Goal: Task Accomplishment & Management: Manage account settings

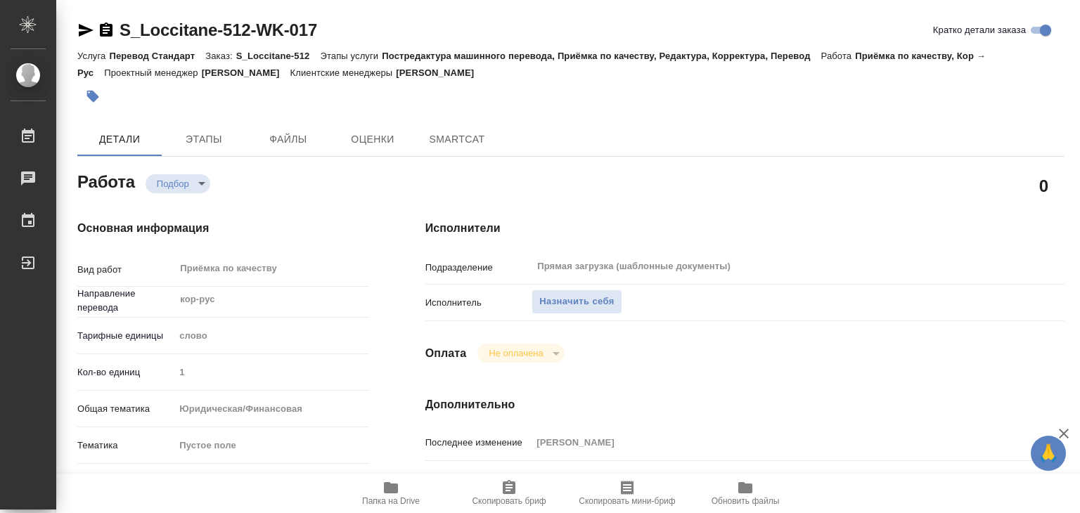
type textarea "x"
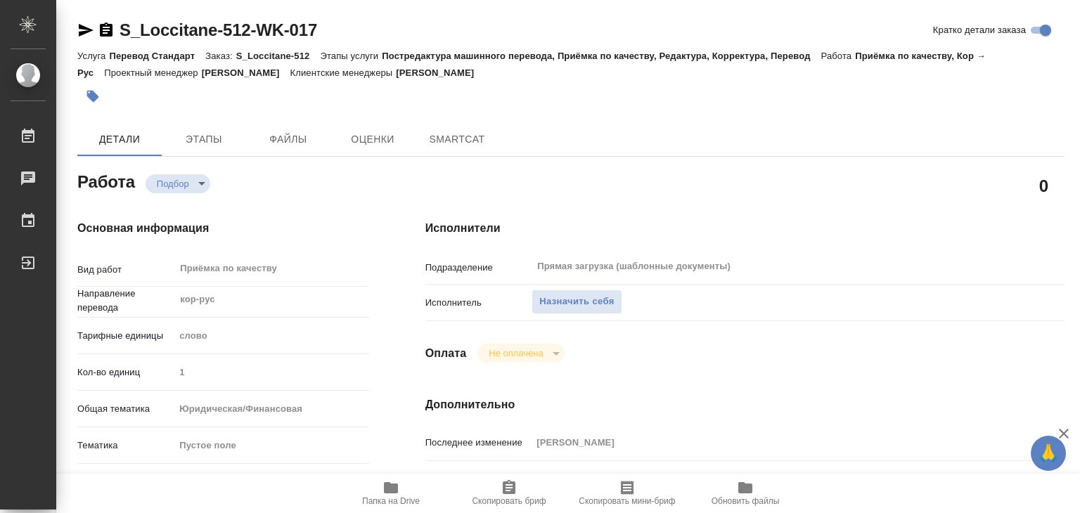
type textarea "x"
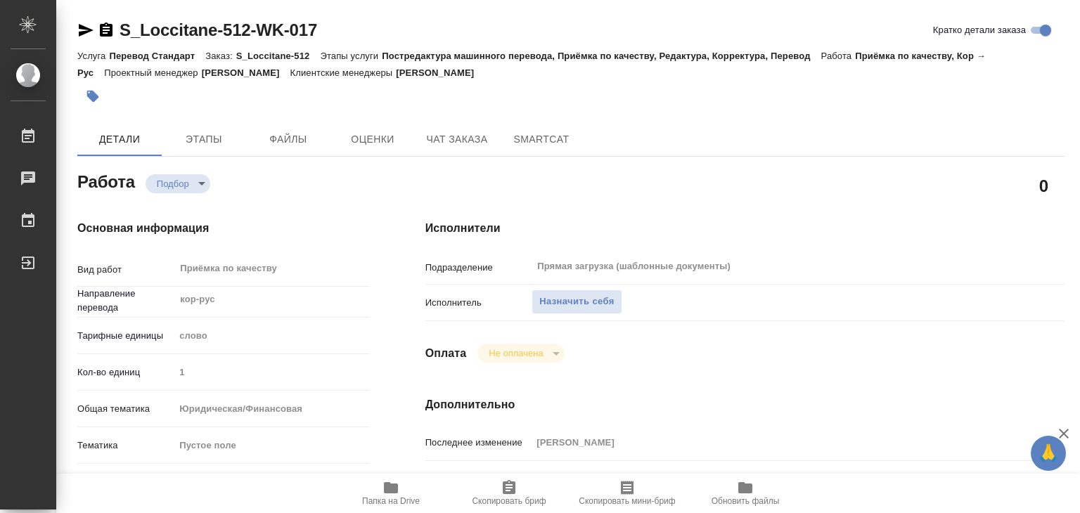
type textarea "x"
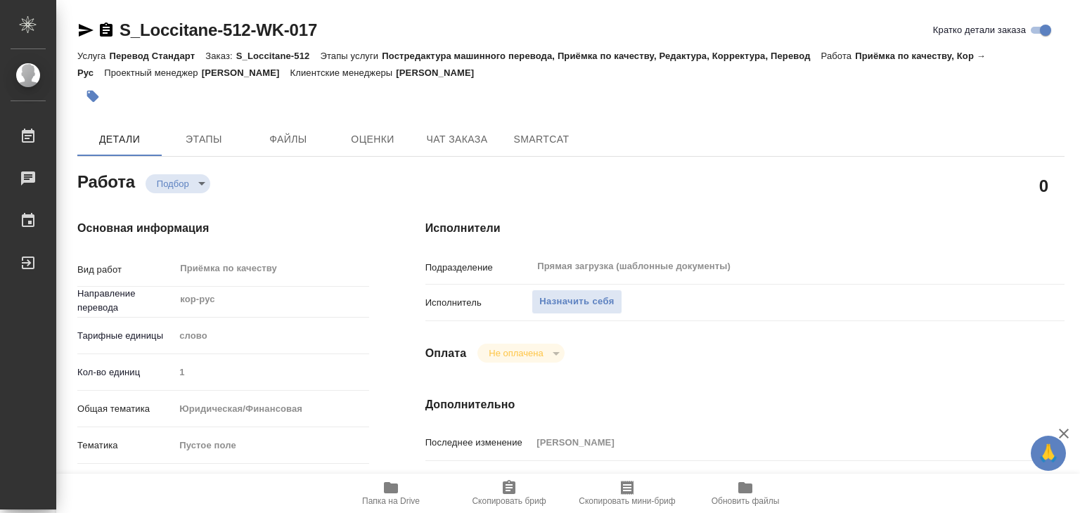
type textarea "x"
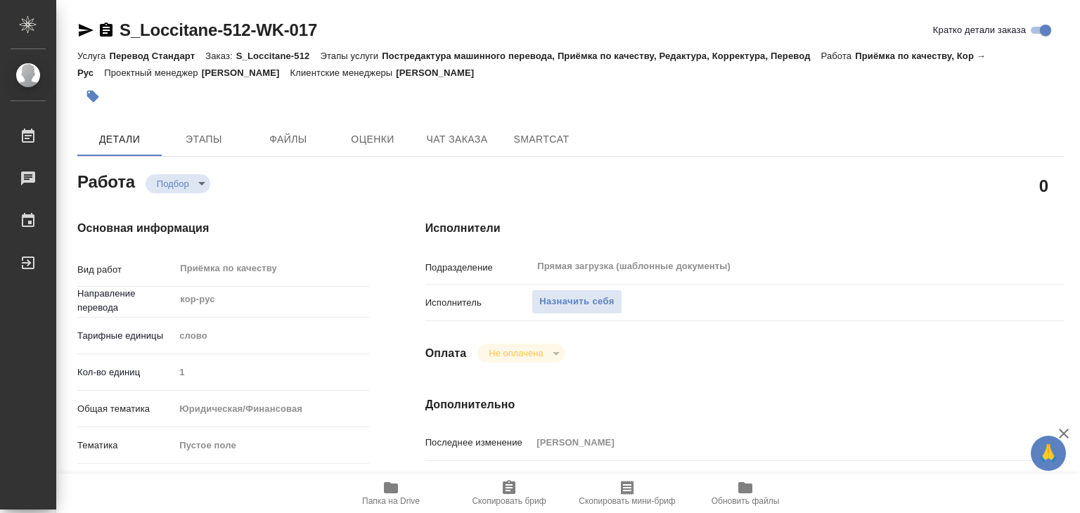
type textarea "x"
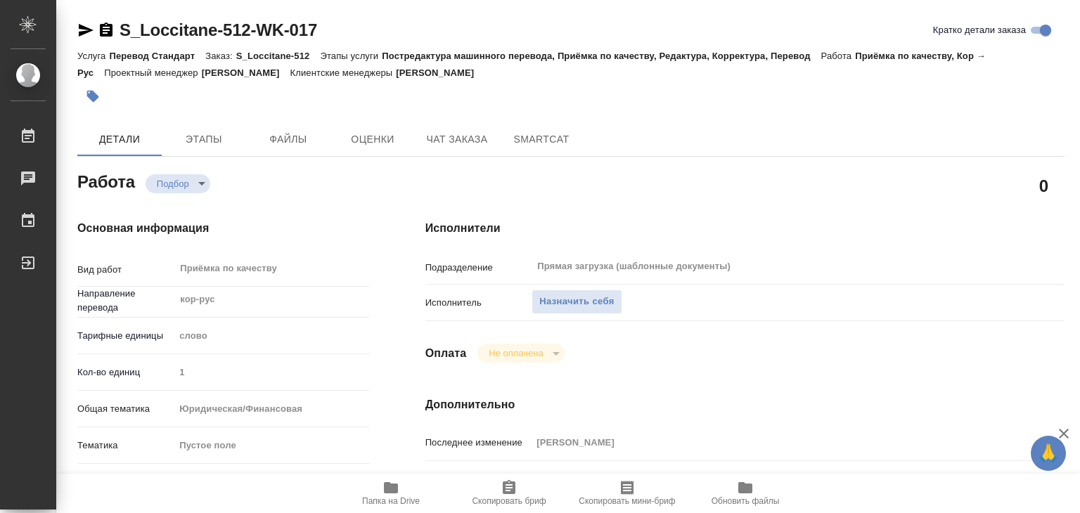
type textarea "x"
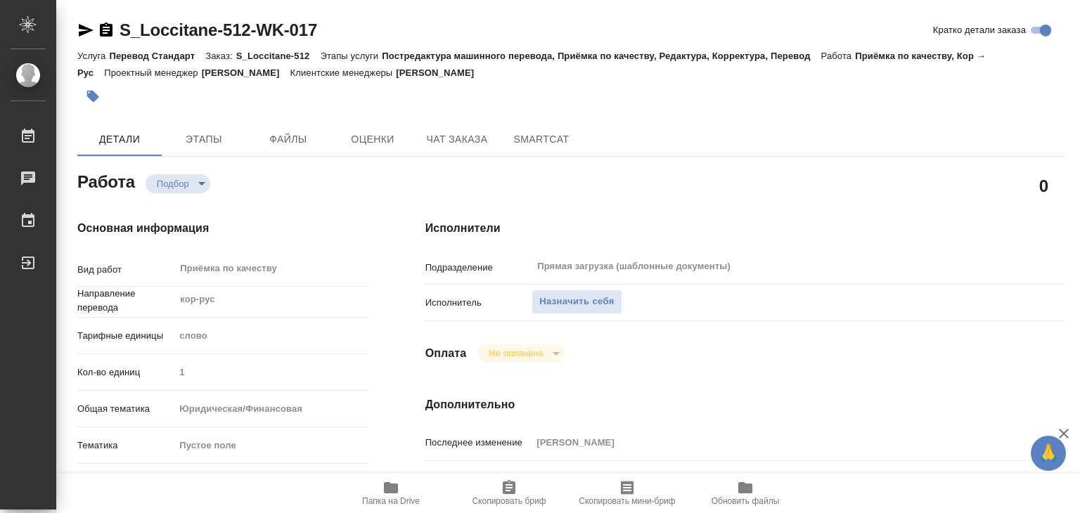
type textarea "x"
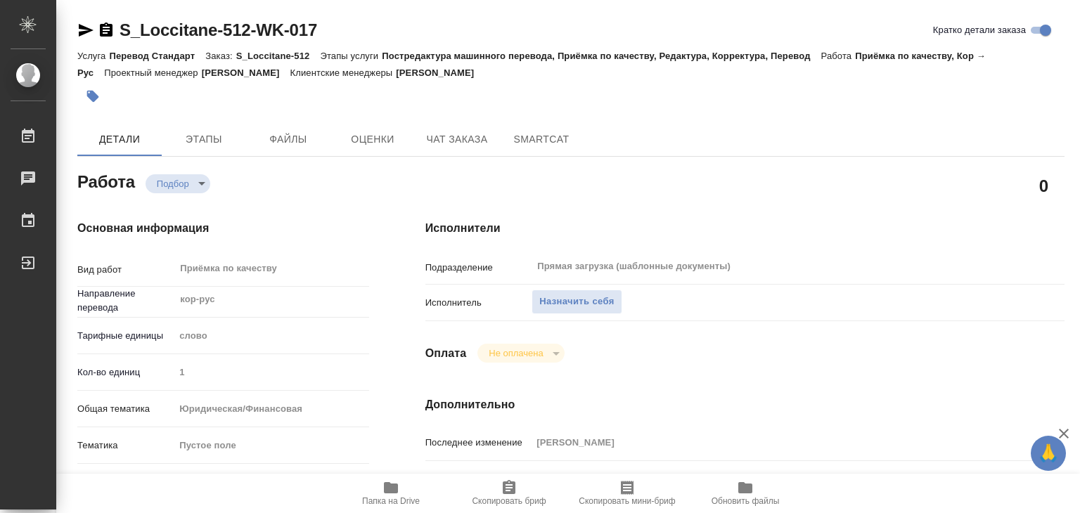
type textarea "x"
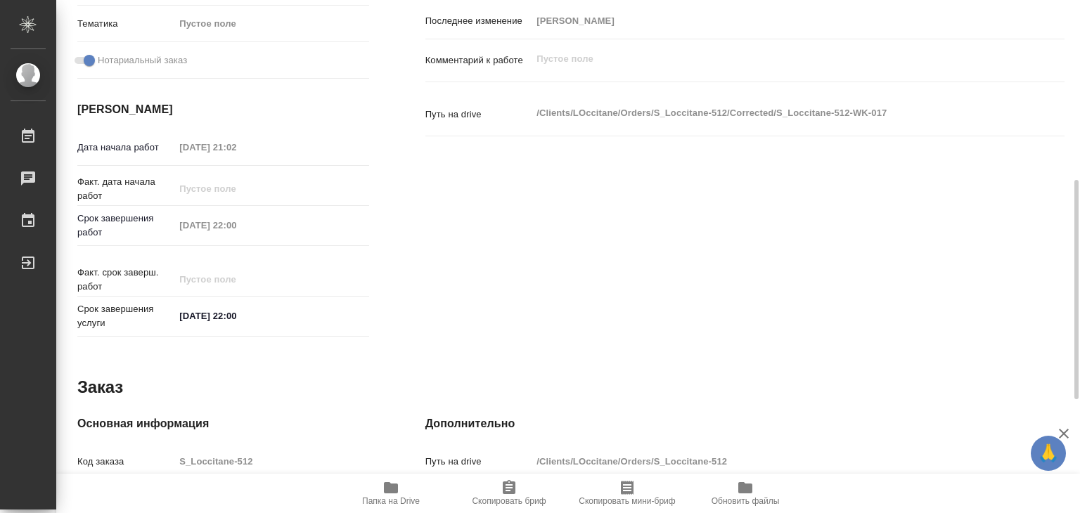
scroll to position [70, 0]
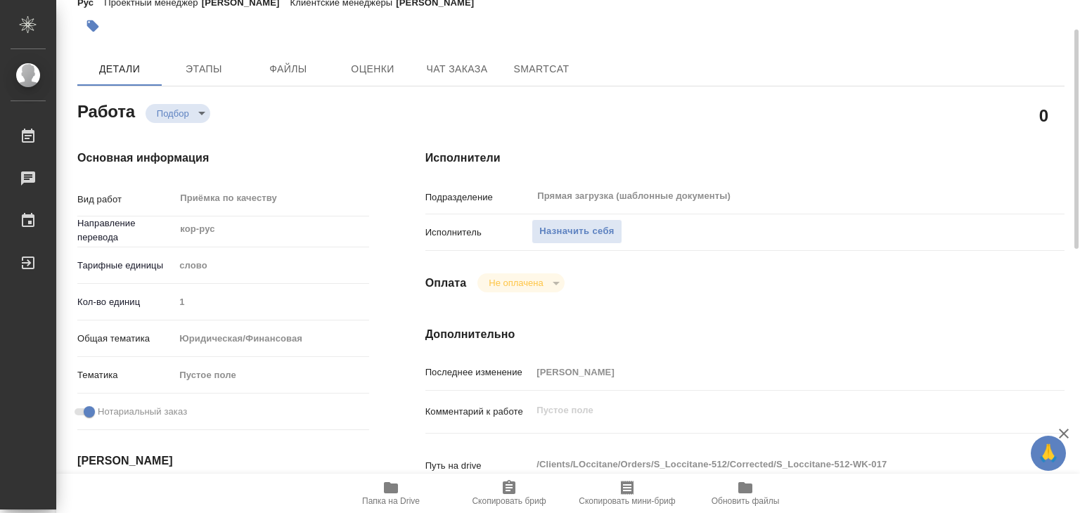
click at [582, 245] on div "Исполнитель Назначить себя" at bounding box center [744, 238] width 639 height 37
click at [581, 231] on span "Назначить себя" at bounding box center [576, 232] width 75 height 16
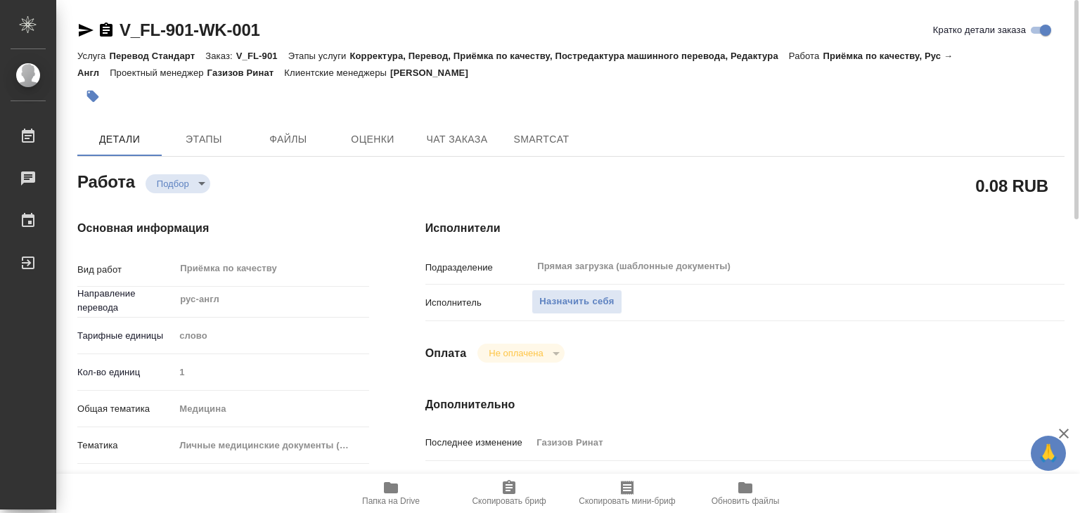
scroll to position [281, 0]
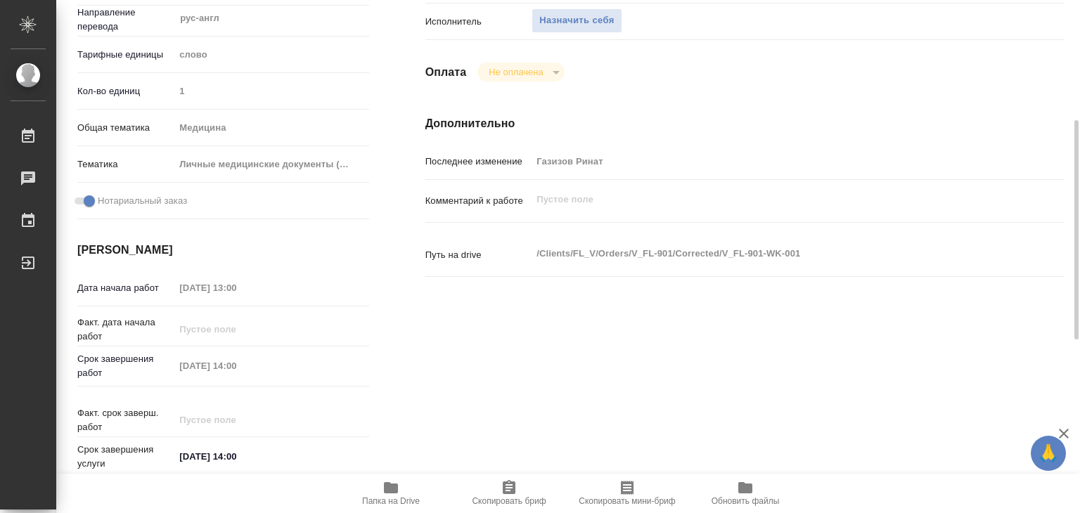
click at [394, 496] on span "Папка на Drive" at bounding box center [391, 501] width 58 height 10
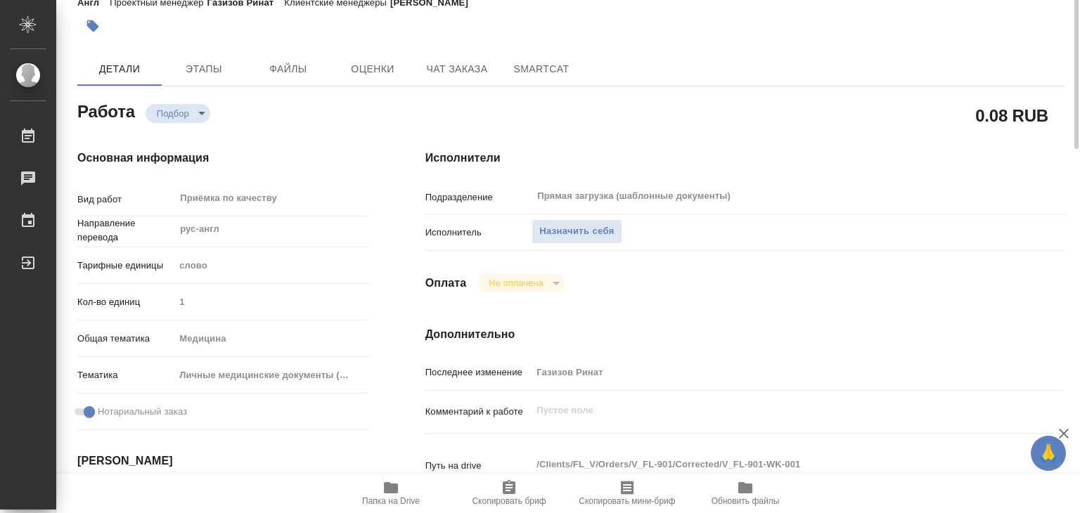
scroll to position [0, 0]
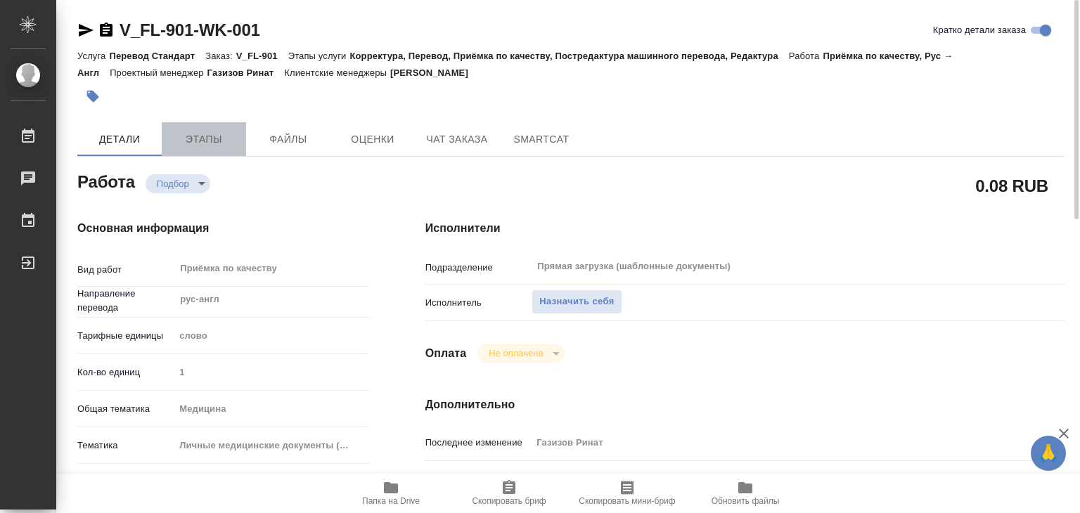
click at [208, 144] on span "Этапы" at bounding box center [204, 140] width 68 height 18
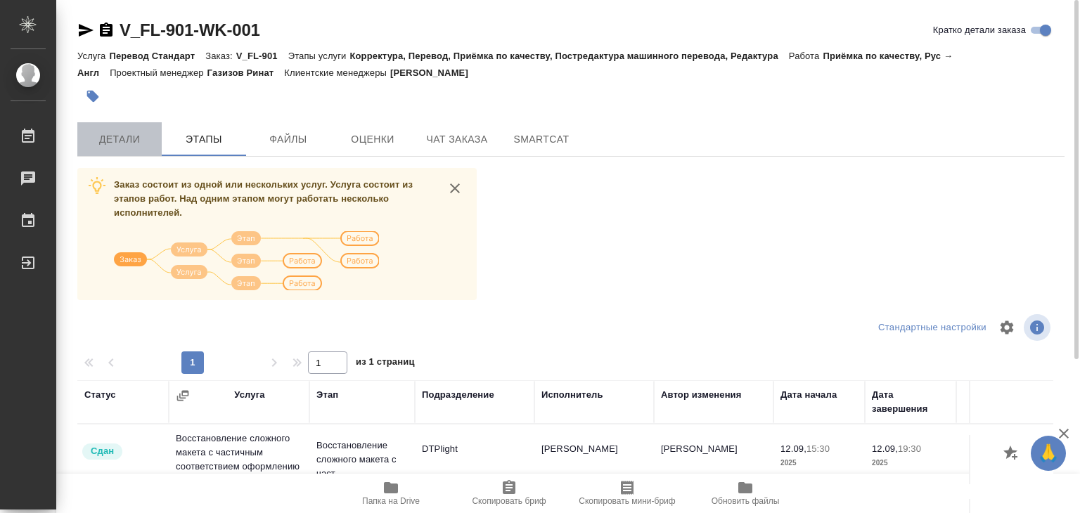
click at [125, 132] on span "Детали" at bounding box center [120, 140] width 68 height 18
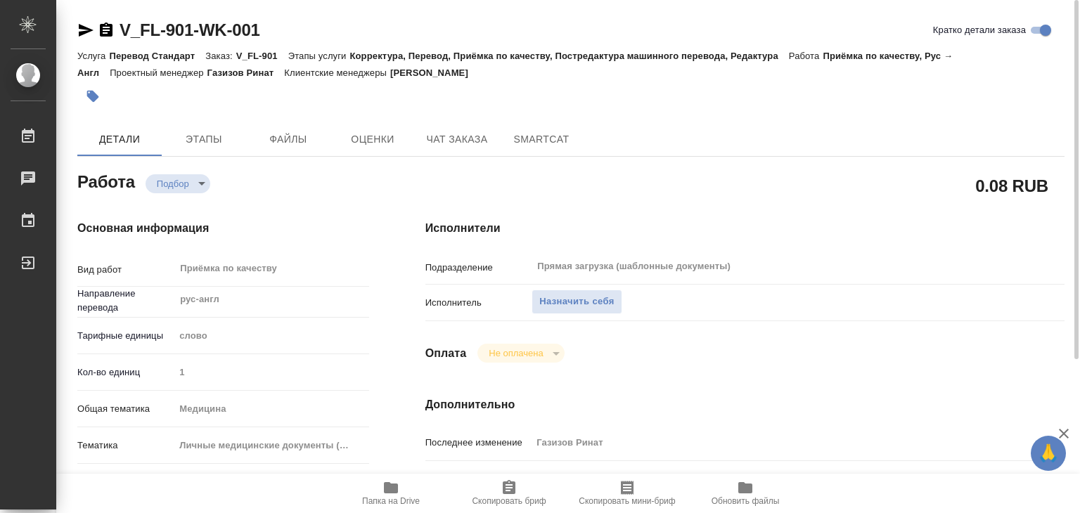
type textarea "x"
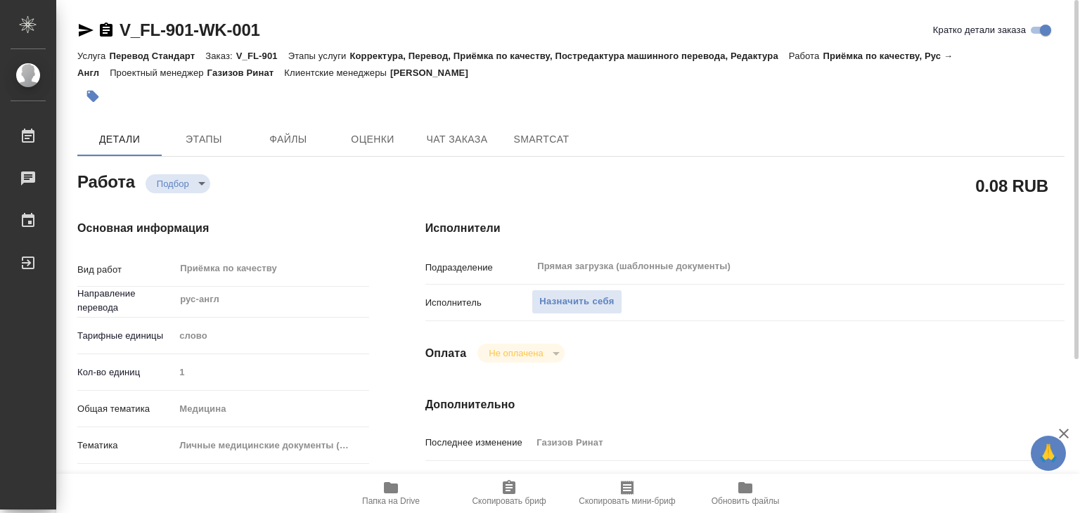
type textarea "x"
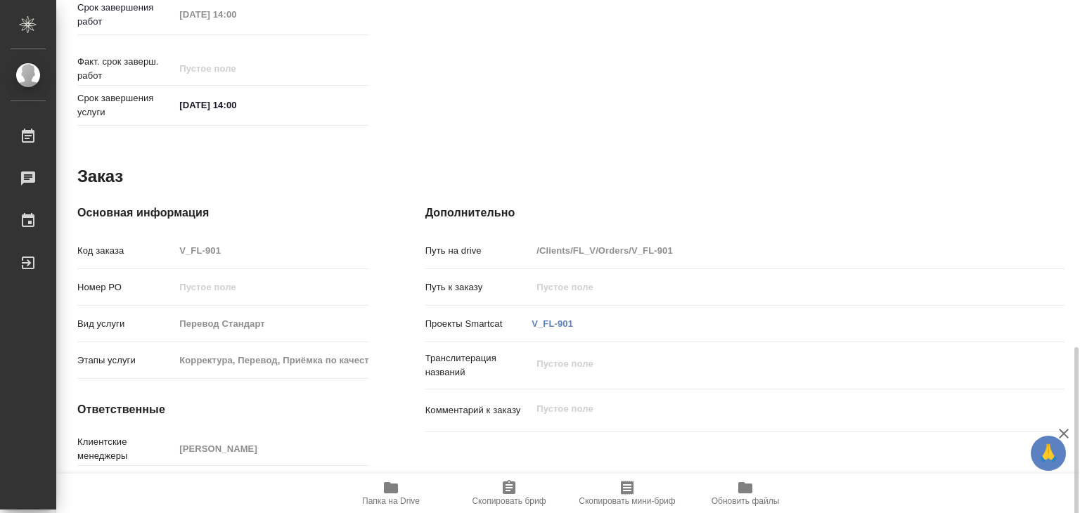
scroll to position [686, 0]
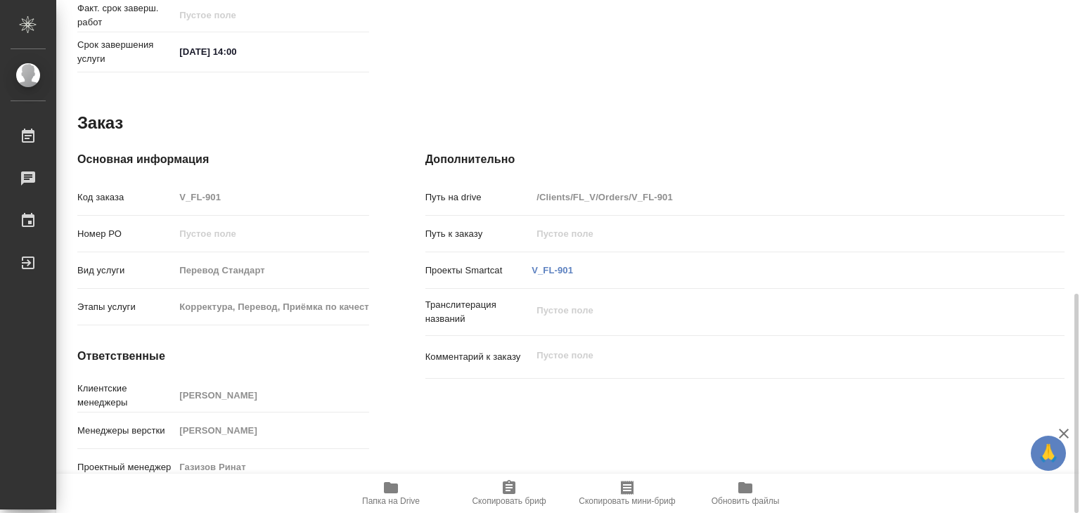
type textarea "x"
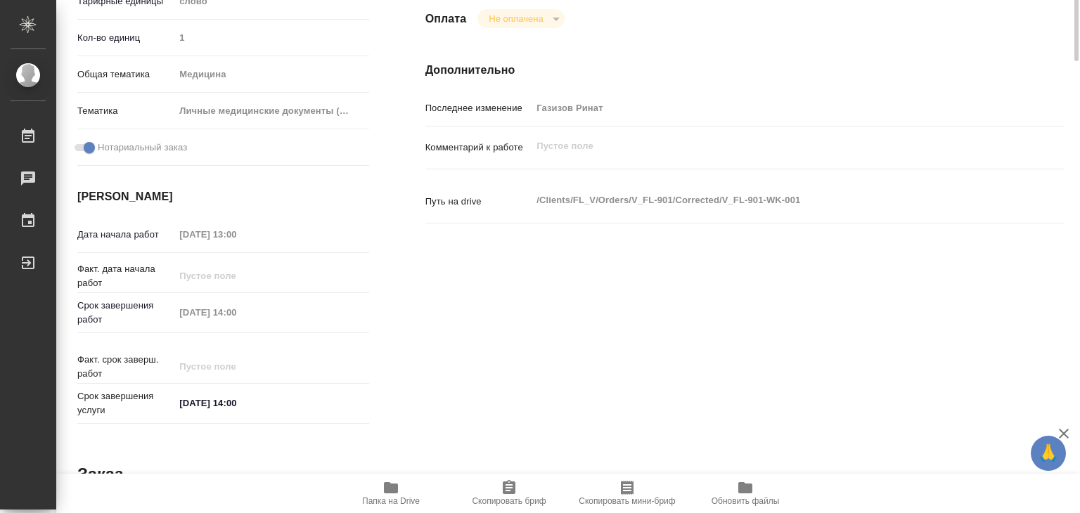
scroll to position [53, 0]
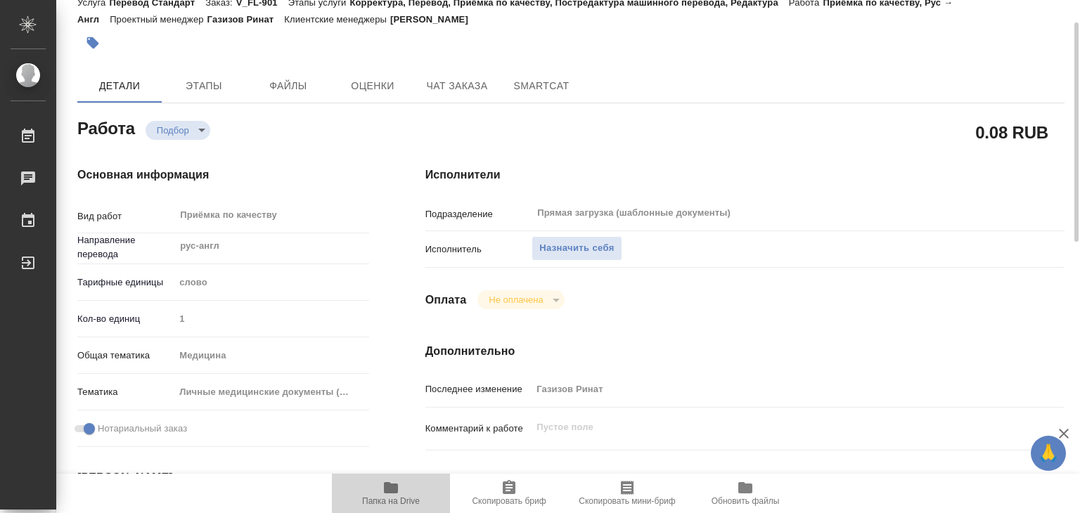
click at [376, 496] on span "Папка на Drive" at bounding box center [391, 501] width 58 height 10
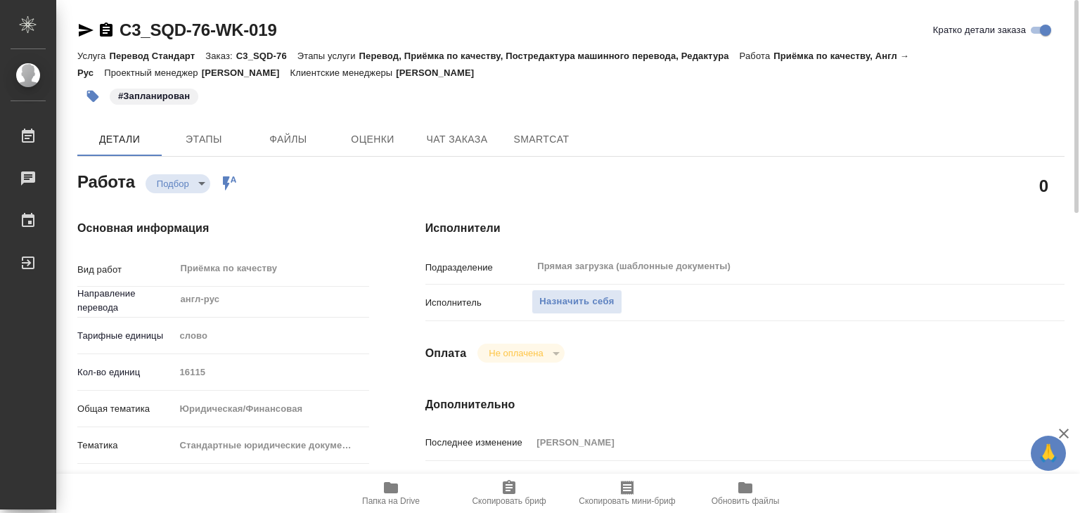
click at [399, 493] on icon "button" at bounding box center [391, 488] width 17 height 17
click at [181, 161] on div "Работа Подбор recruiting Работа включена в последовательность" at bounding box center [223, 185] width 348 height 91
click at [182, 151] on button "Этапы" at bounding box center [204, 139] width 84 height 34
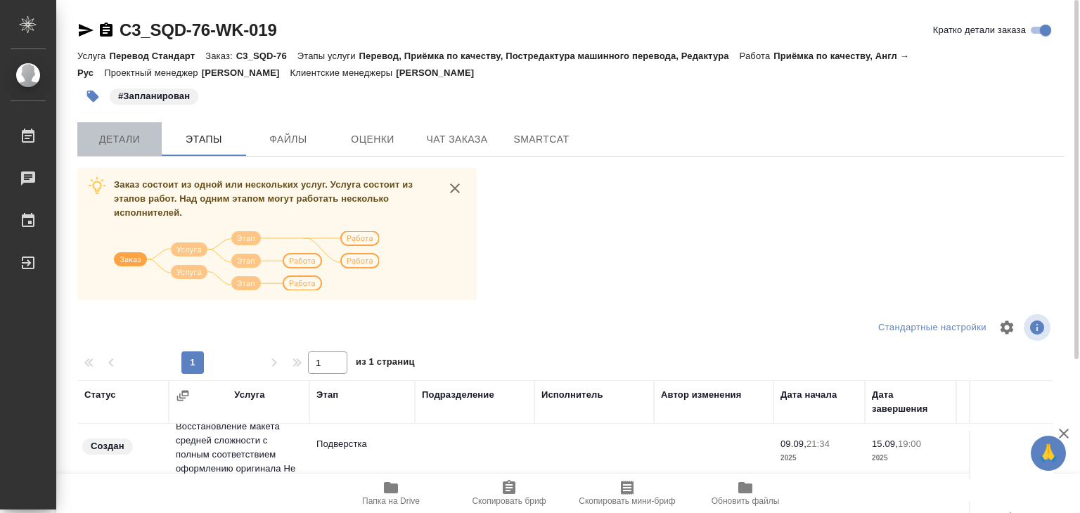
click at [146, 139] on span "Детали" at bounding box center [120, 140] width 68 height 18
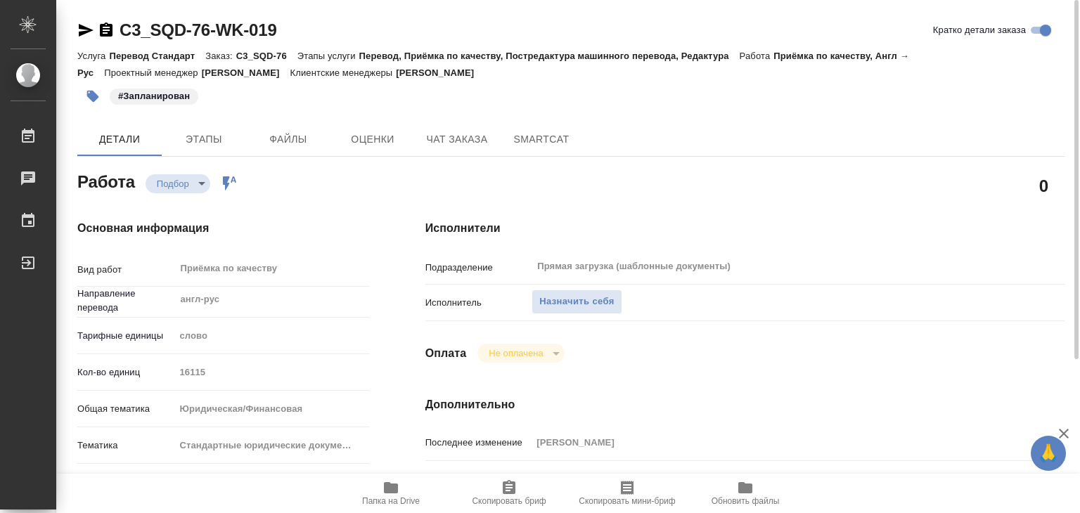
type textarea "x"
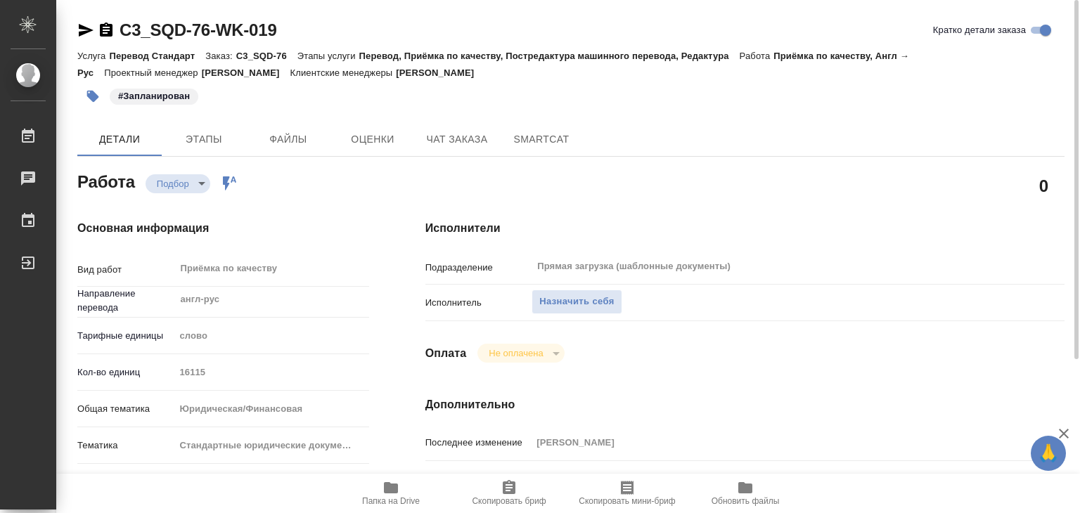
type textarea "x"
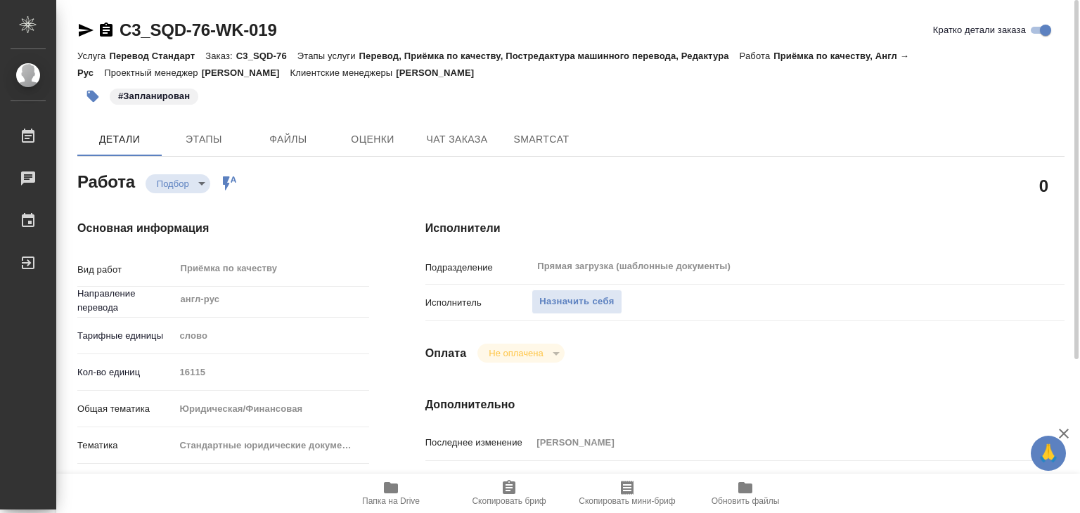
type textarea "x"
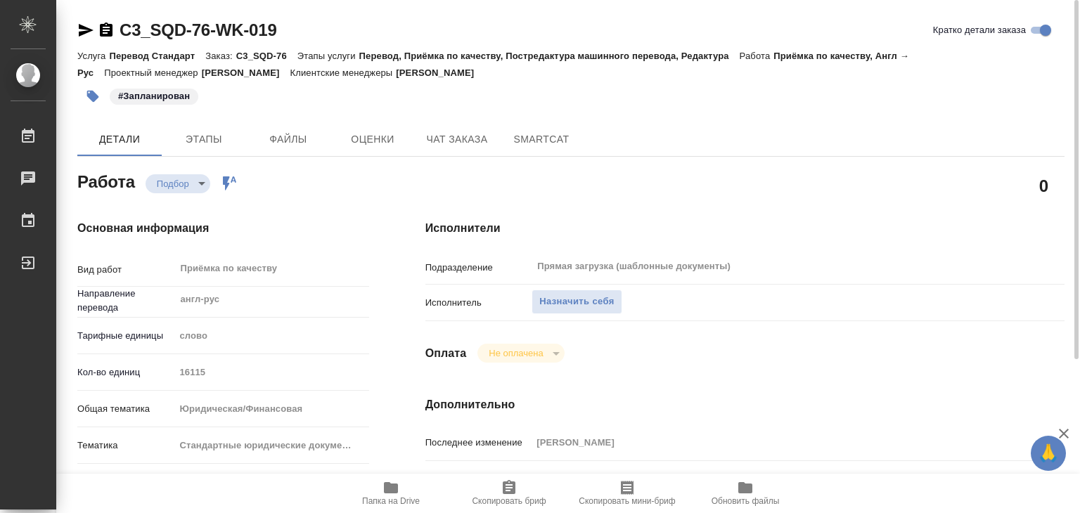
type textarea "x"
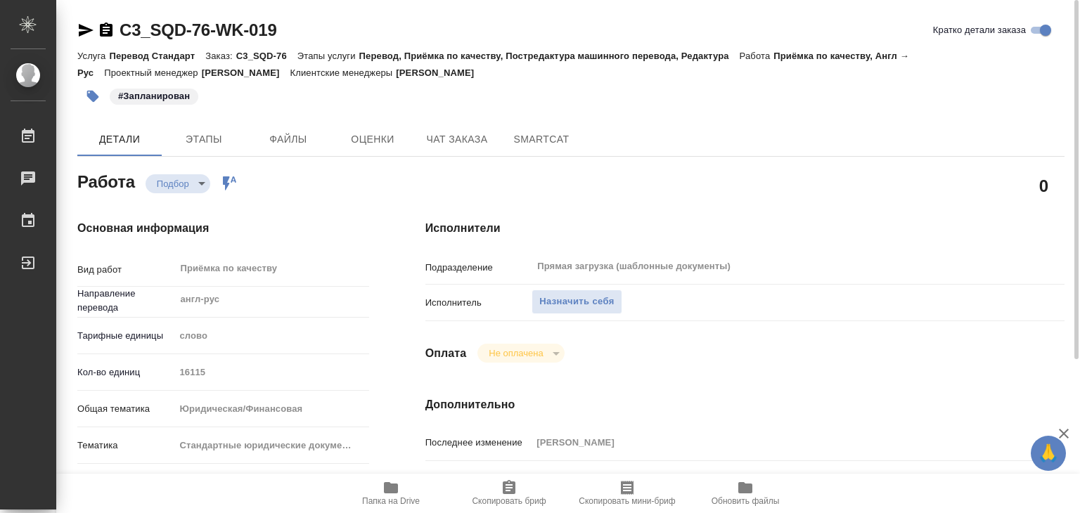
scroll to position [281, 0]
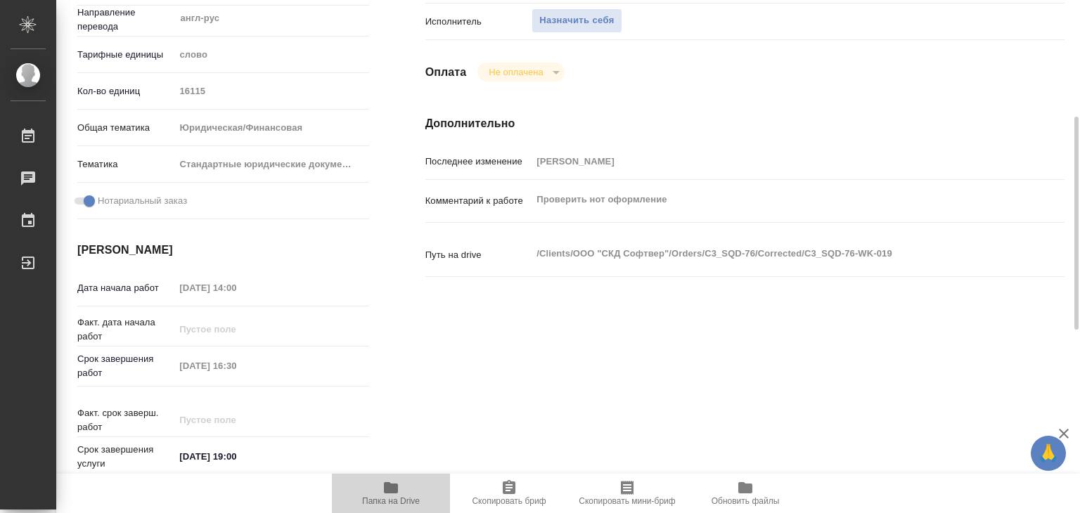
click at [388, 487] on icon "button" at bounding box center [391, 487] width 14 height 11
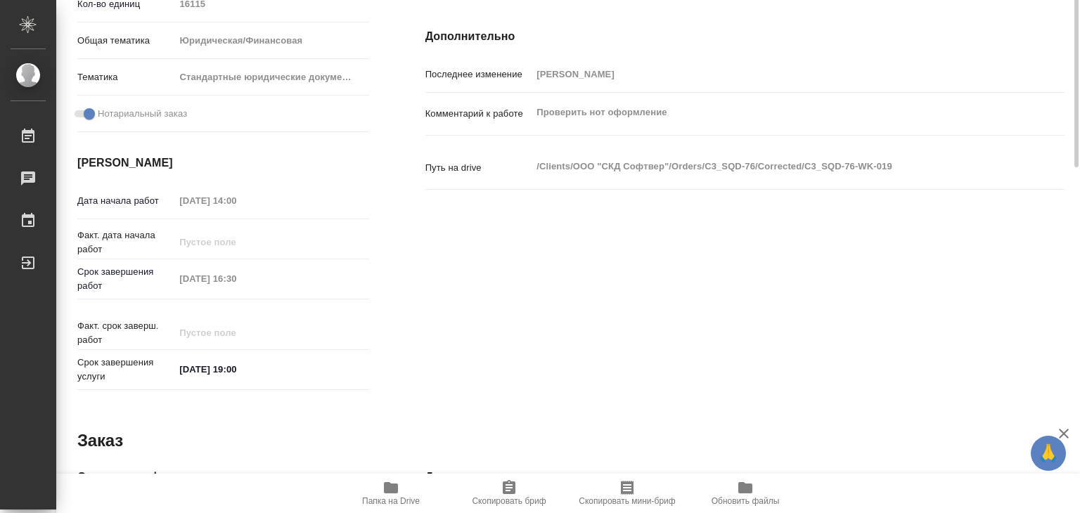
scroll to position [17, 0]
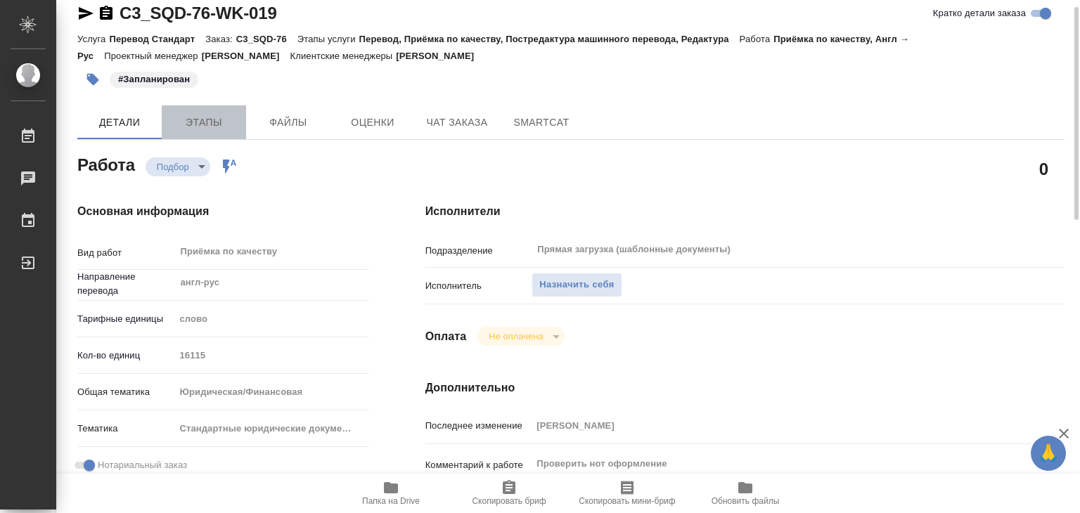
click at [214, 116] on span "Этапы" at bounding box center [204, 123] width 68 height 18
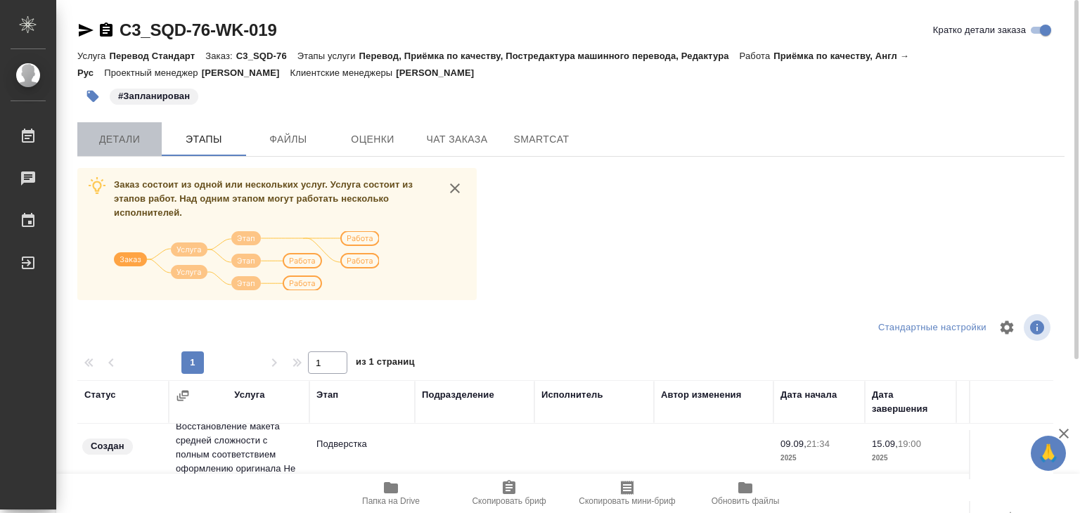
click at [115, 144] on span "Детали" at bounding box center [120, 140] width 68 height 18
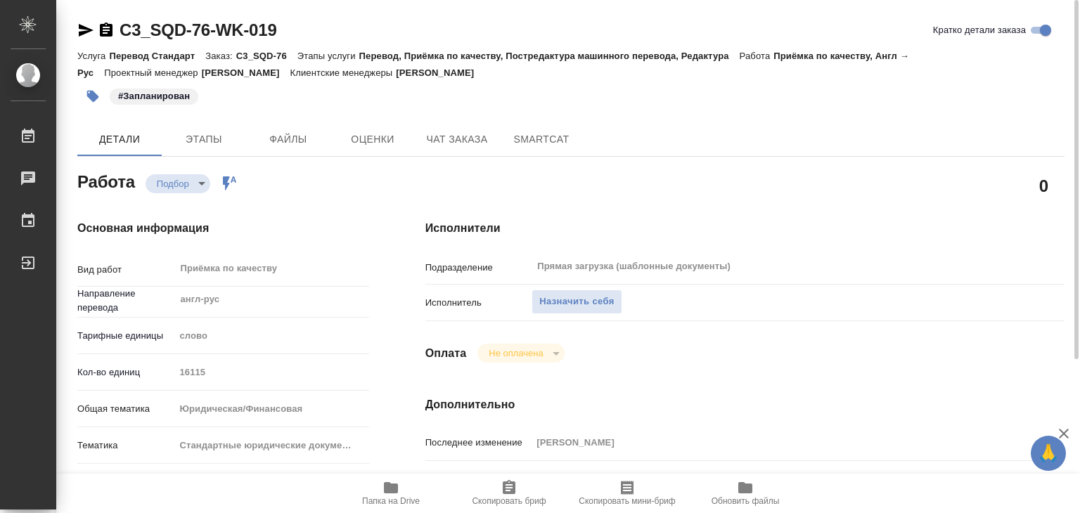
type textarea "x"
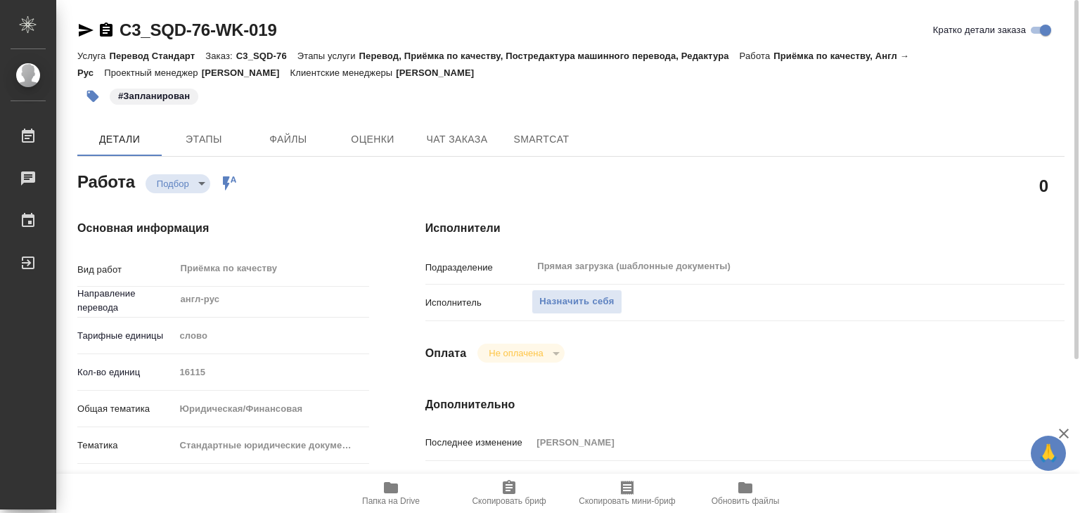
type textarea "x"
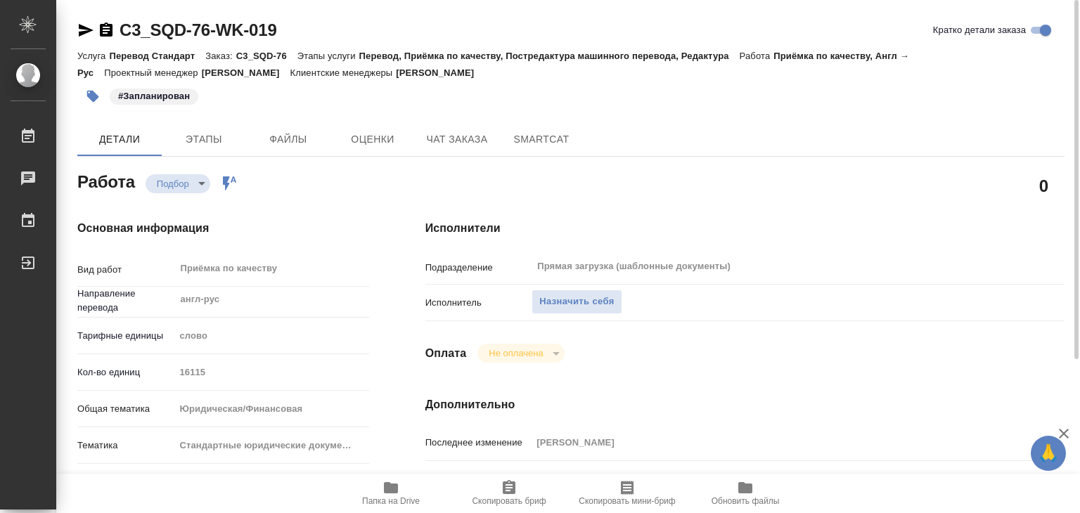
type textarea "x"
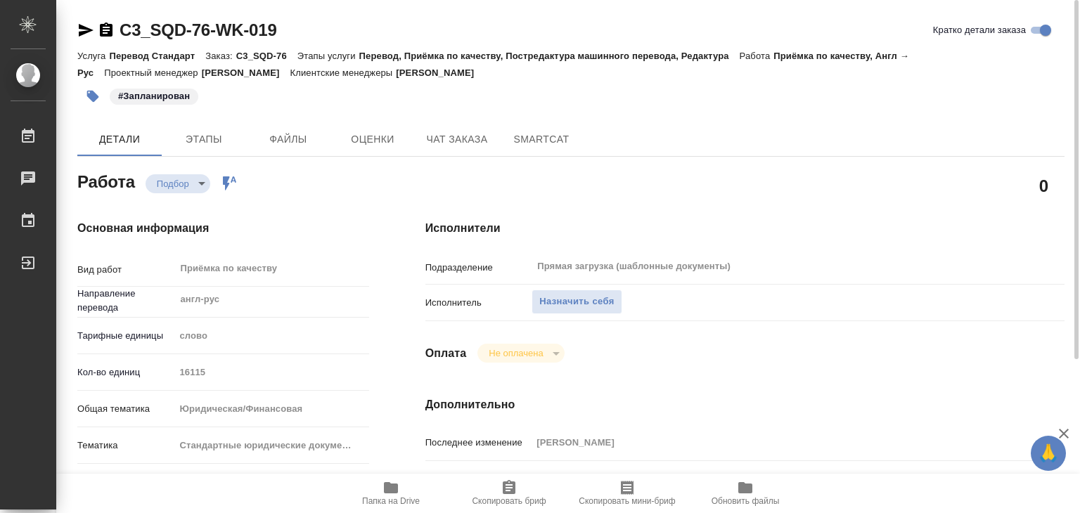
type textarea "x"
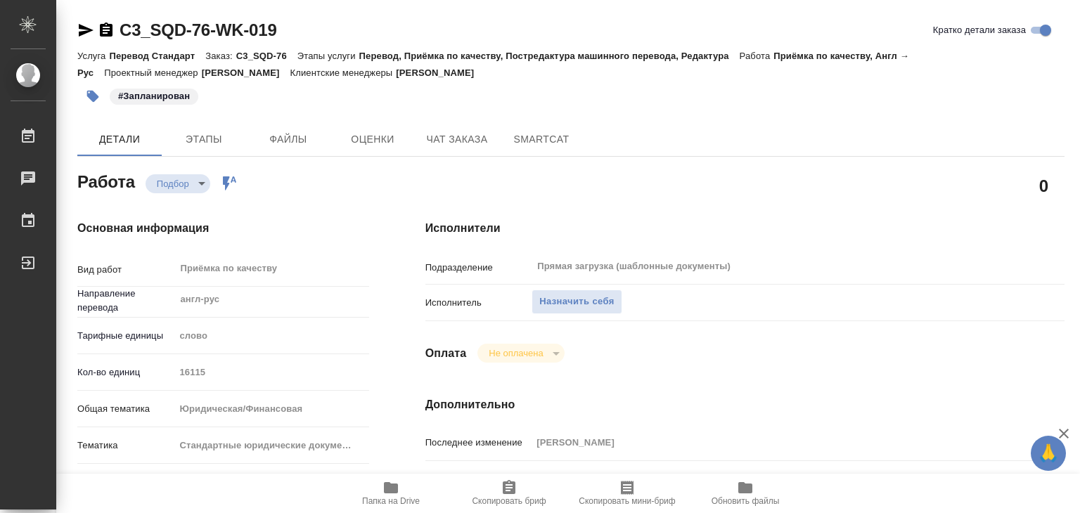
type textarea "x"
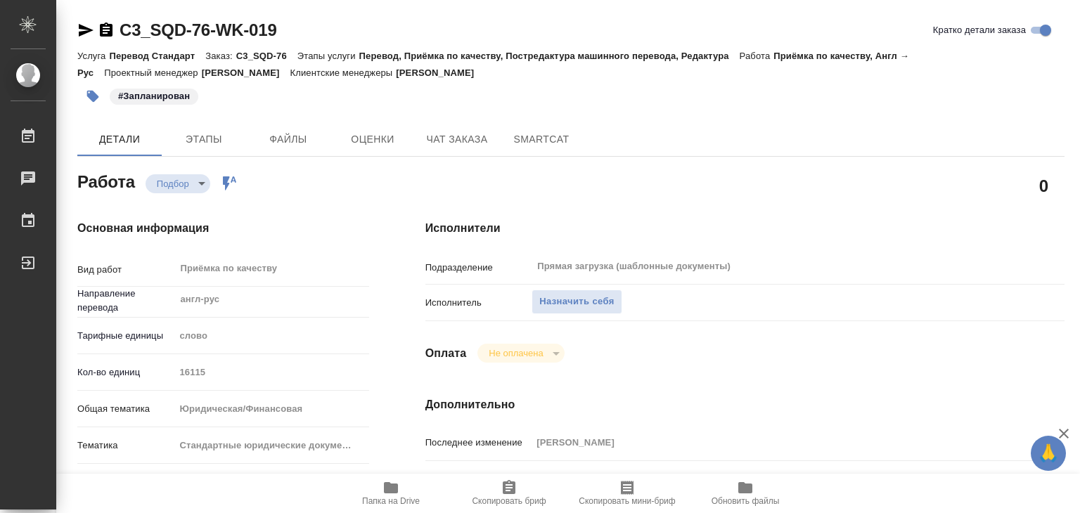
type textarea "x"
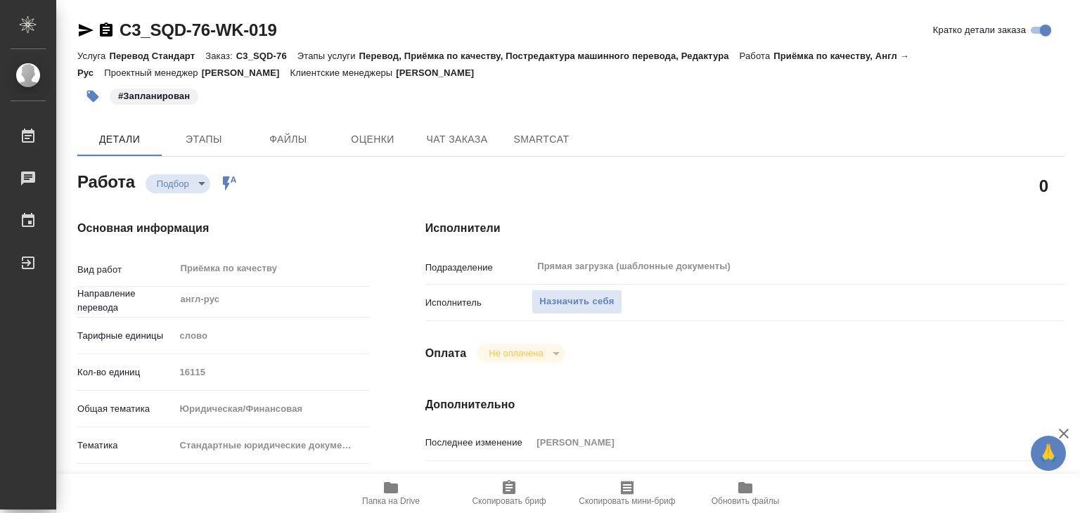
type textarea "x"
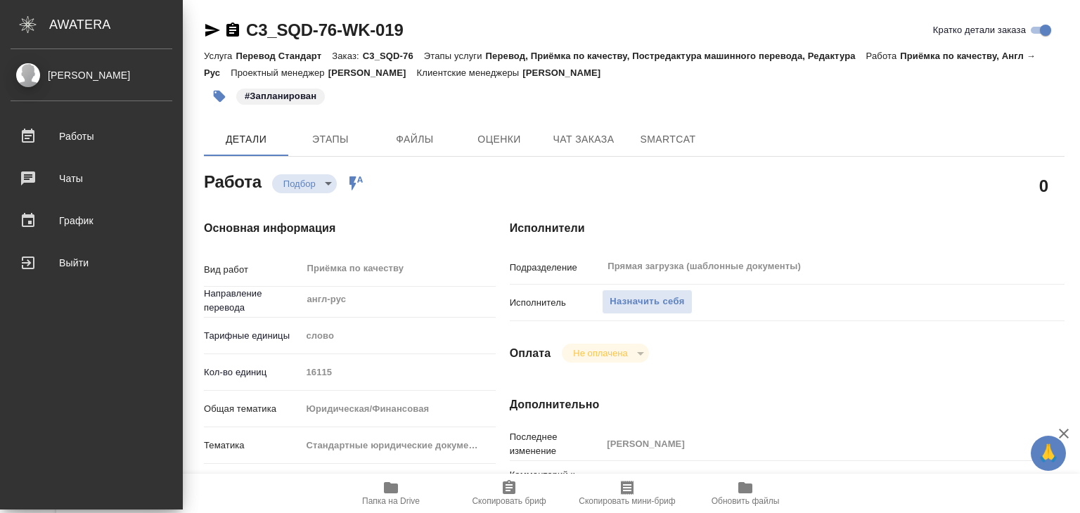
type textarea "x"
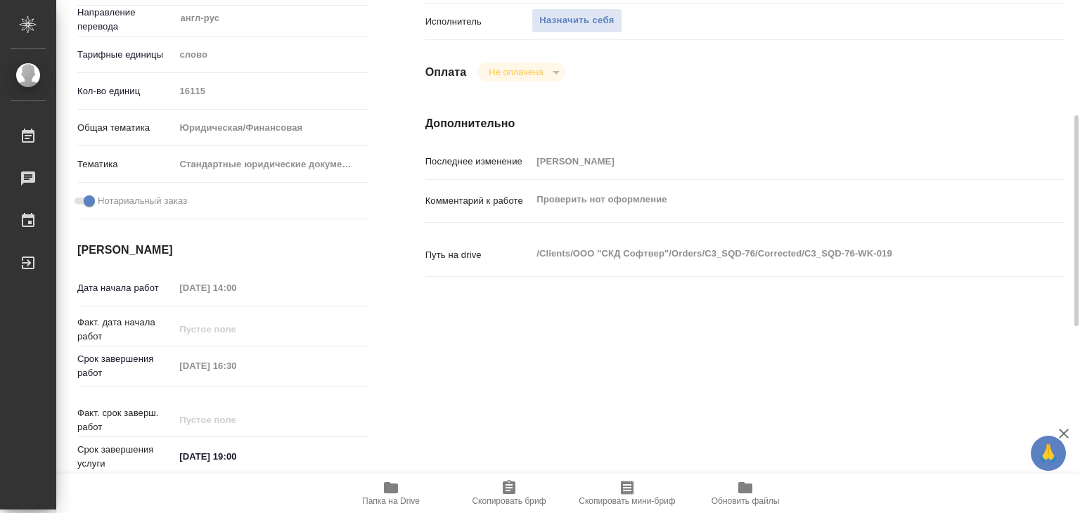
scroll to position [422, 0]
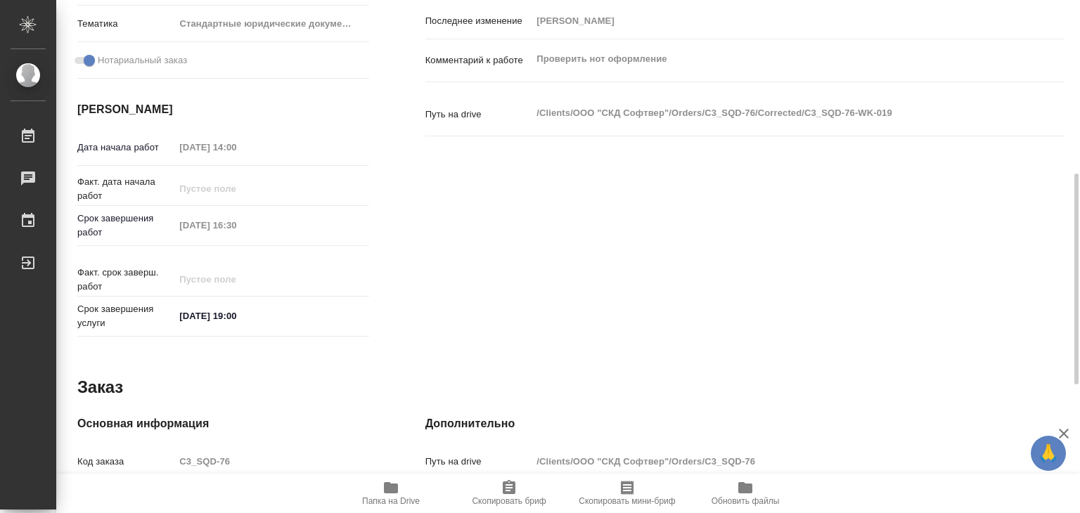
click at [390, 491] on icon "button" at bounding box center [391, 487] width 14 height 11
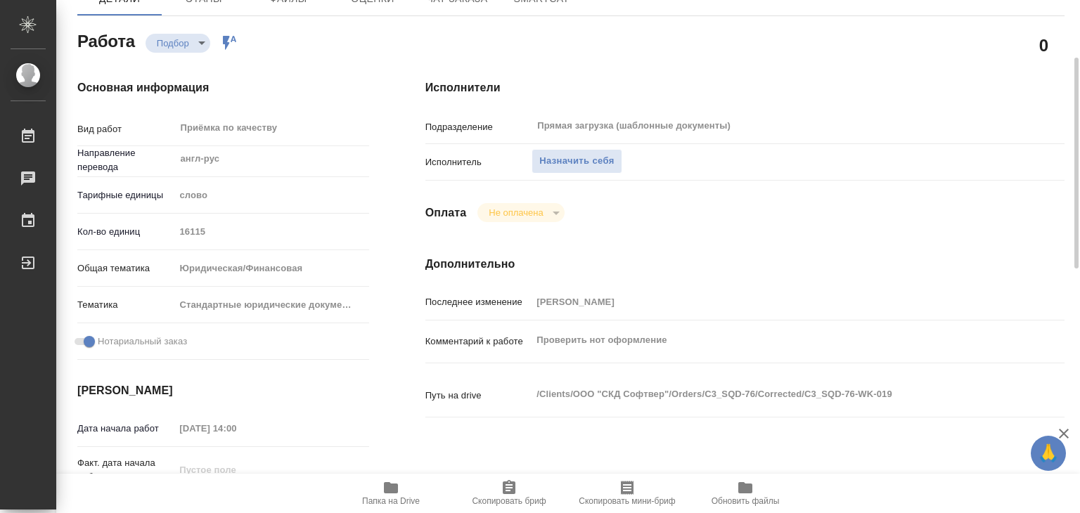
scroll to position [0, 0]
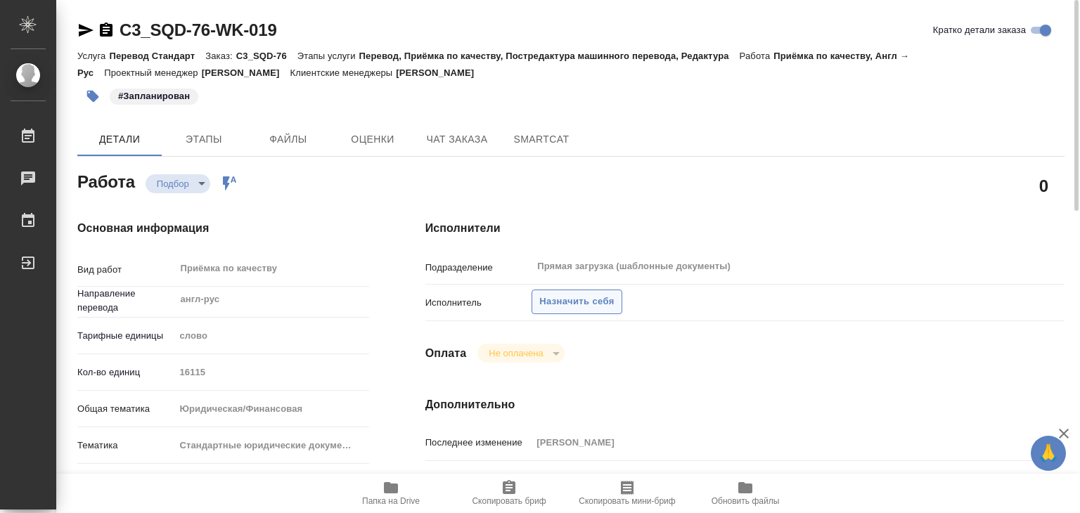
click at [556, 303] on span "Назначить себя" at bounding box center [576, 302] width 75 height 16
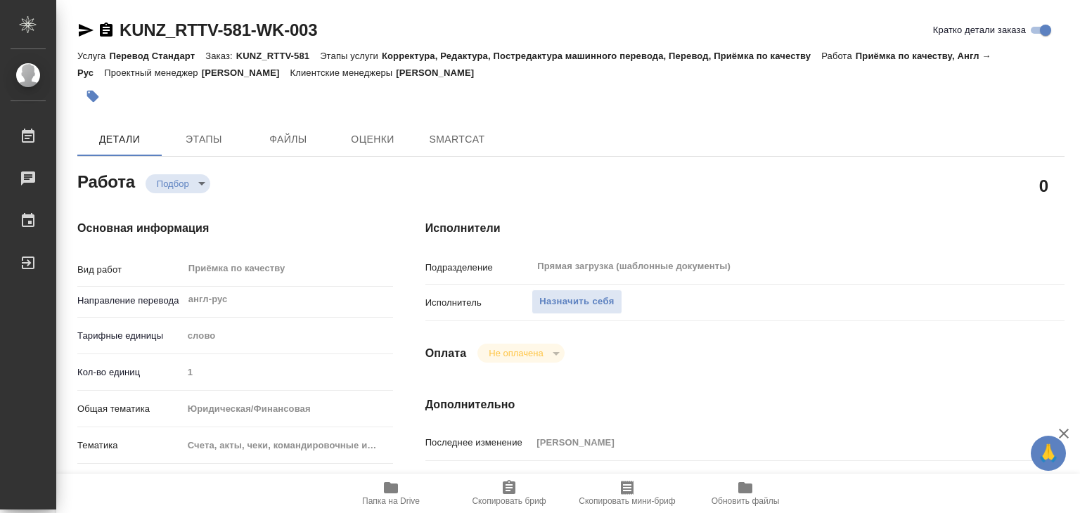
type textarea "x"
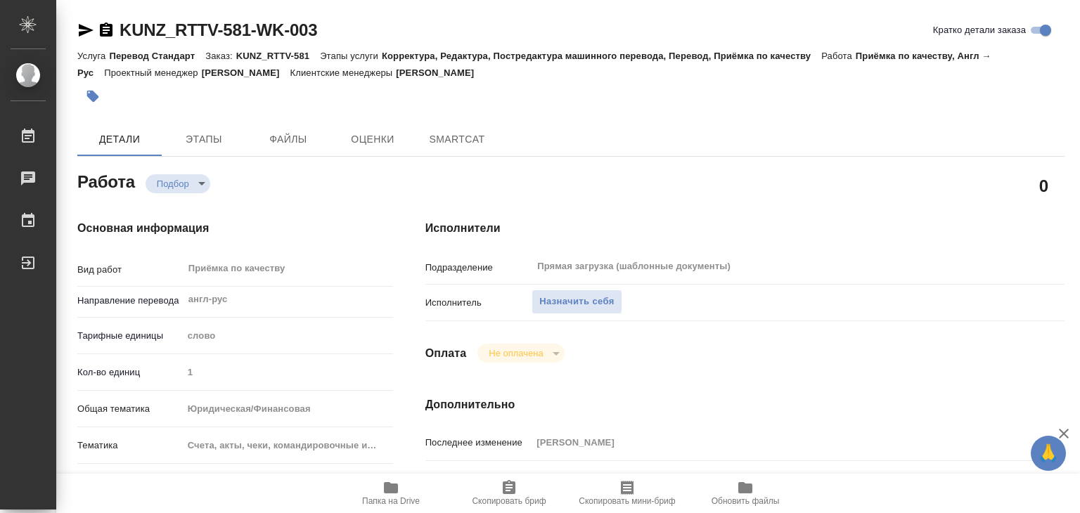
type textarea "x"
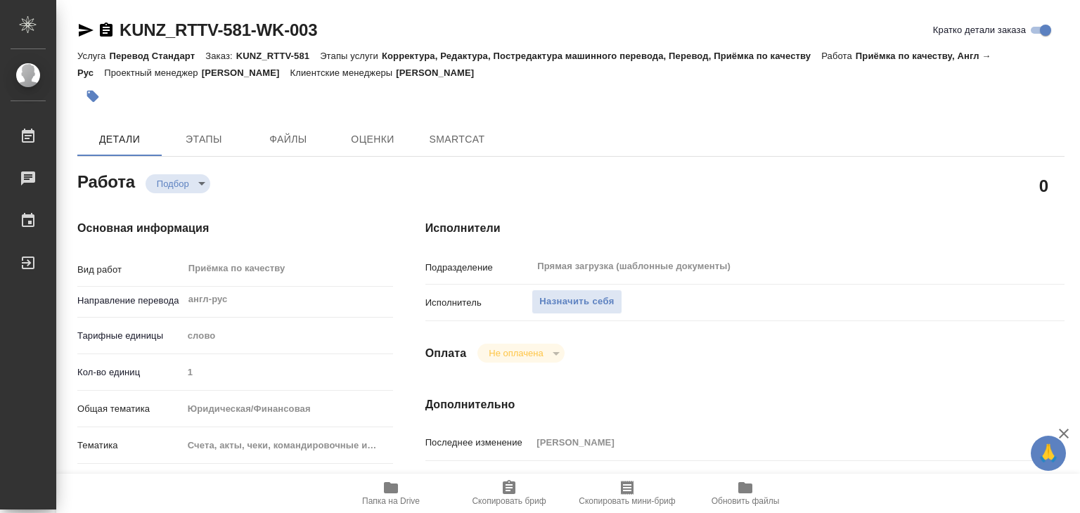
type textarea "x"
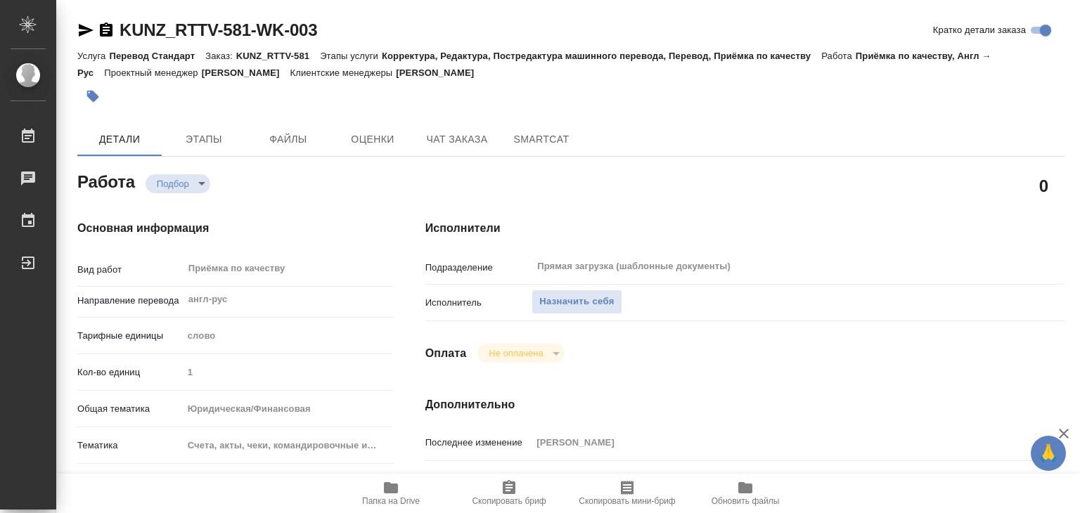
type textarea "x"
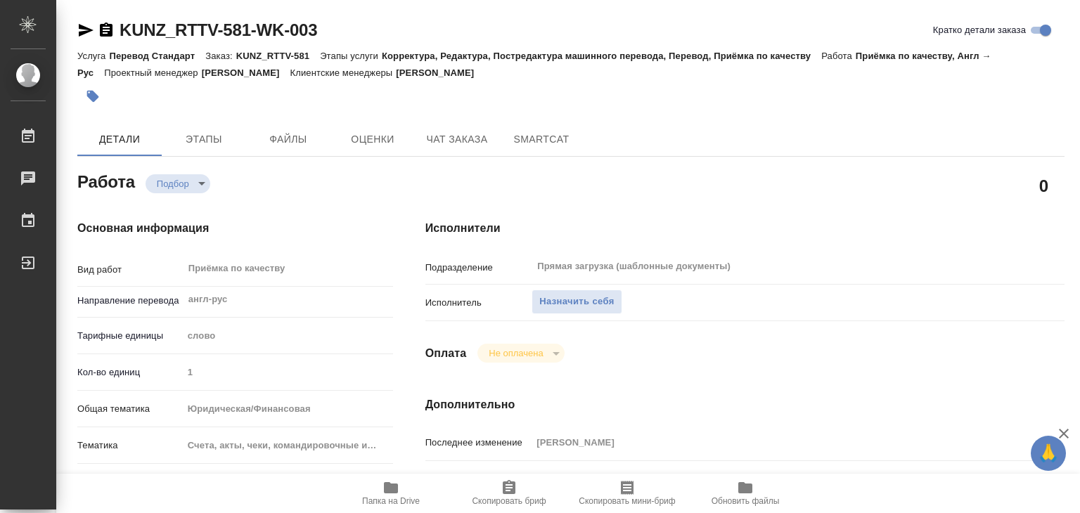
type textarea "x"
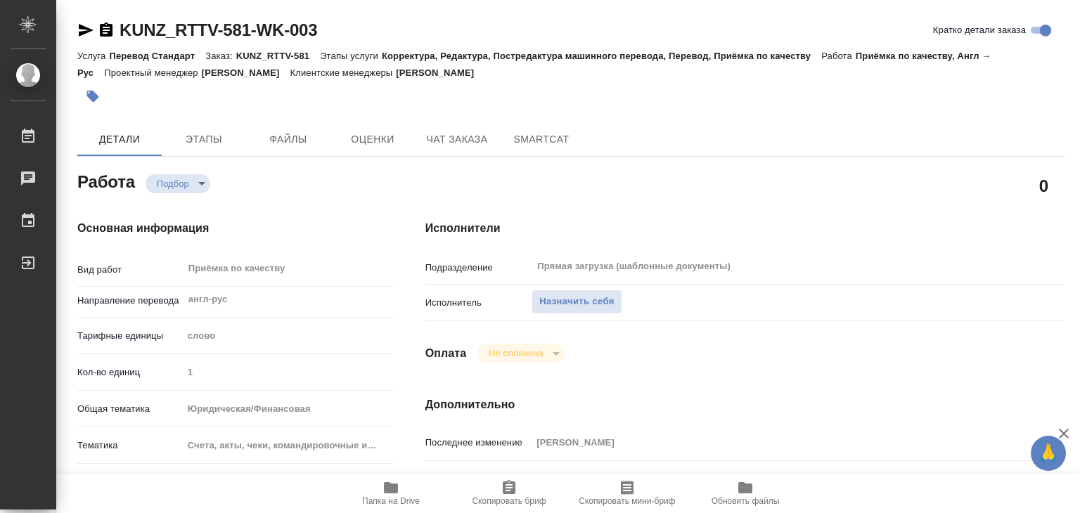
type textarea "x"
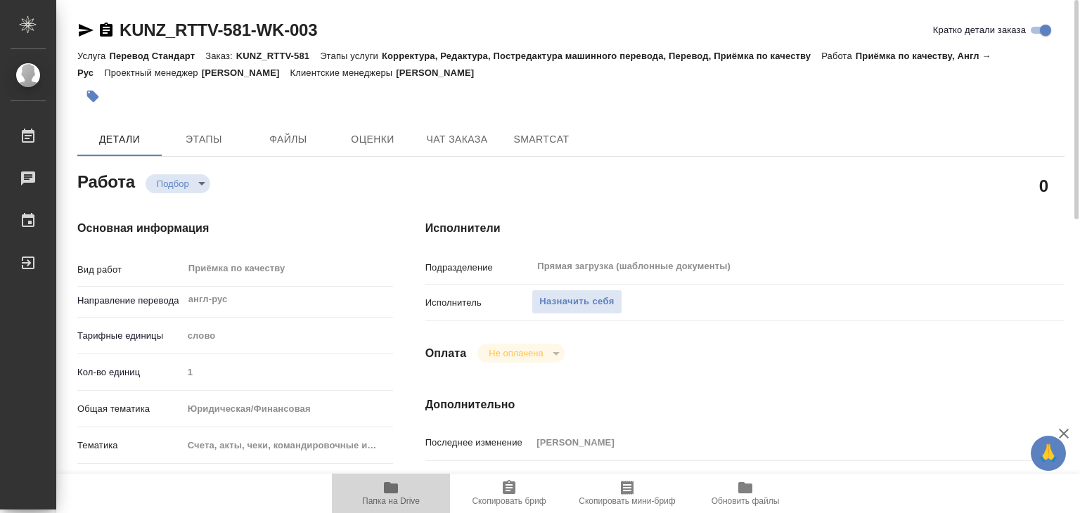
click at [394, 501] on span "Папка на Drive" at bounding box center [391, 501] width 58 height 10
click at [577, 297] on span "Назначить себя" at bounding box center [576, 302] width 75 height 16
type textarea "x"
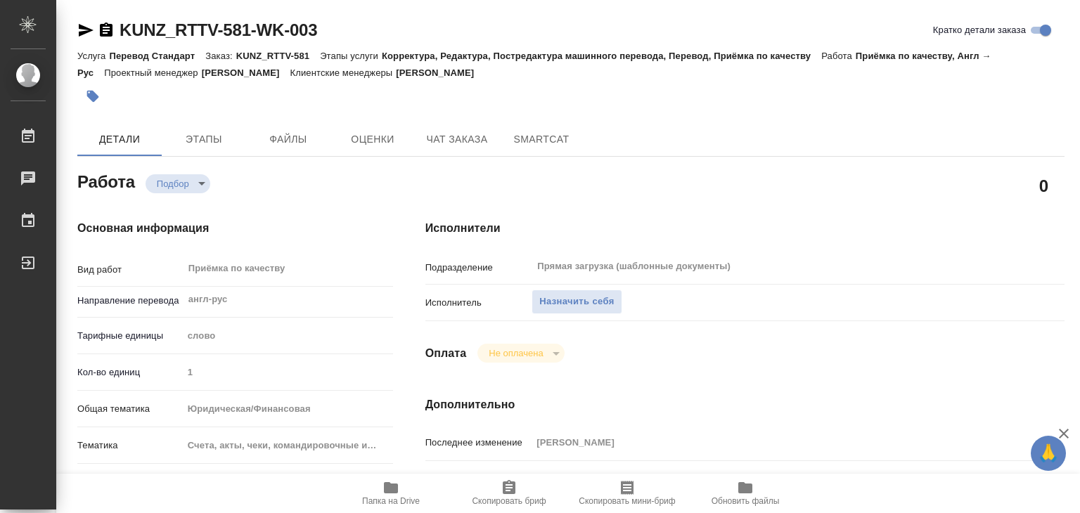
type textarea "x"
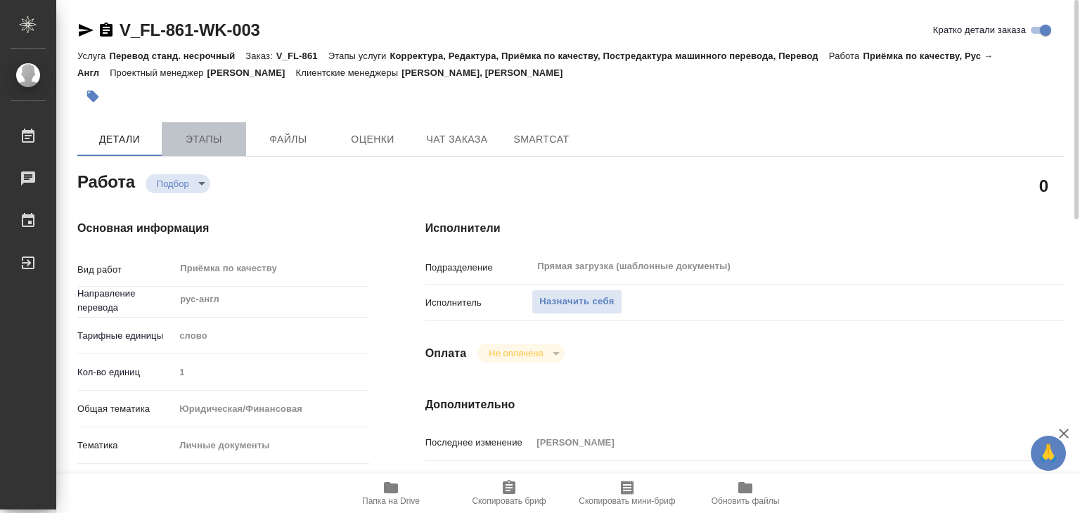
click at [210, 141] on span "Этапы" at bounding box center [204, 140] width 68 height 18
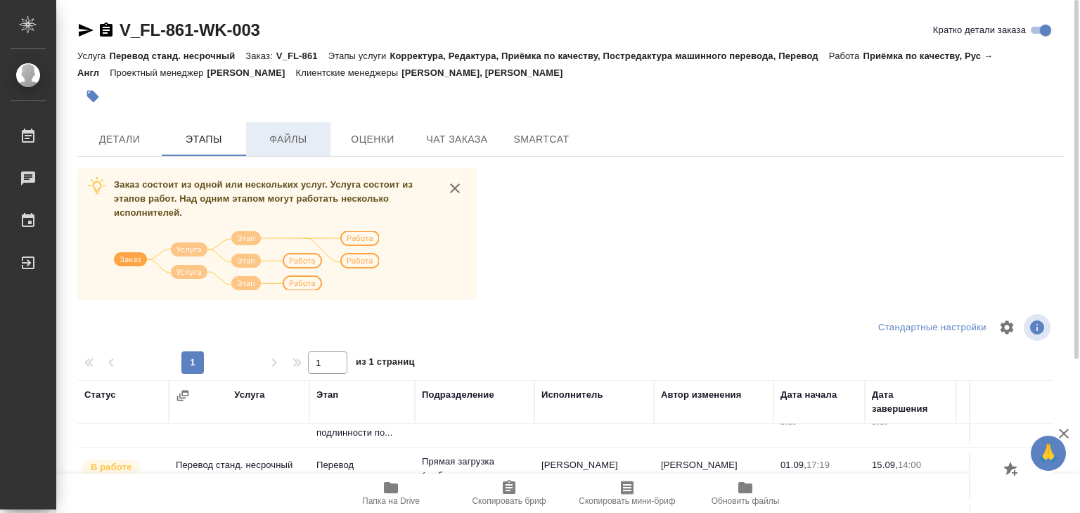
click at [295, 127] on button "Файлы" at bounding box center [288, 139] width 84 height 34
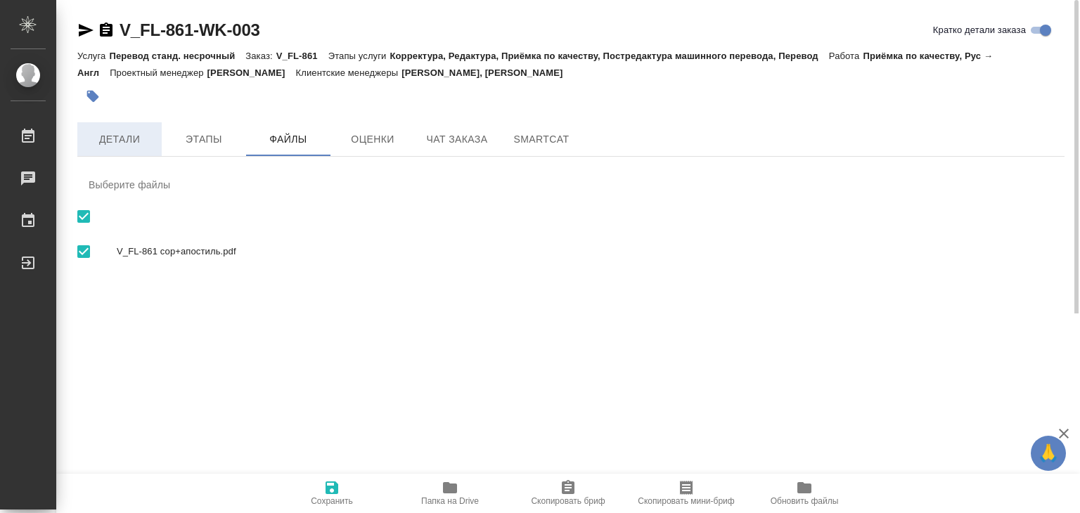
click at [118, 147] on span "Детали" at bounding box center [120, 140] width 68 height 18
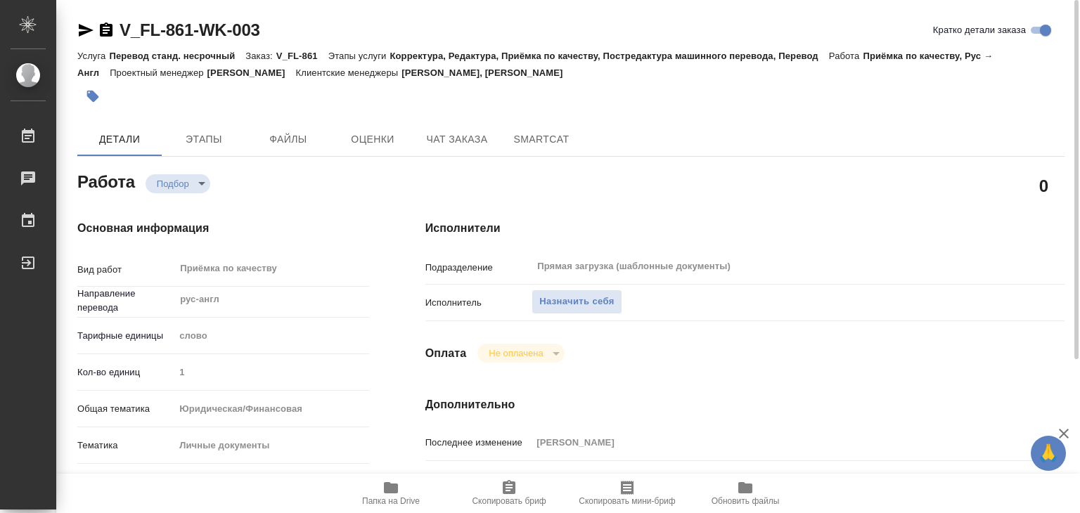
type textarea "x"
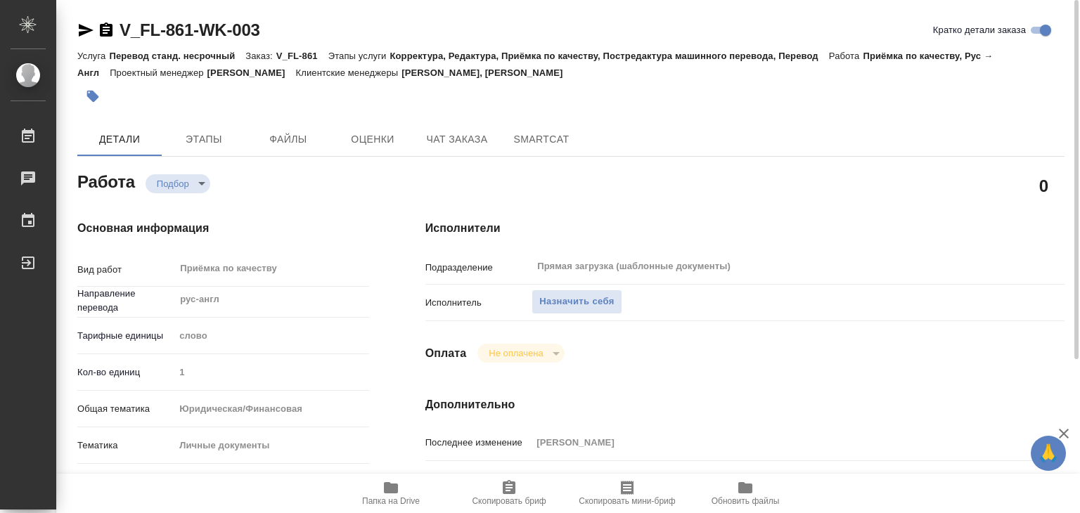
type textarea "x"
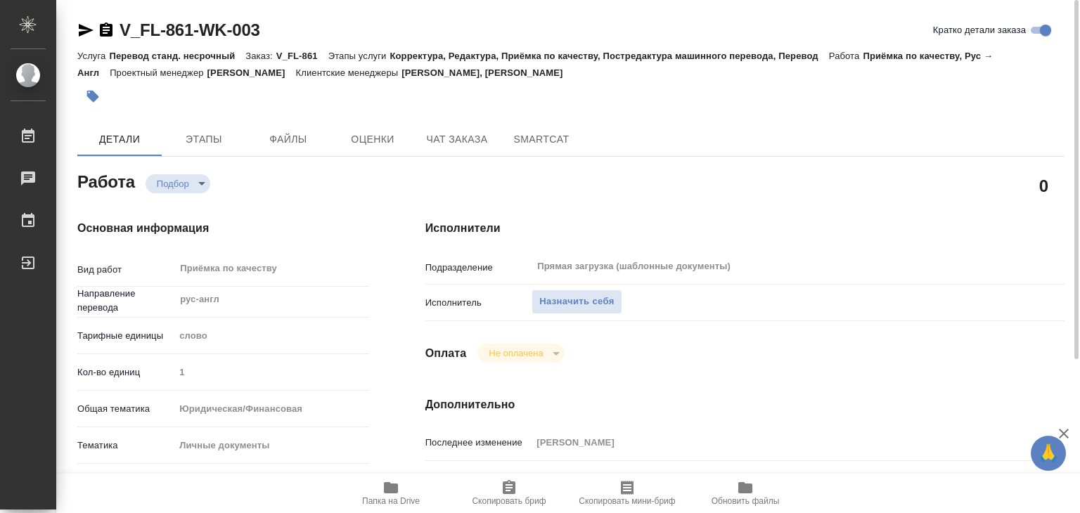
type textarea "x"
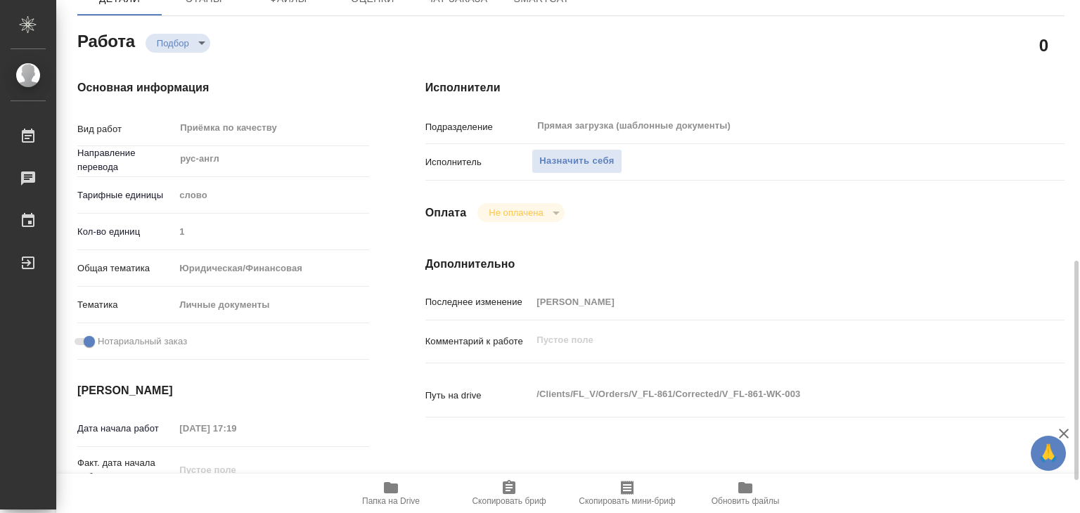
scroll to position [281, 0]
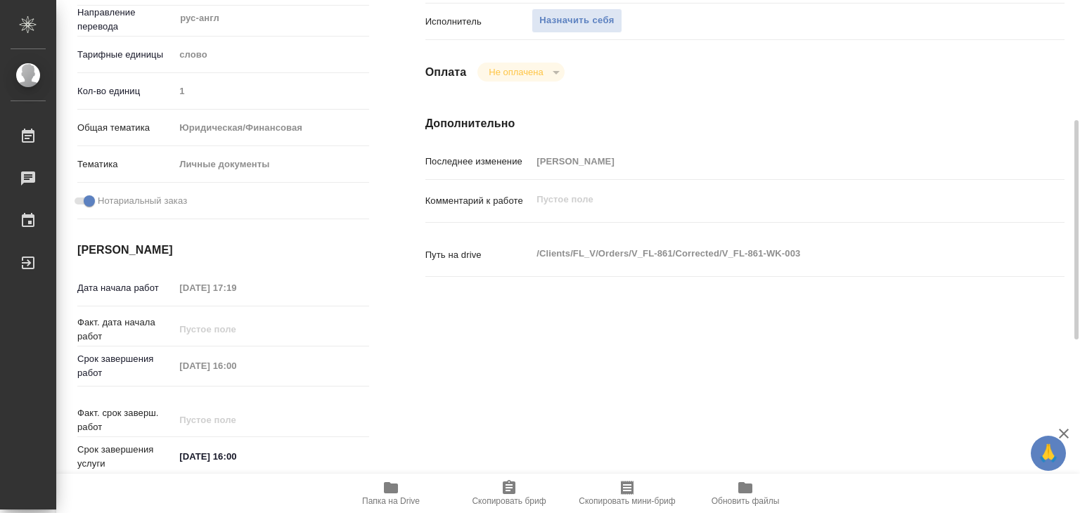
type textarea "x"
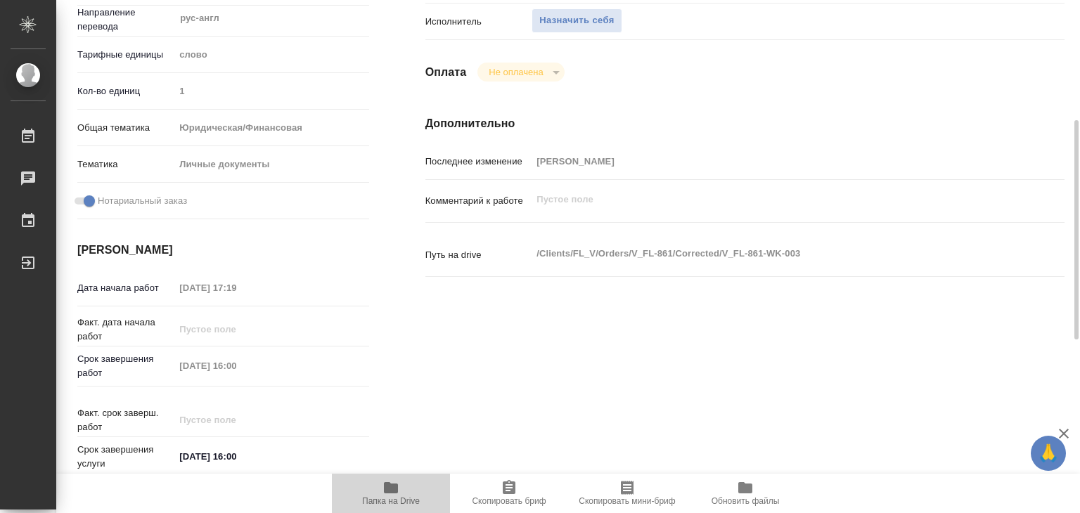
click at [403, 487] on span "Папка на Drive" at bounding box center [390, 493] width 101 height 27
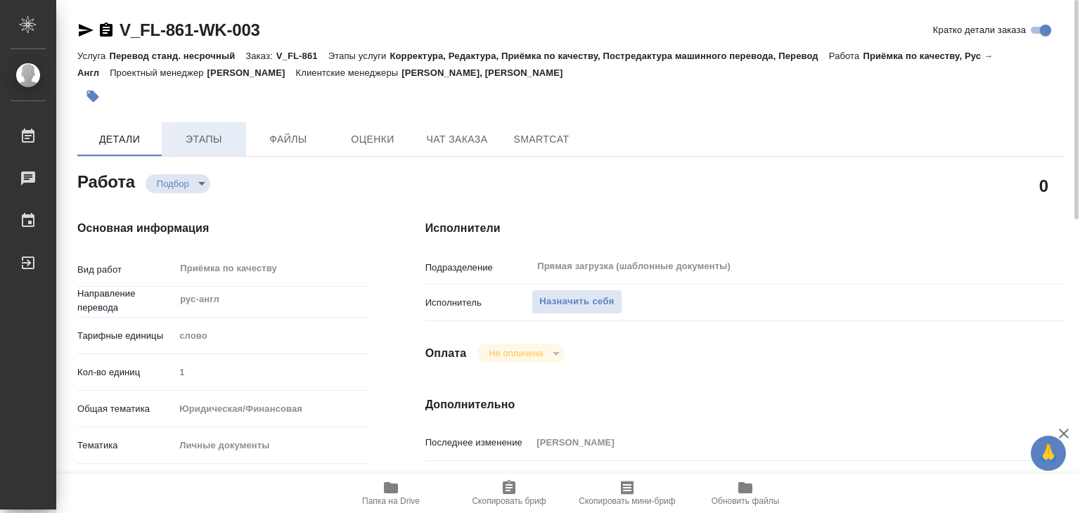
click at [217, 137] on span "Этапы" at bounding box center [204, 140] width 68 height 18
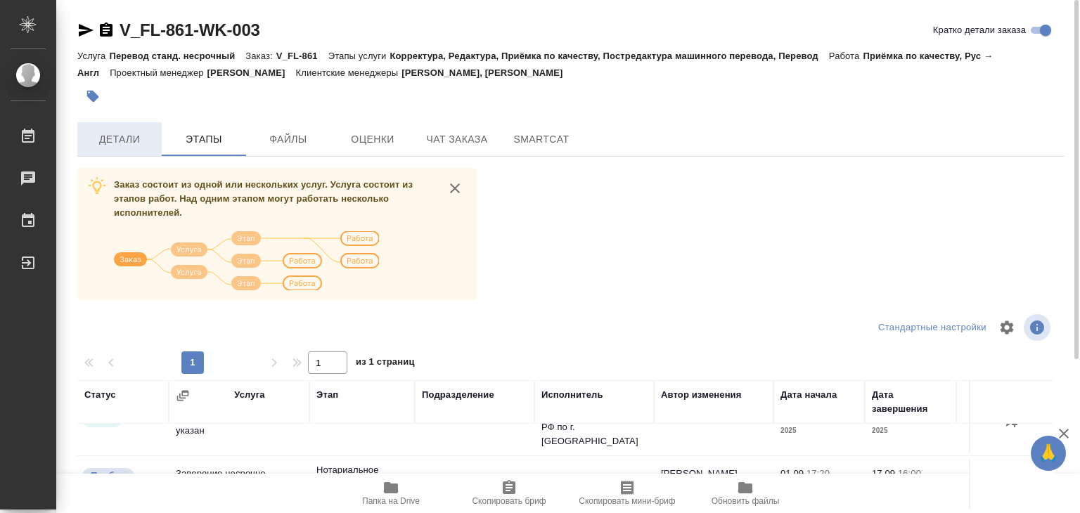
click at [149, 141] on span "Детали" at bounding box center [120, 140] width 68 height 18
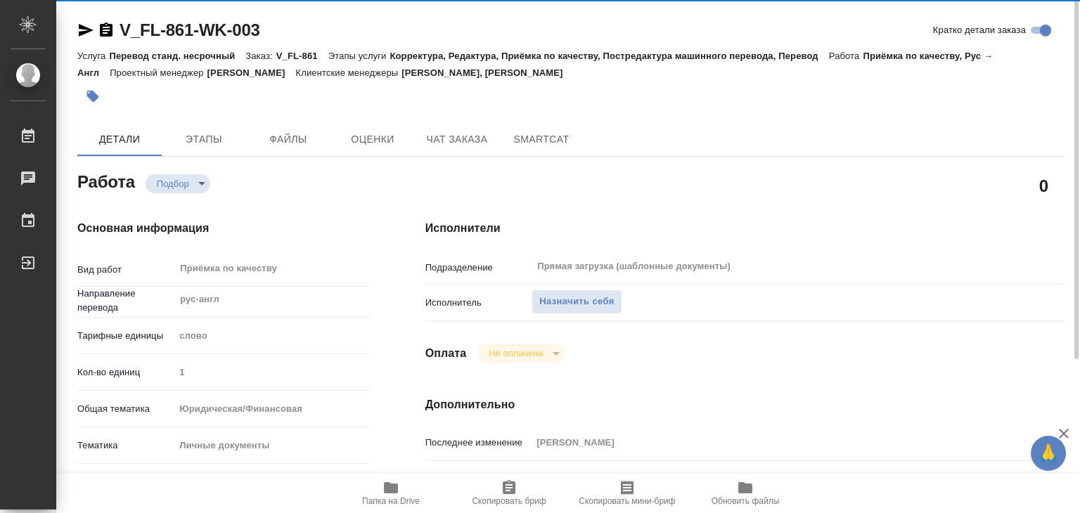
type textarea "x"
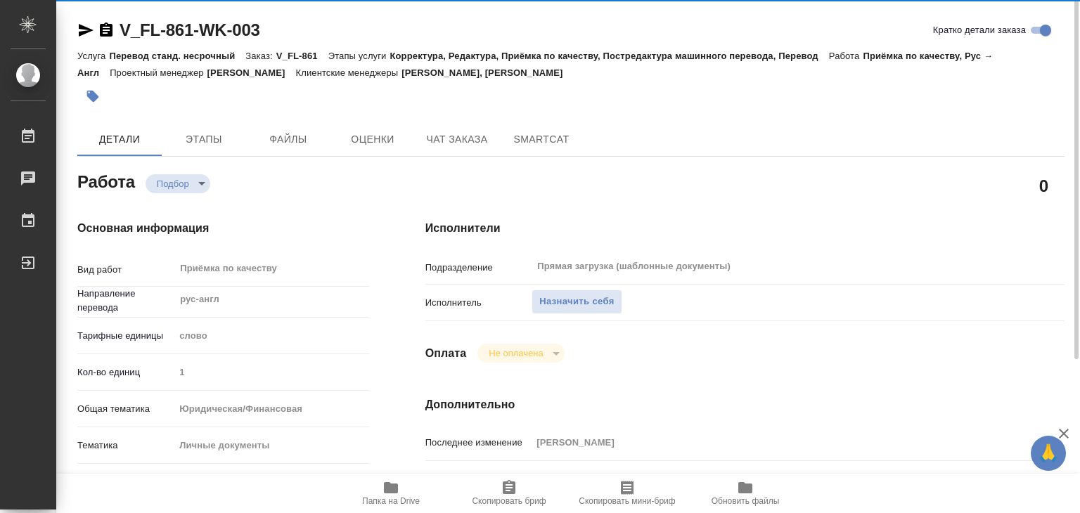
type textarea "x"
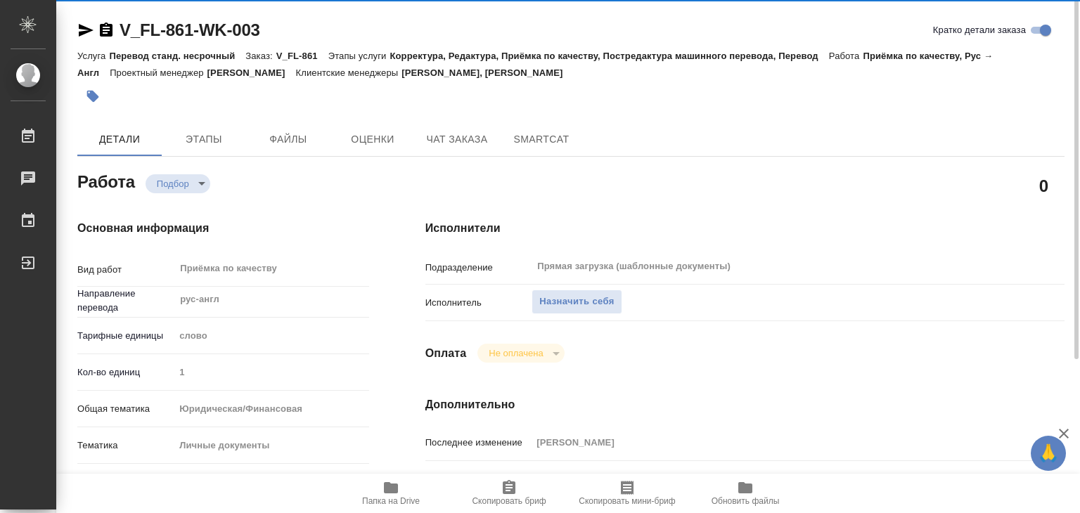
type textarea "x"
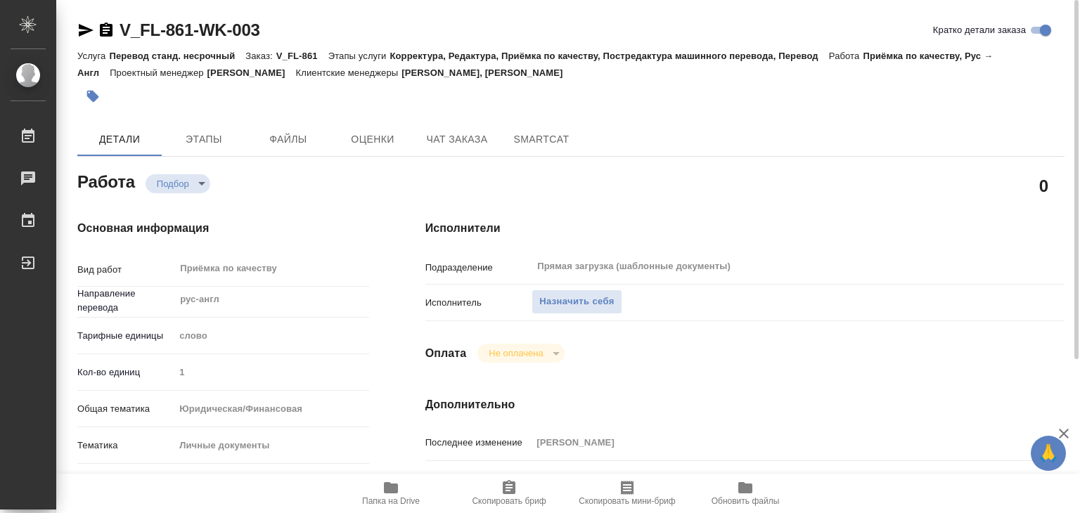
type textarea "x"
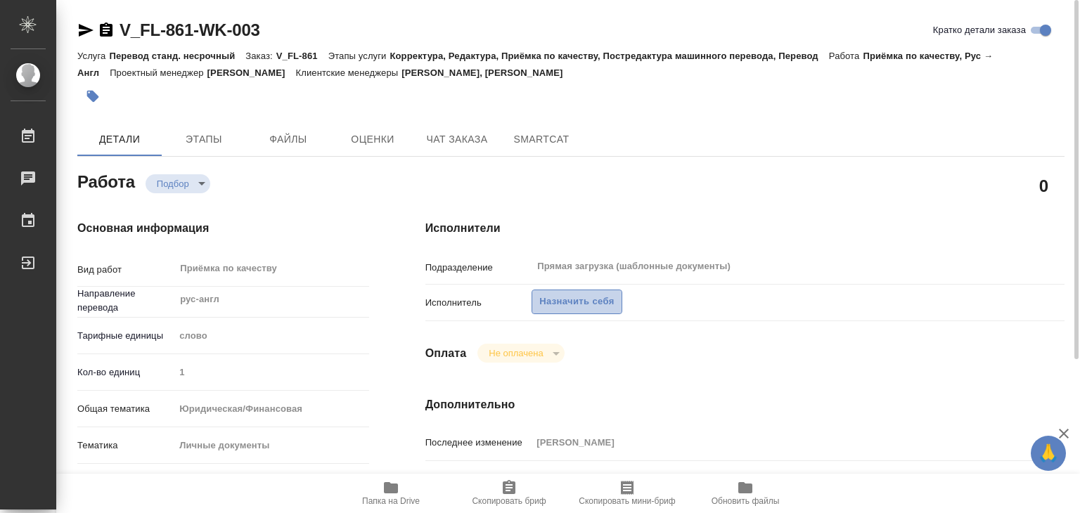
click at [571, 304] on span "Назначить себя" at bounding box center [576, 302] width 75 height 16
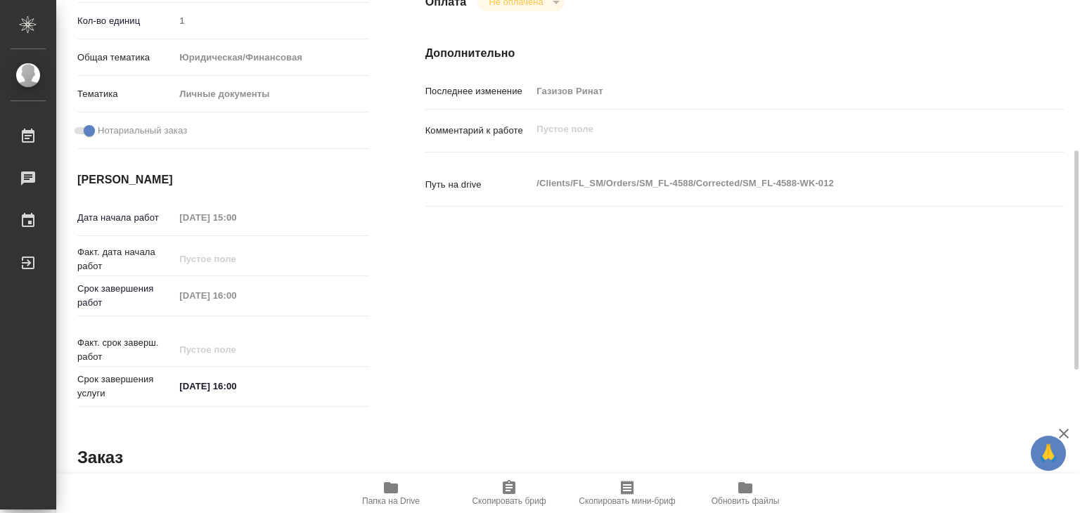
scroll to position [70, 0]
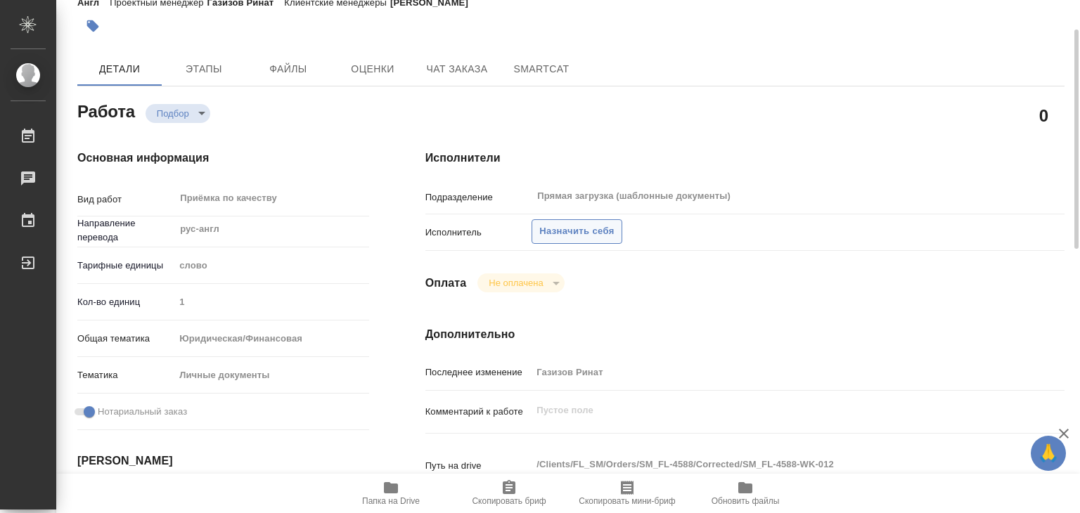
click at [561, 219] on button "Назначить себя" at bounding box center [577, 231] width 90 height 25
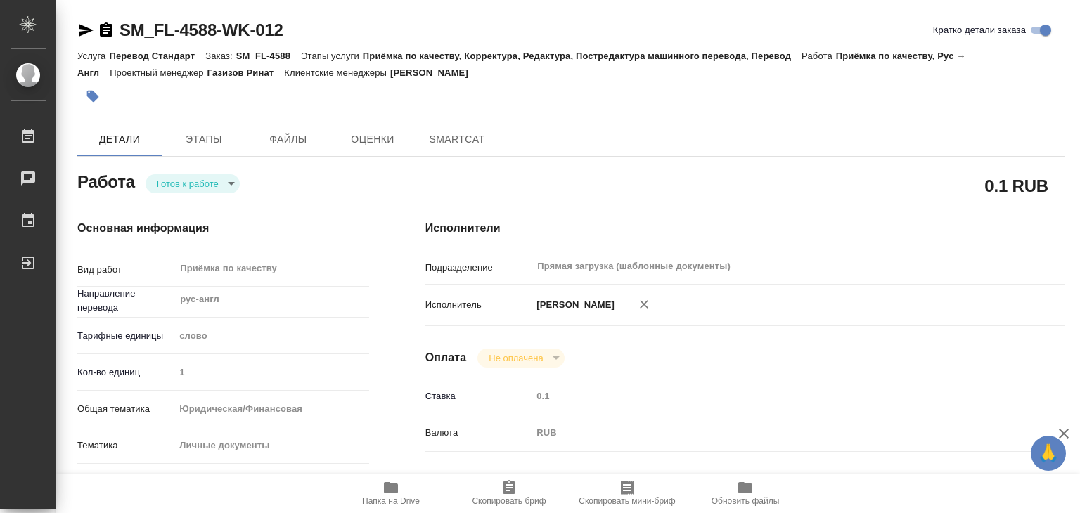
type textarea "x"
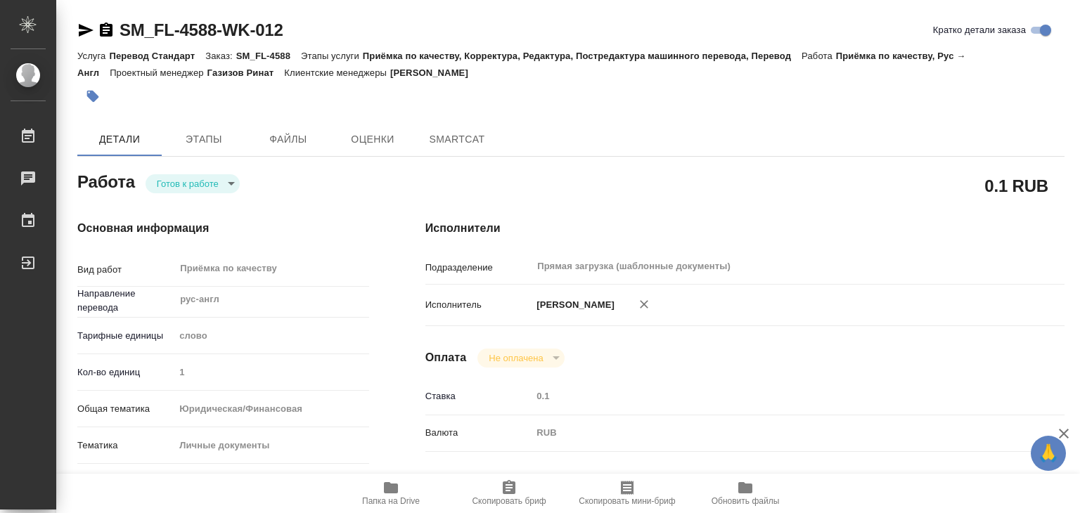
type textarea "x"
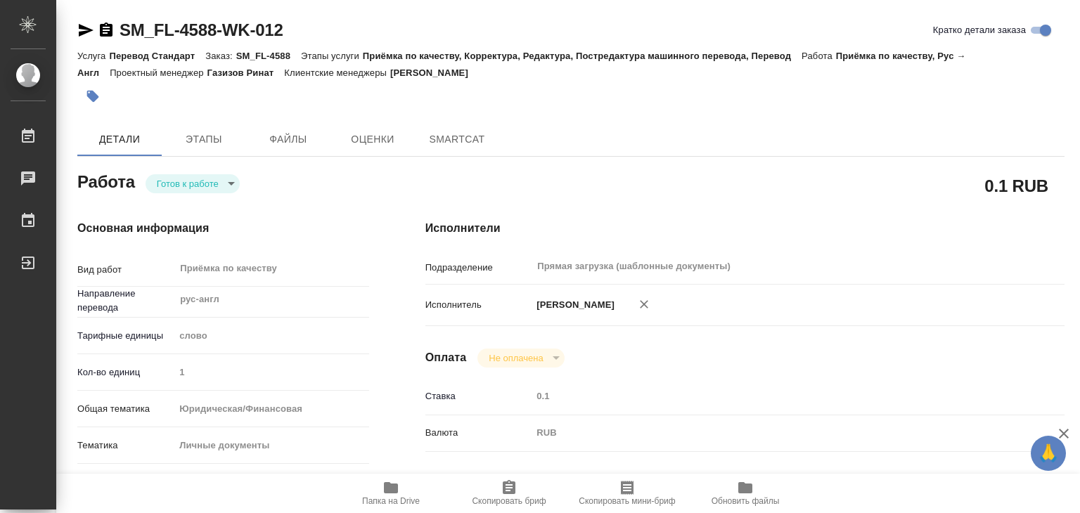
type textarea "x"
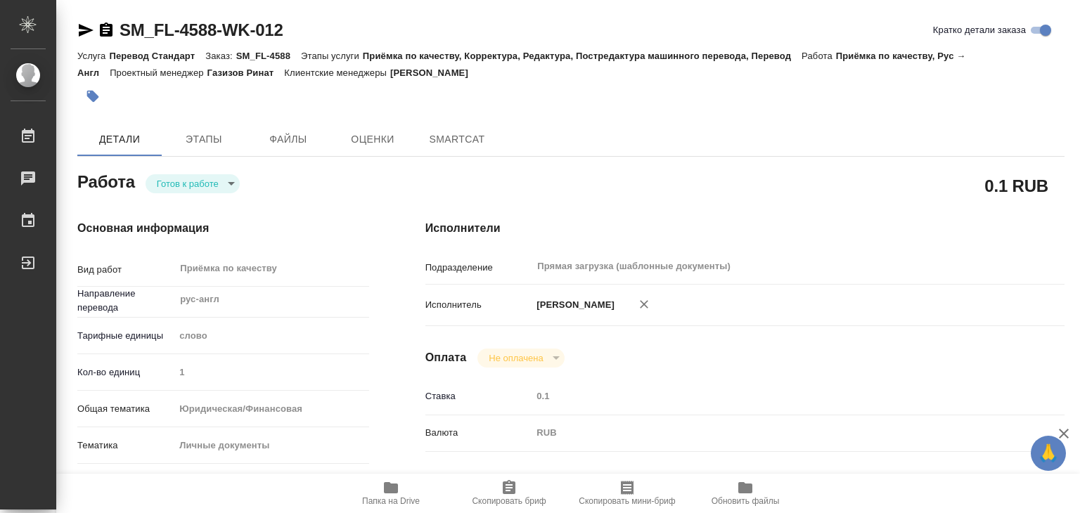
type textarea "x"
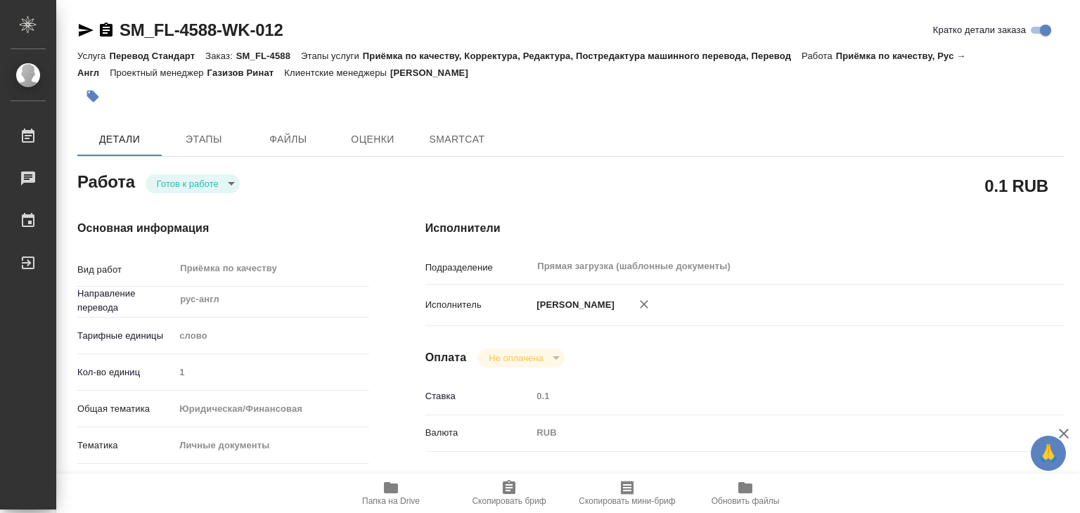
type textarea "x"
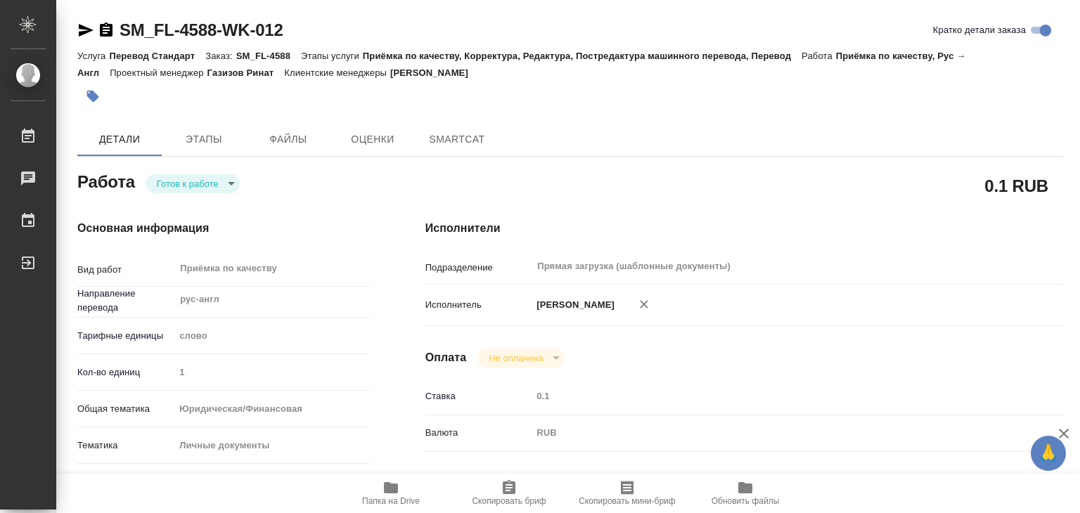
type textarea "x"
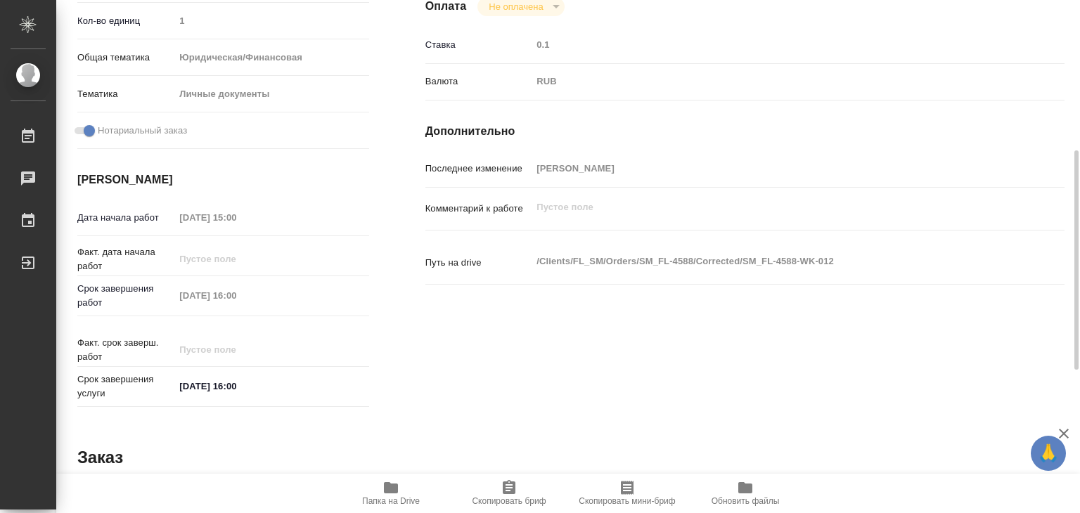
scroll to position [141, 0]
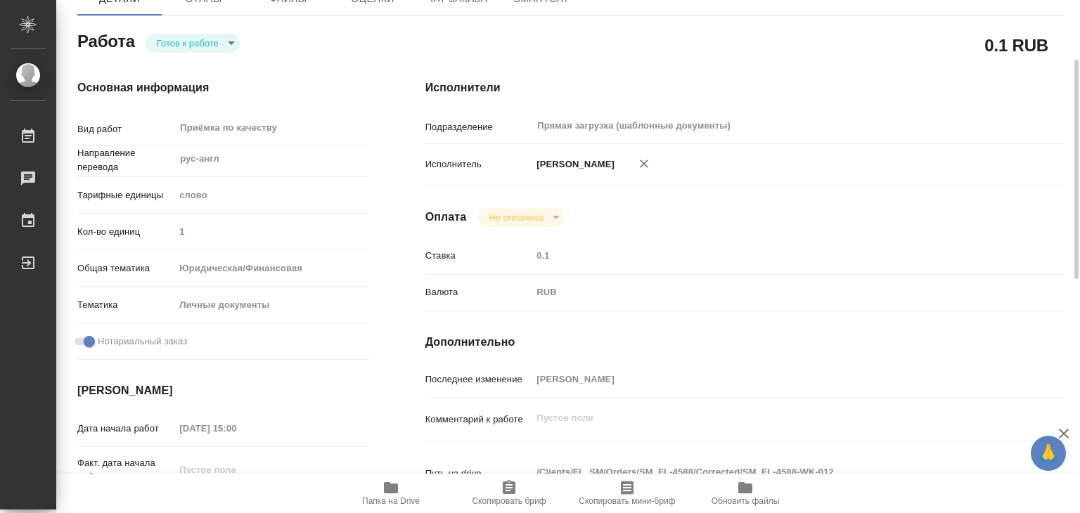
type textarea "x"
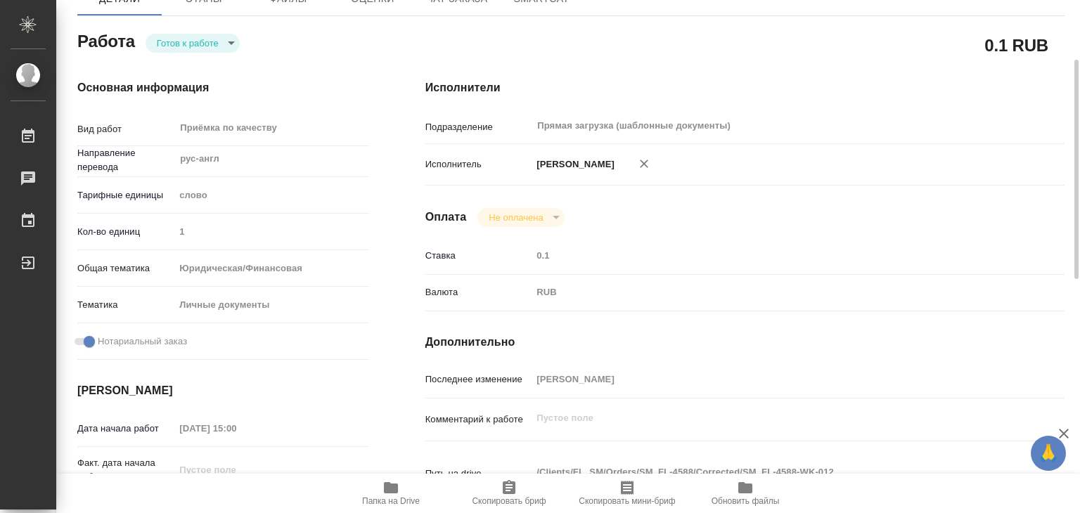
click at [657, 155] on button "button" at bounding box center [644, 163] width 31 height 31
type textarea "x"
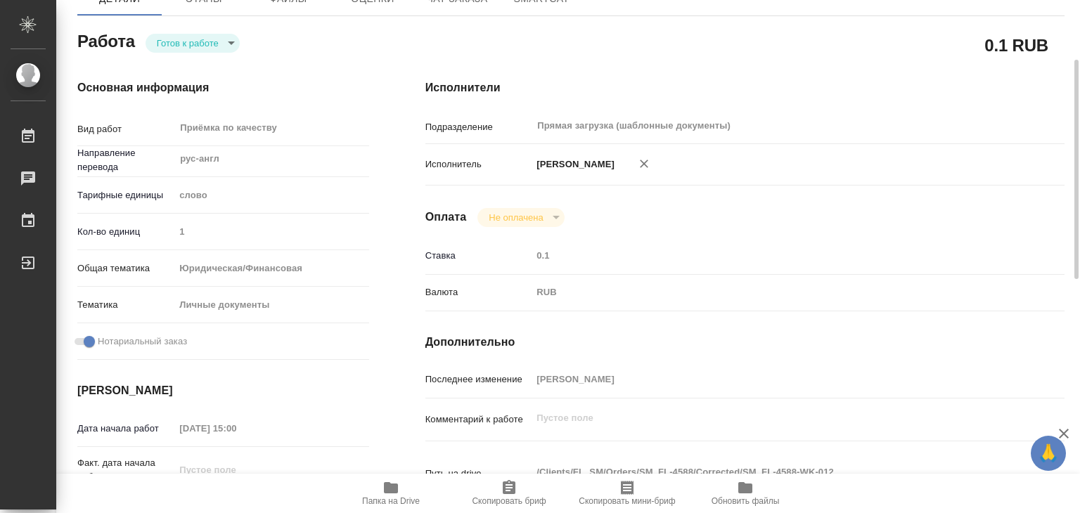
type textarea "x"
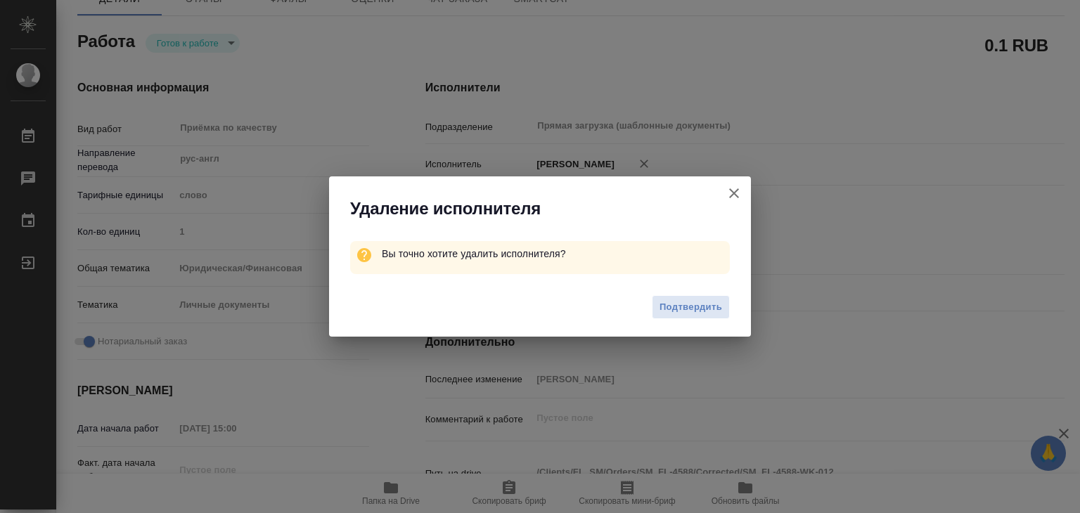
type textarea "x"
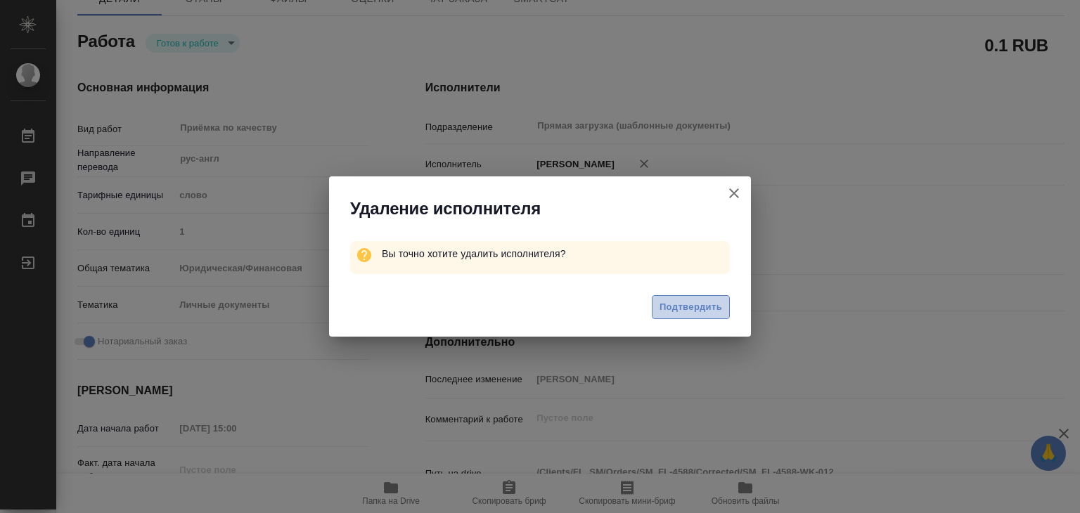
click at [678, 307] on span "Подтвердить" at bounding box center [691, 308] width 63 height 16
type textarea "x"
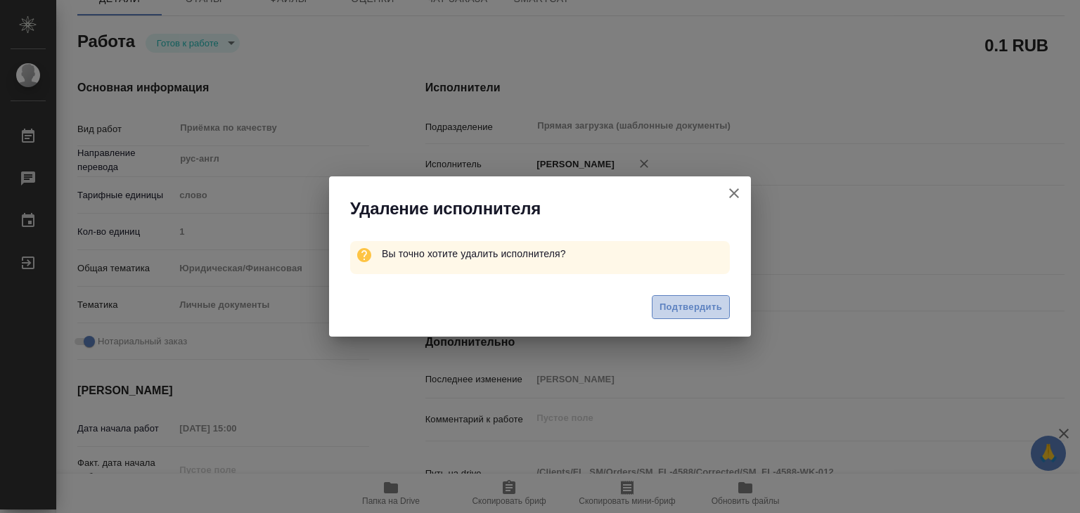
type textarea "x"
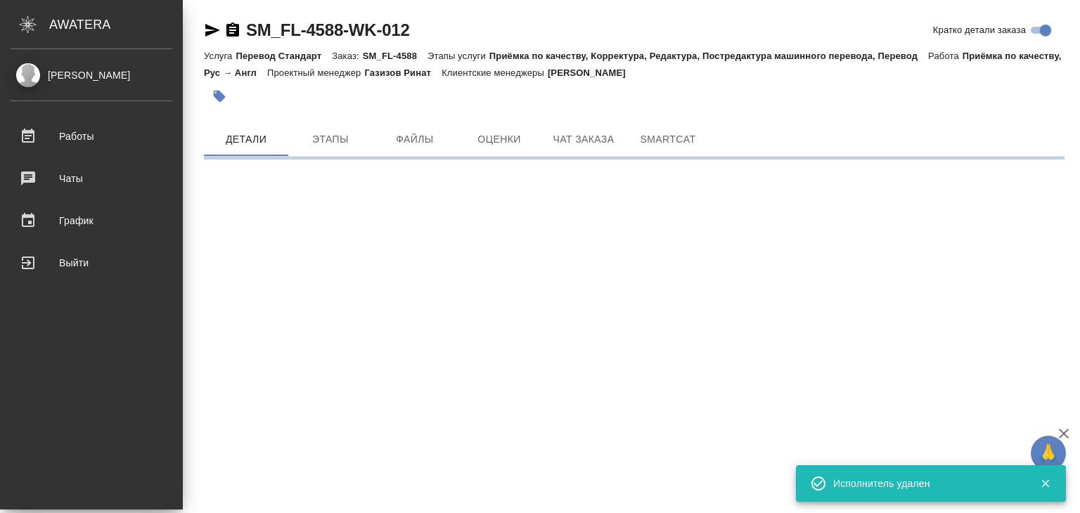
scroll to position [0, 0]
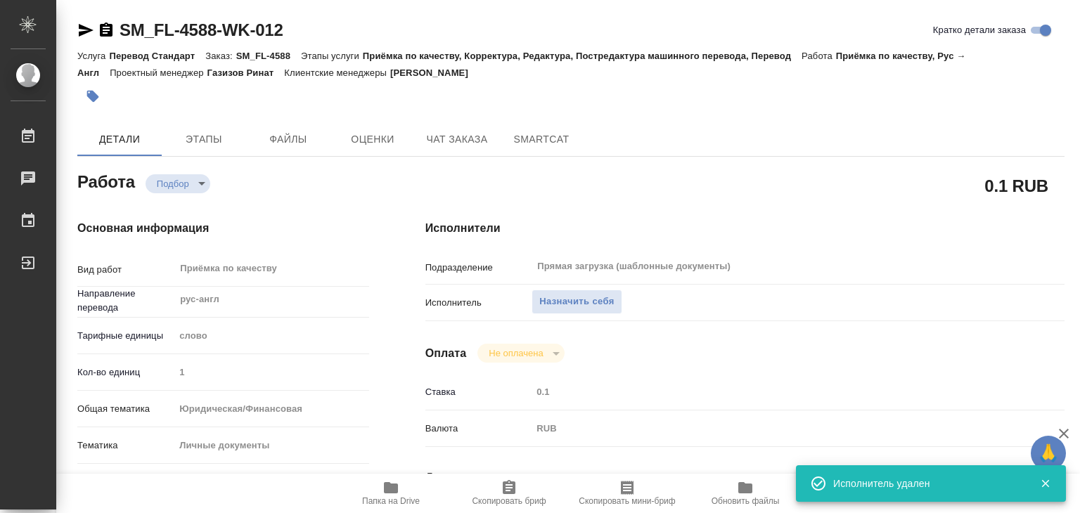
type textarea "x"
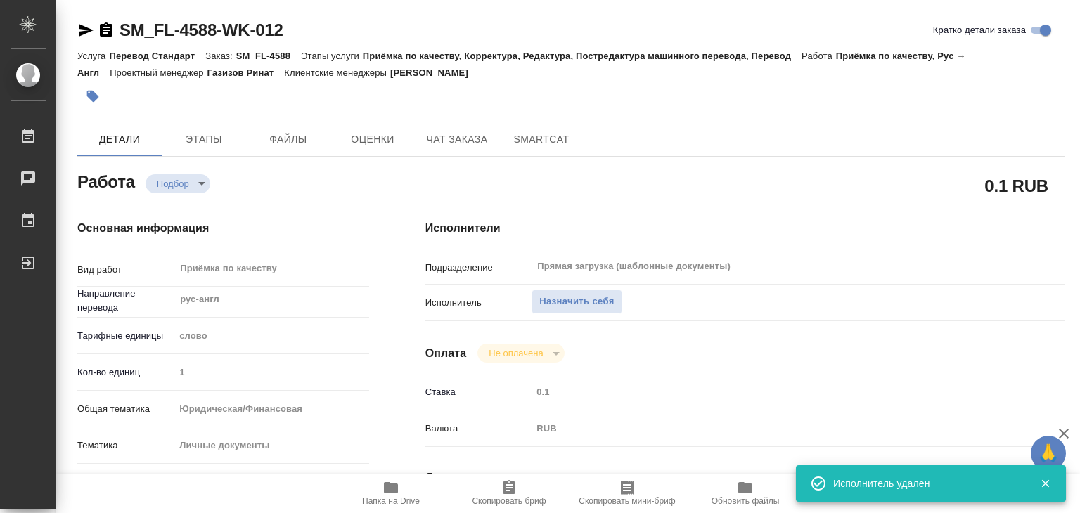
type textarea "x"
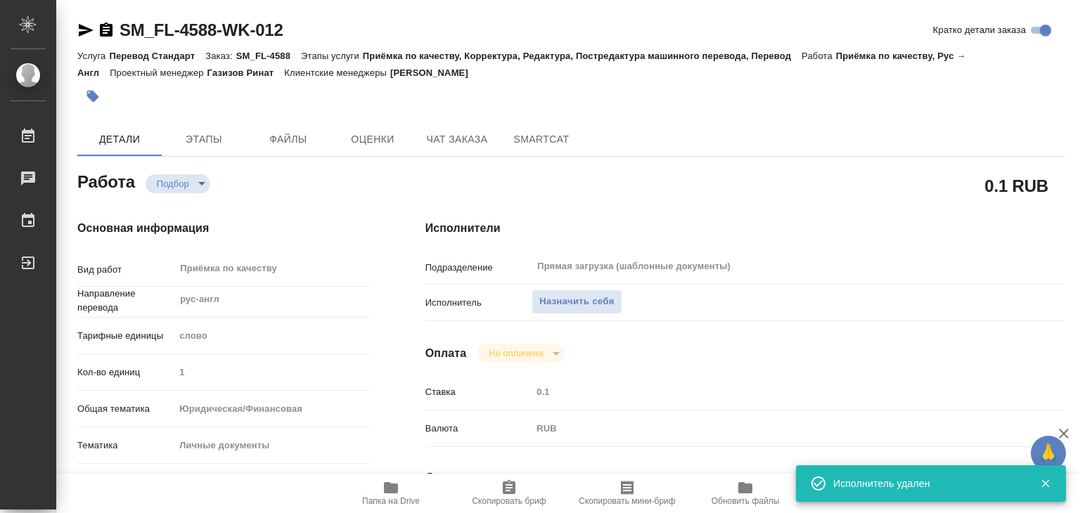
type textarea "x"
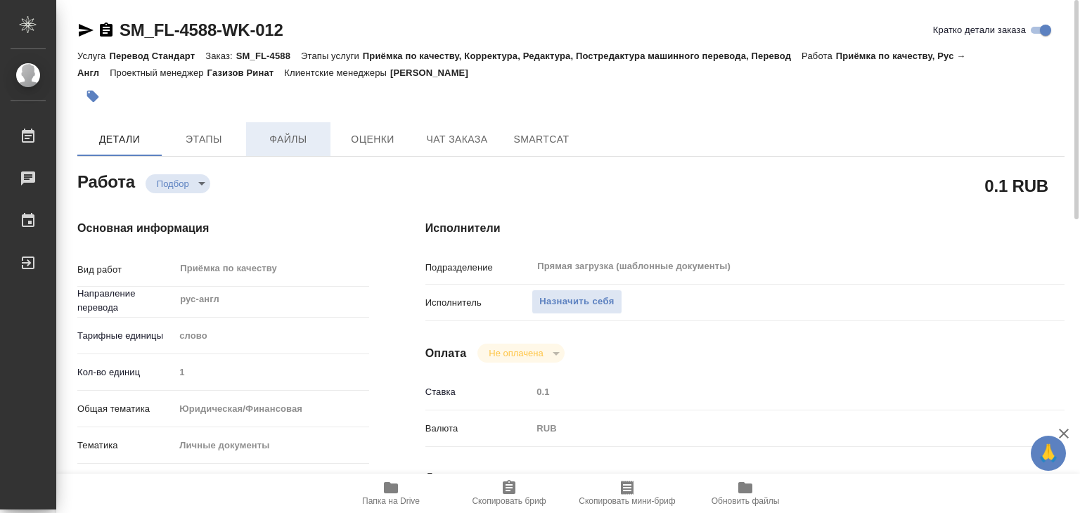
click at [279, 148] on button "Файлы" at bounding box center [288, 139] width 84 height 34
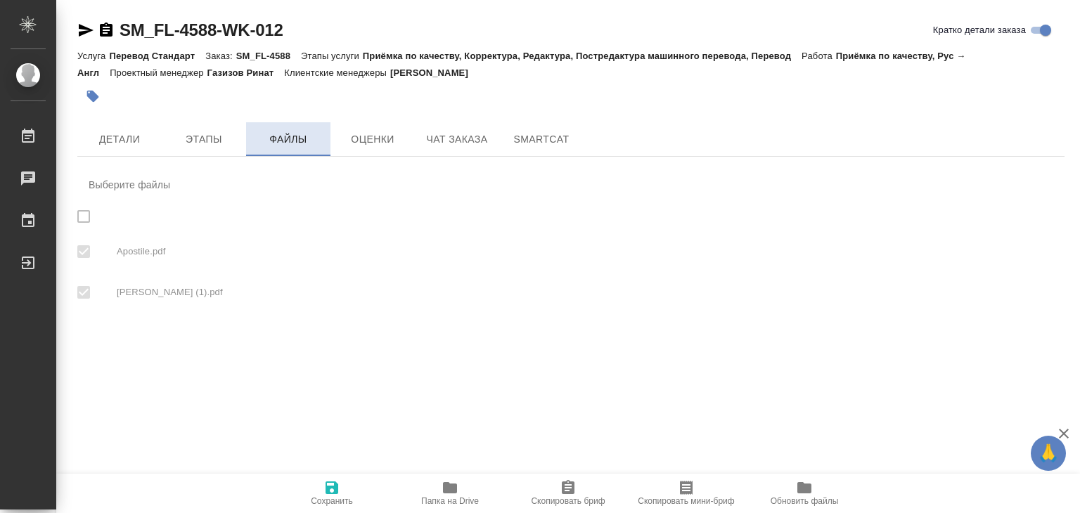
checkbox input "true"
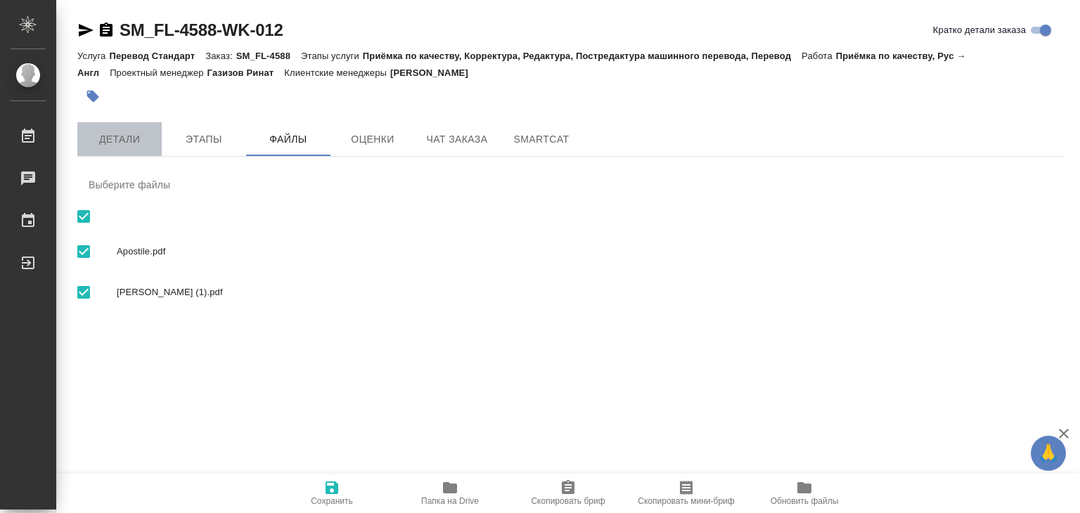
click at [128, 141] on span "Детали" at bounding box center [120, 140] width 68 height 18
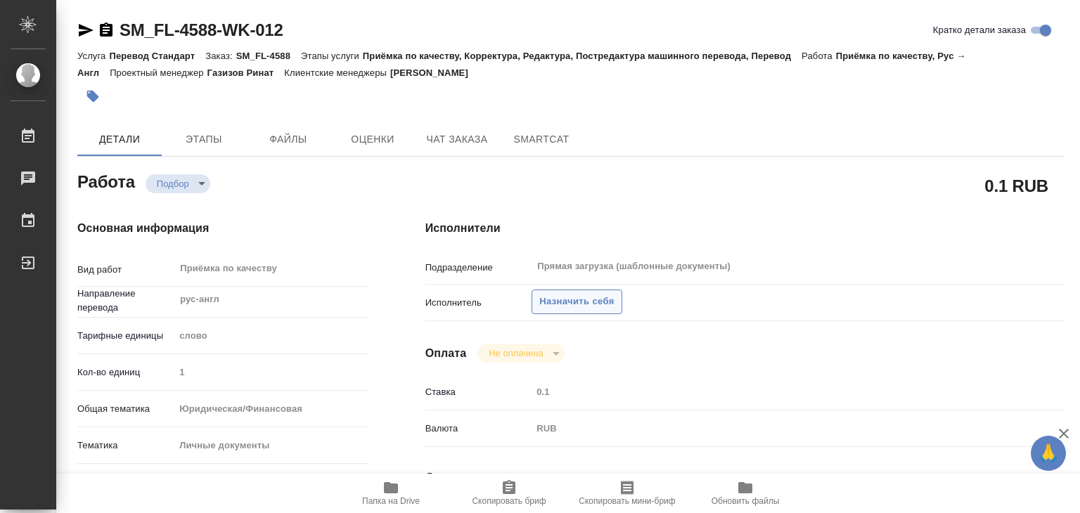
type textarea "x"
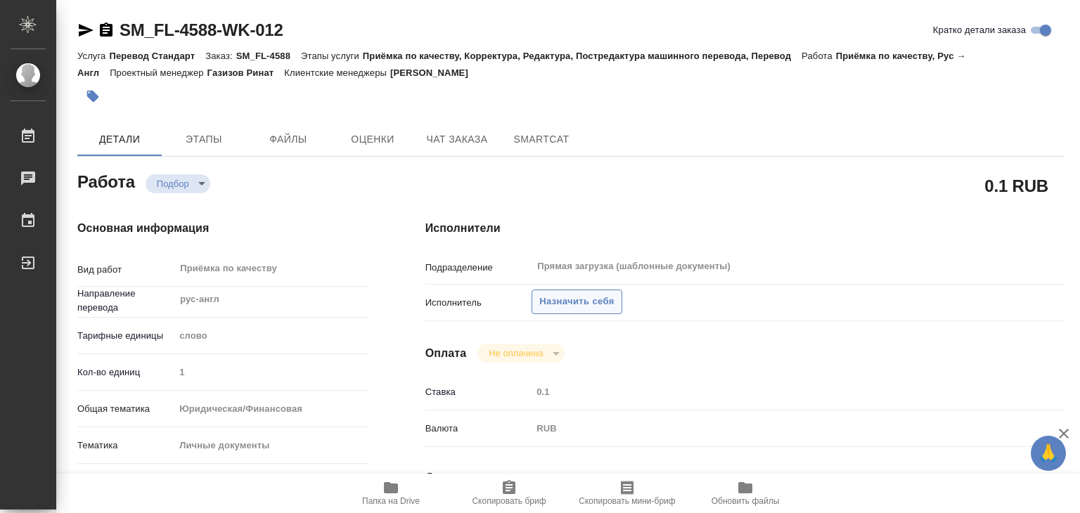
type textarea "x"
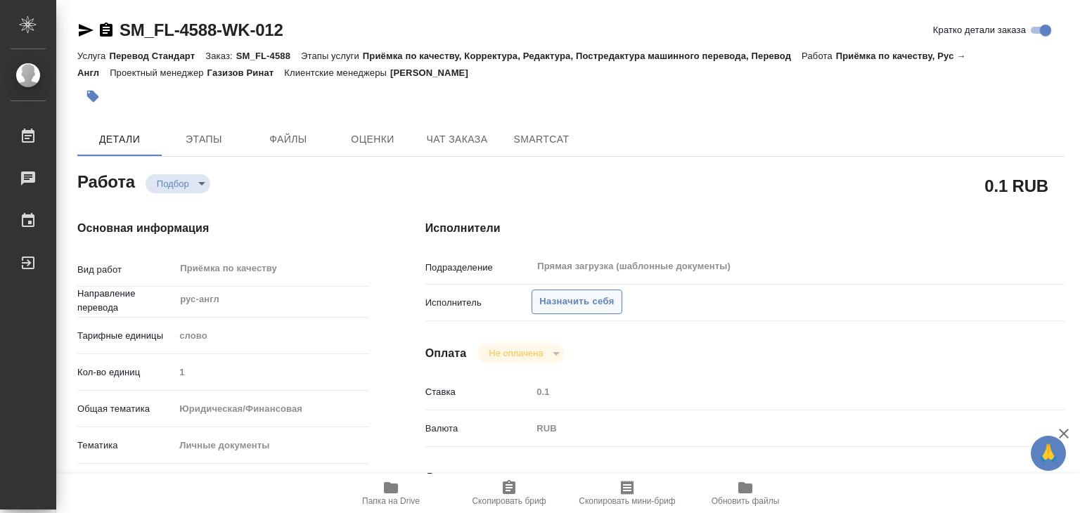
type textarea "x"
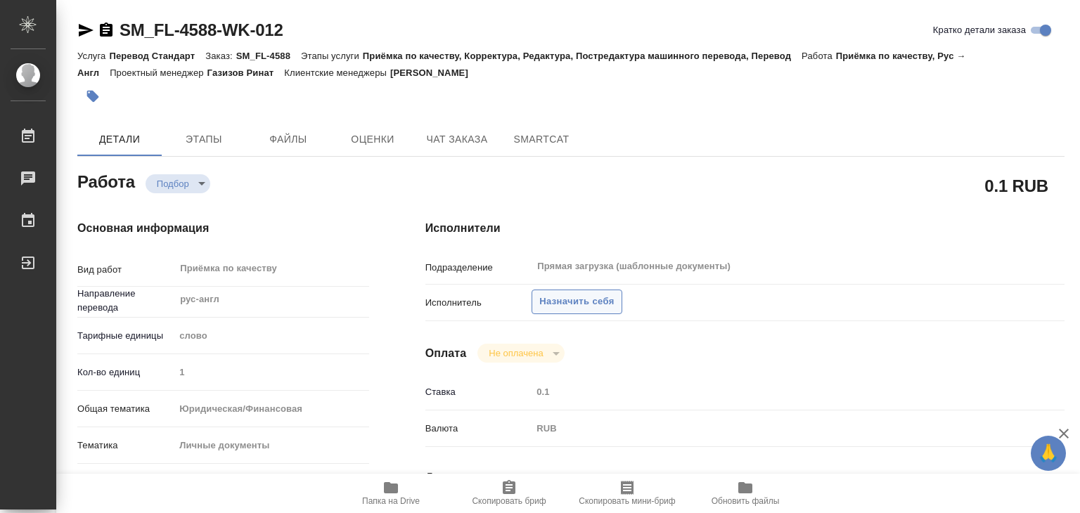
click at [562, 304] on span "Назначить себя" at bounding box center [576, 302] width 75 height 16
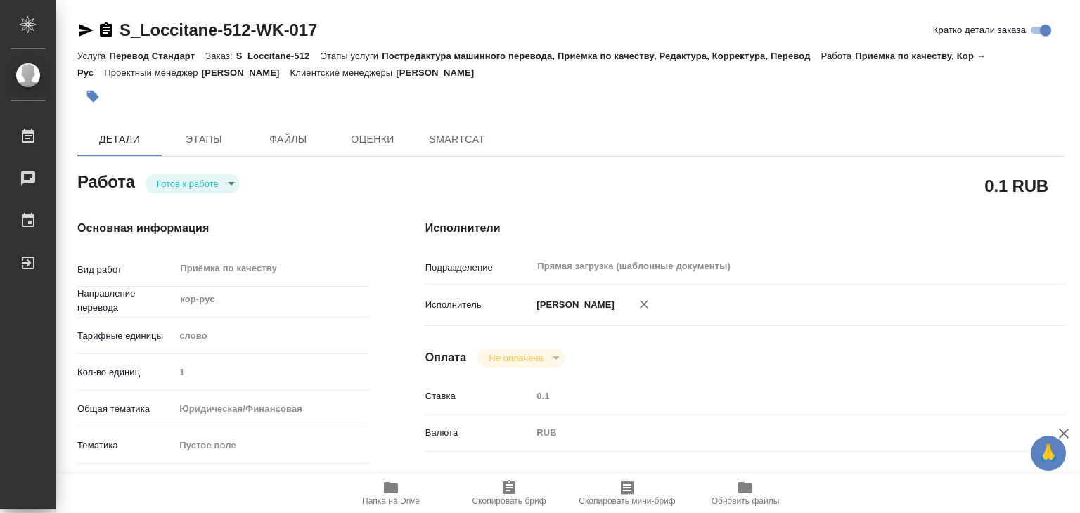
type textarea "x"
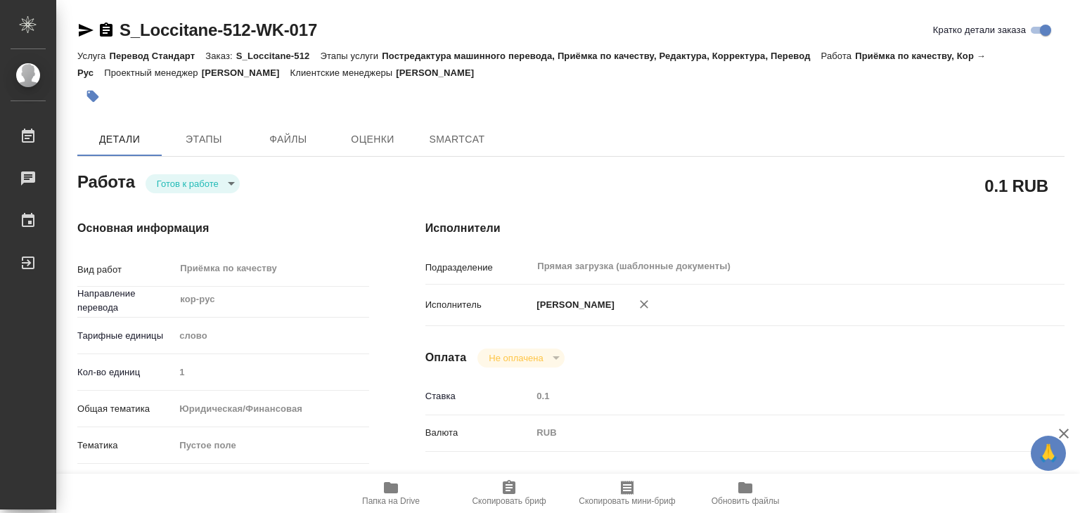
type textarea "x"
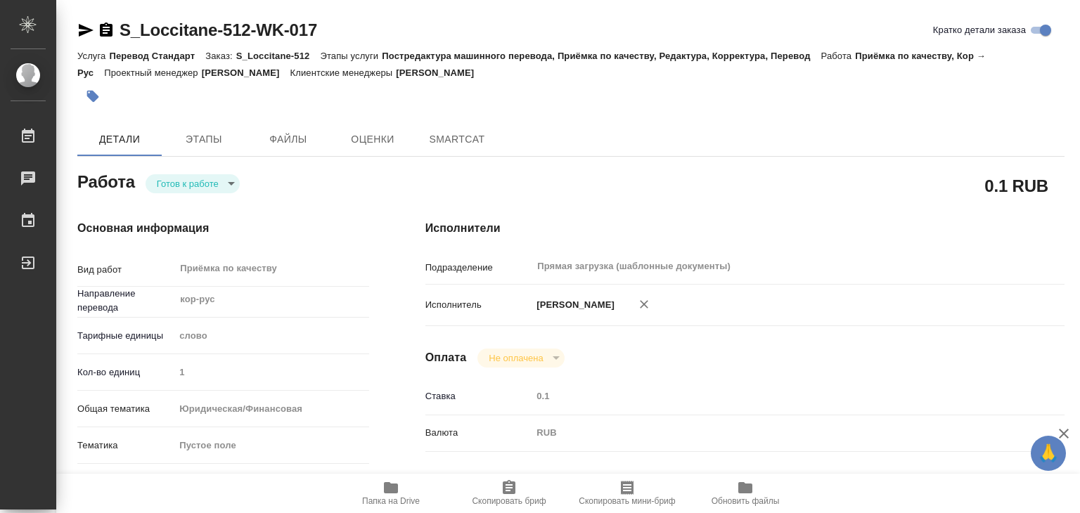
type textarea "x"
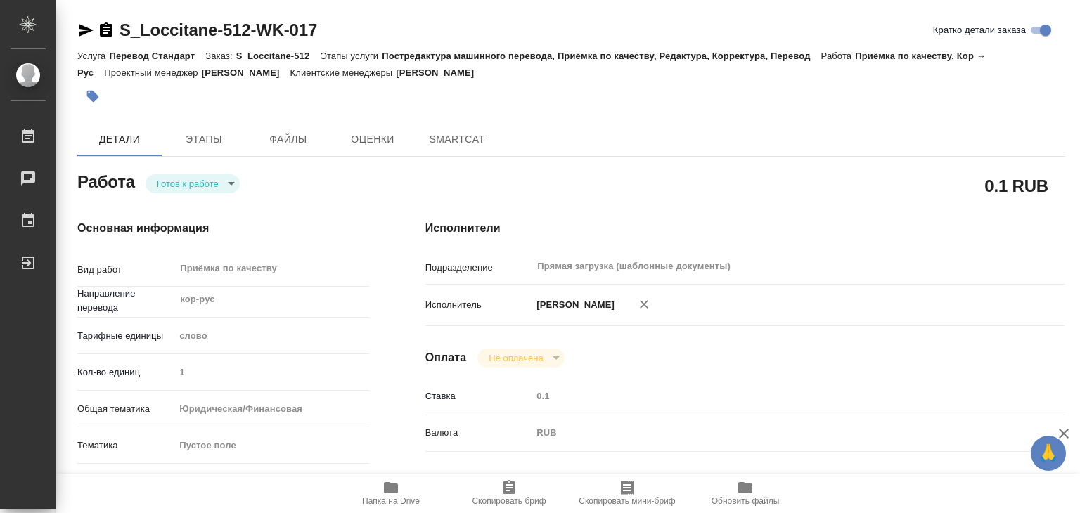
type textarea "x"
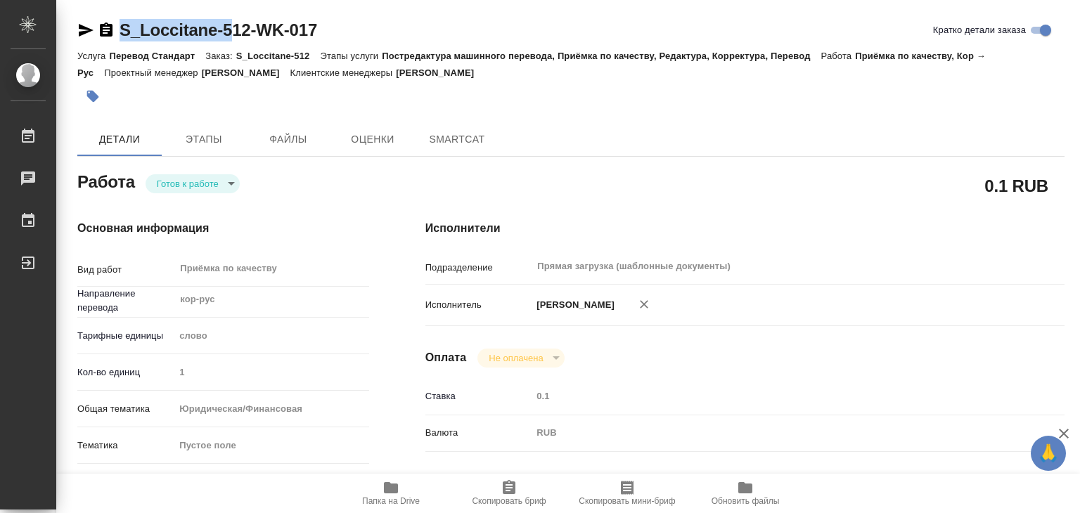
type textarea "x"
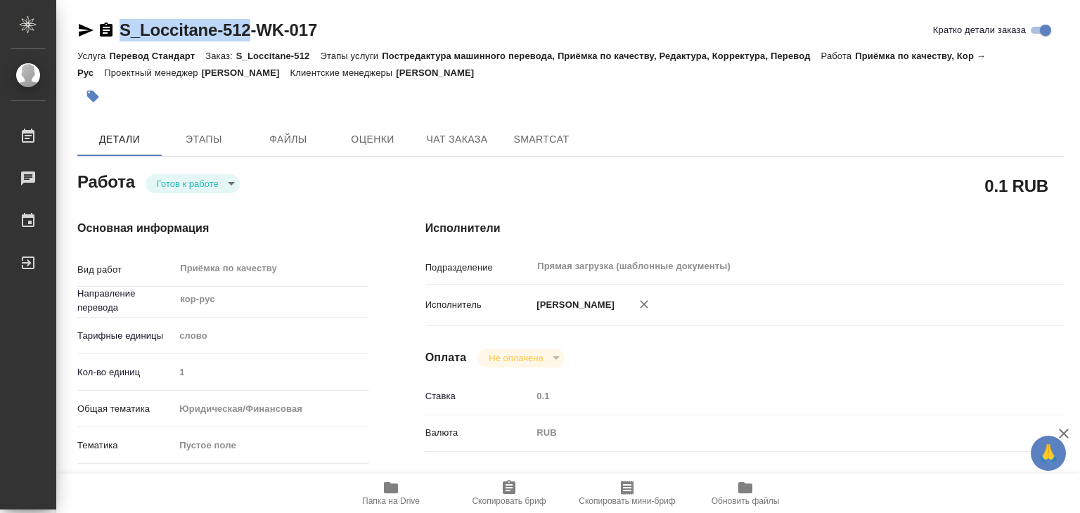
drag, startPoint x: 115, startPoint y: 15, endPoint x: 253, endPoint y: 37, distance: 139.5
copy link "S_Loccitane-512"
type textarea "x"
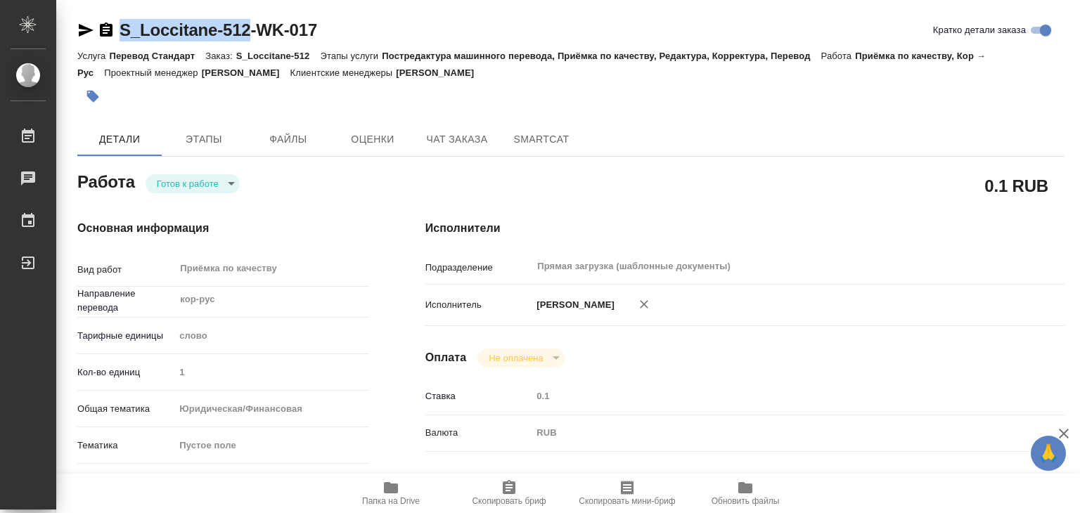
type textarea "x"
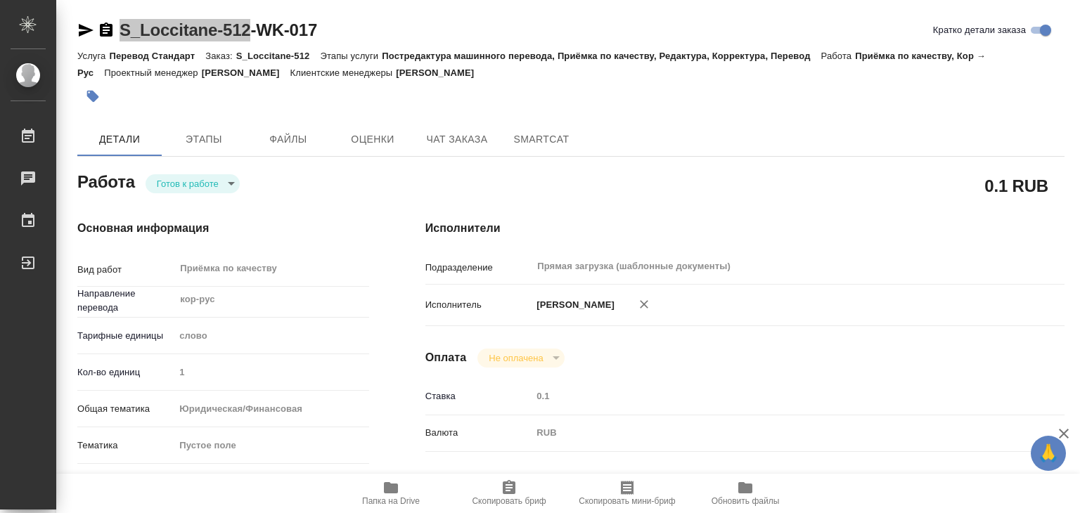
type textarea "x"
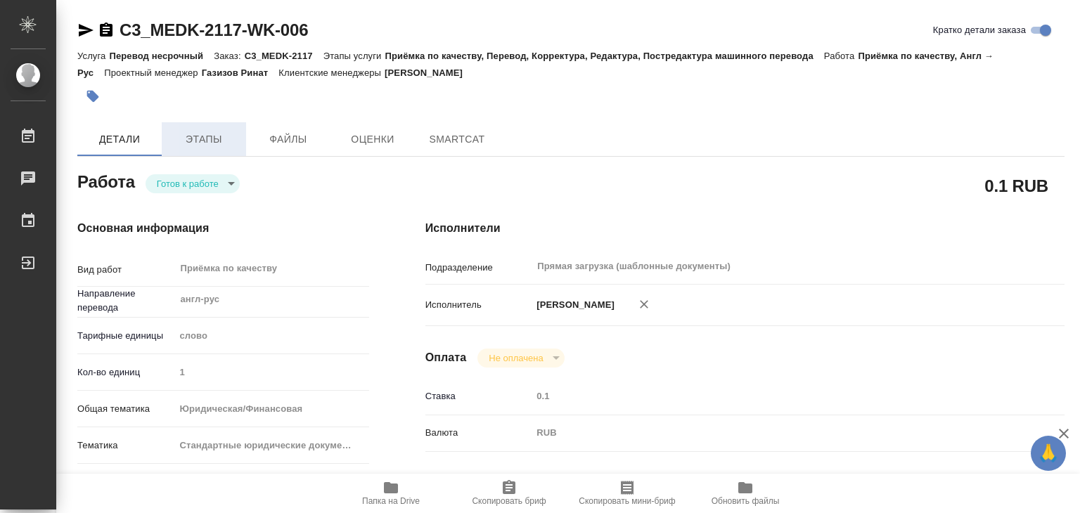
type textarea "x"
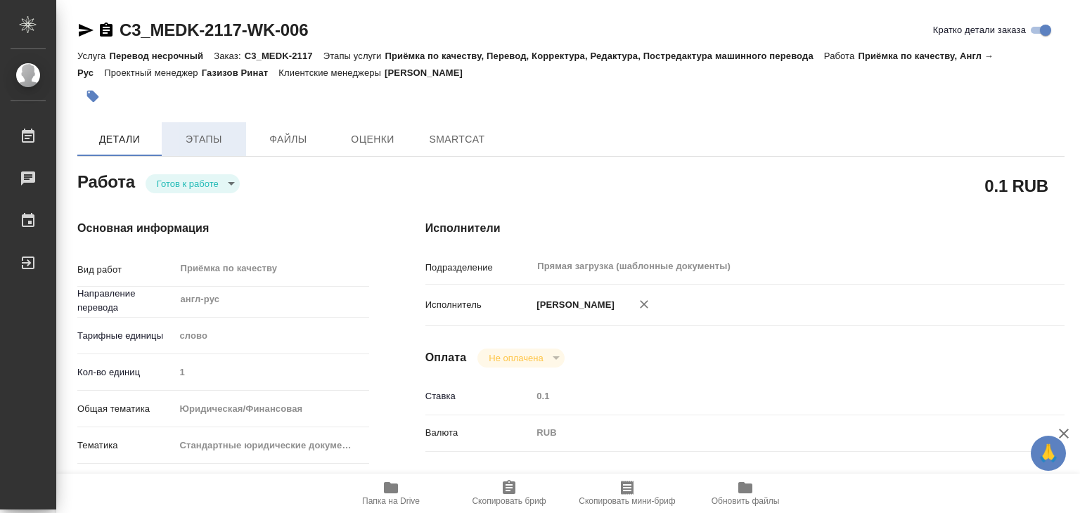
type textarea "x"
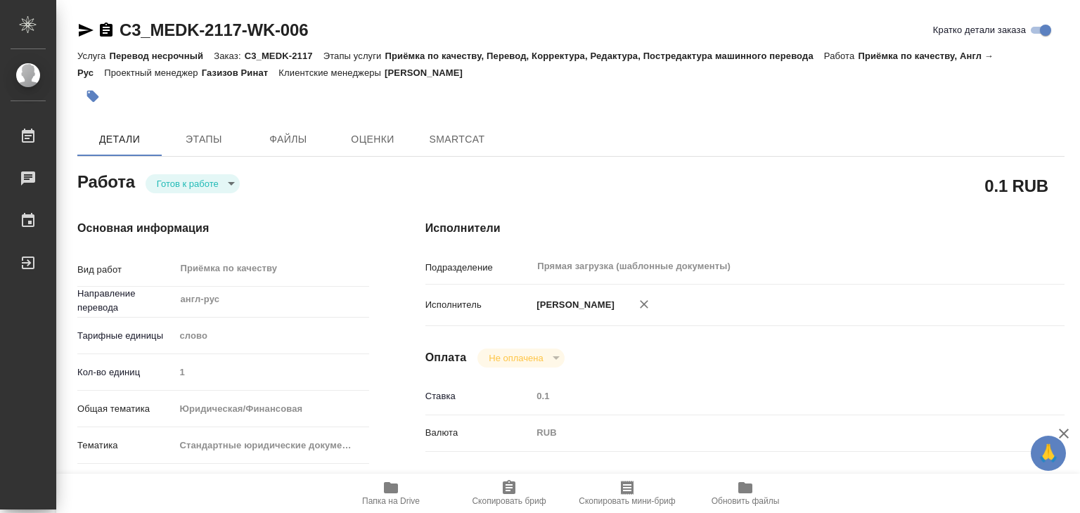
type textarea "x"
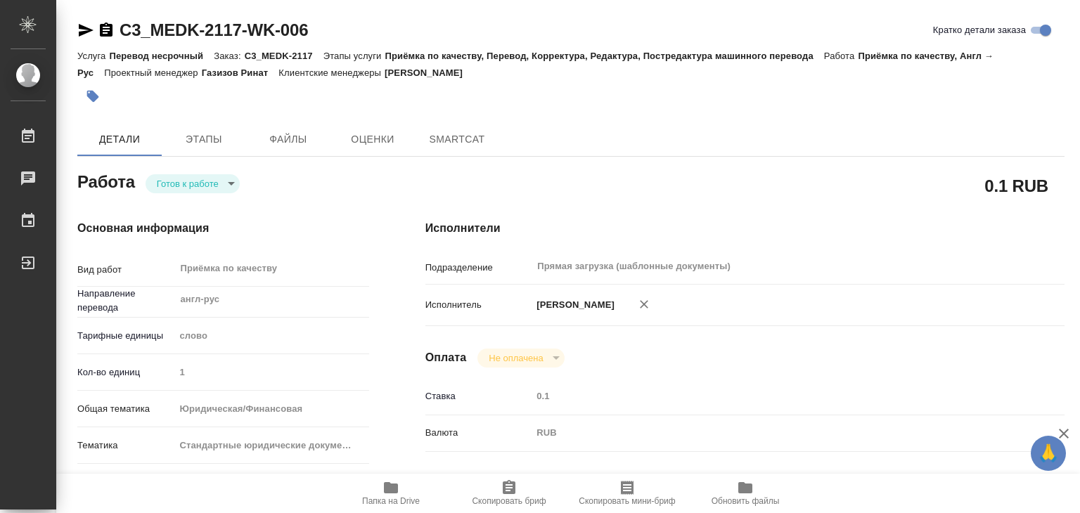
type textarea "x"
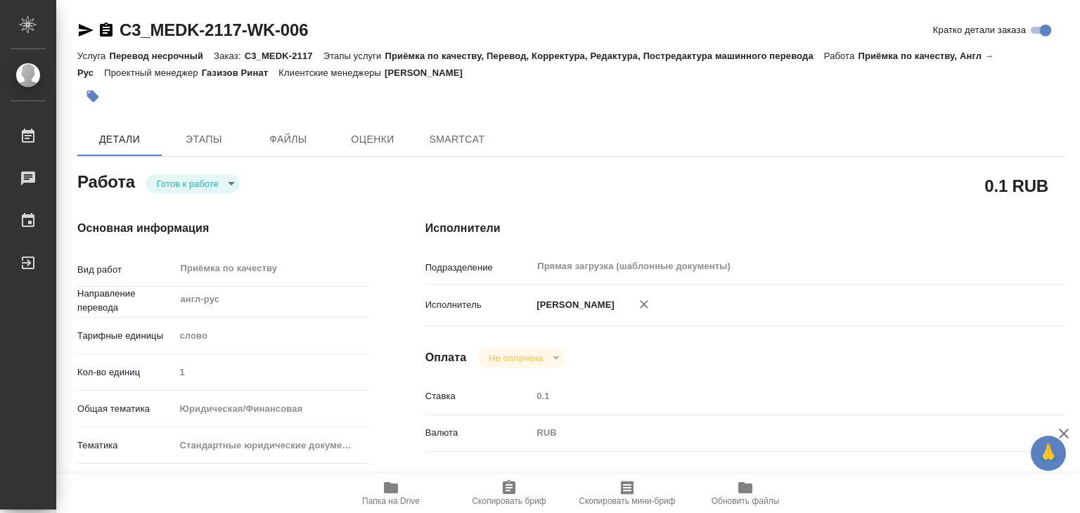
type textarea "x"
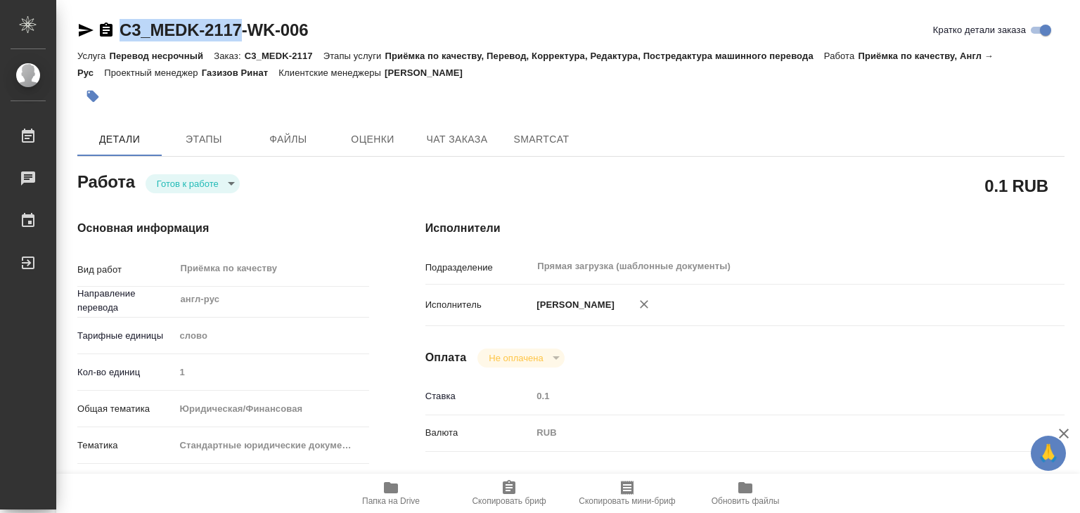
drag, startPoint x: 115, startPoint y: 15, endPoint x: 239, endPoint y: 37, distance: 126.4
copy link "C3_MEDK-2117"
type textarea "x"
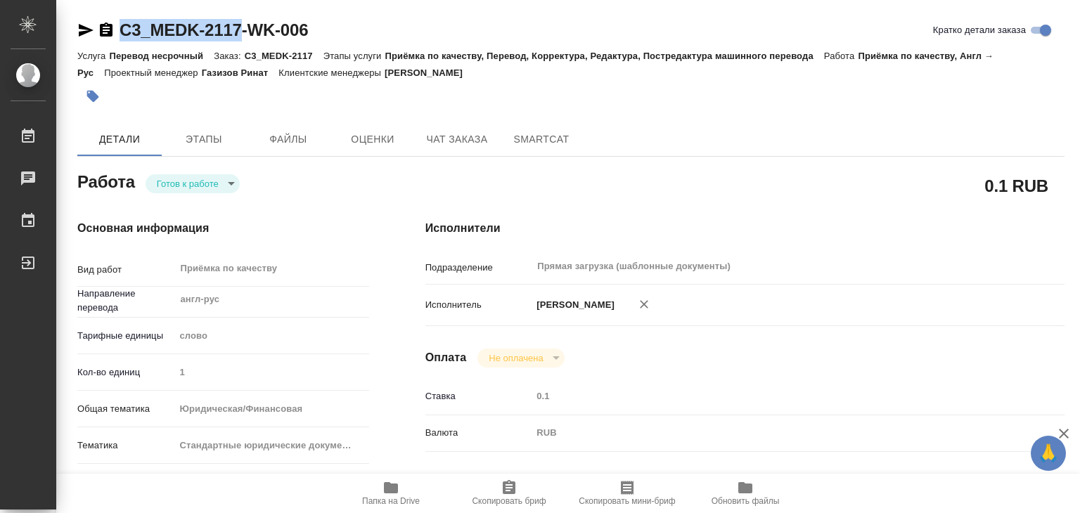
type textarea "x"
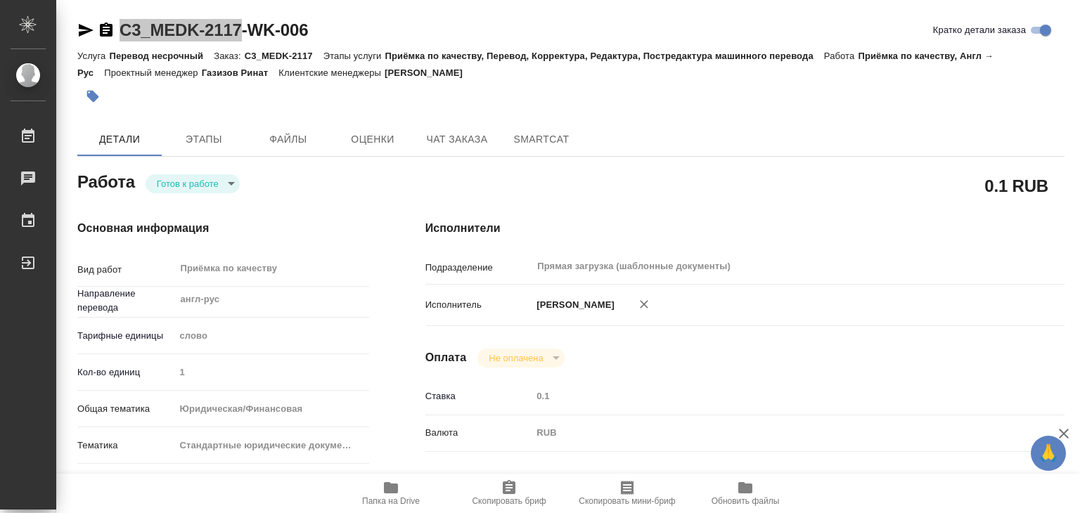
type textarea "x"
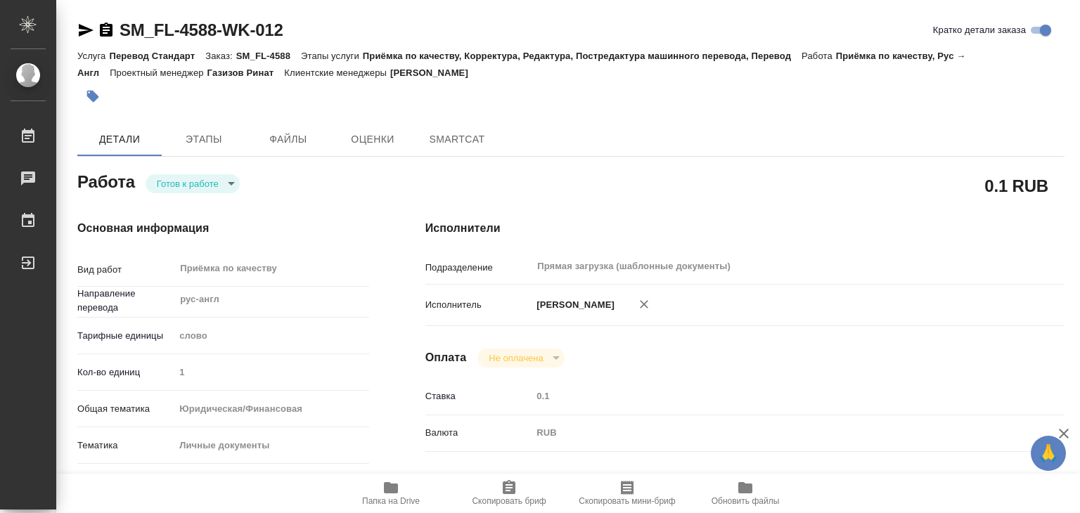
type textarea "x"
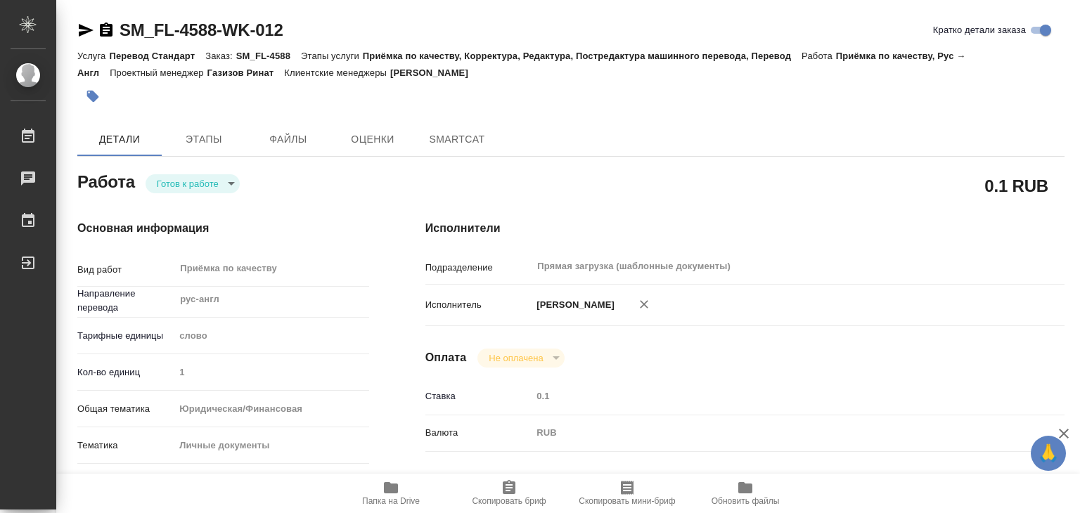
type textarea "x"
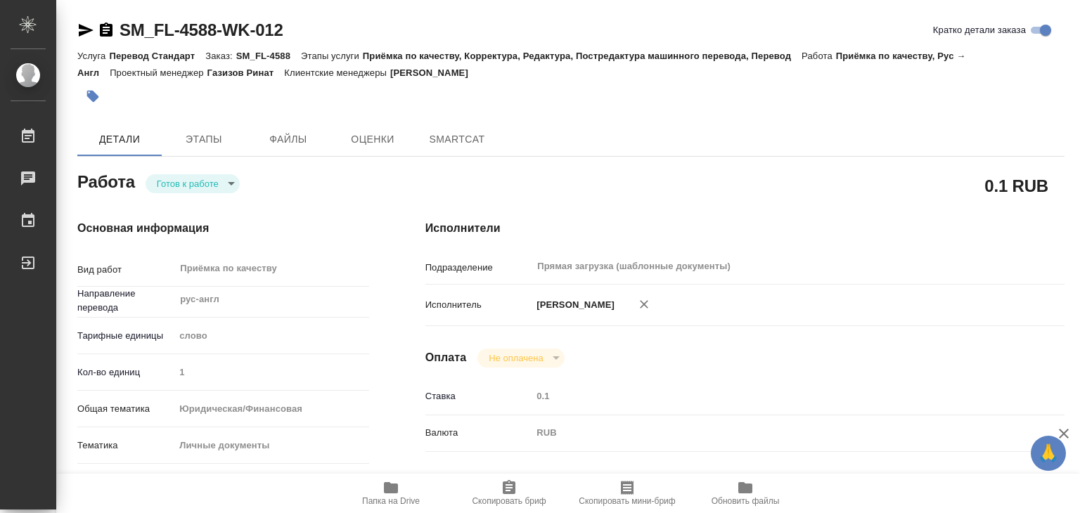
type textarea "x"
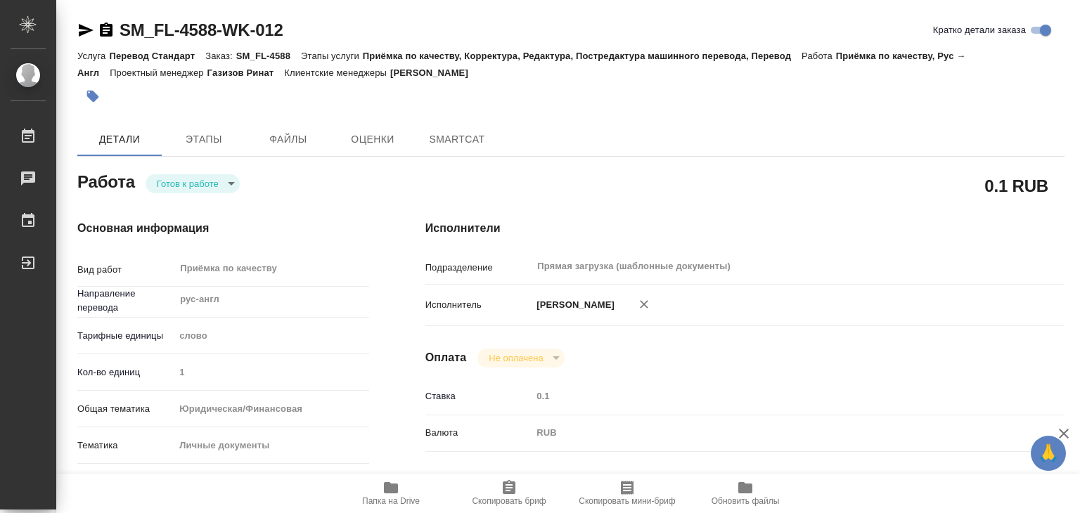
type textarea "x"
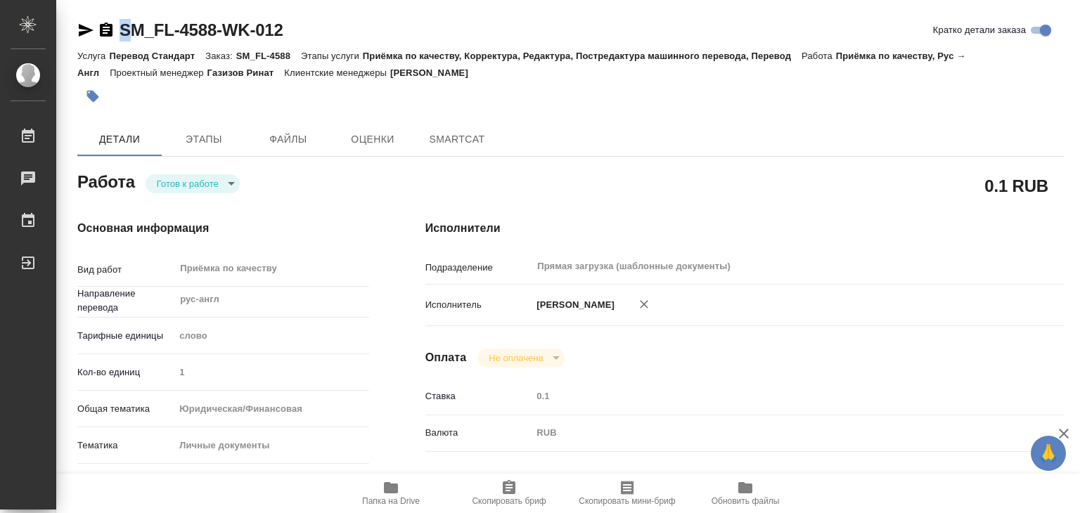
type textarea "x"
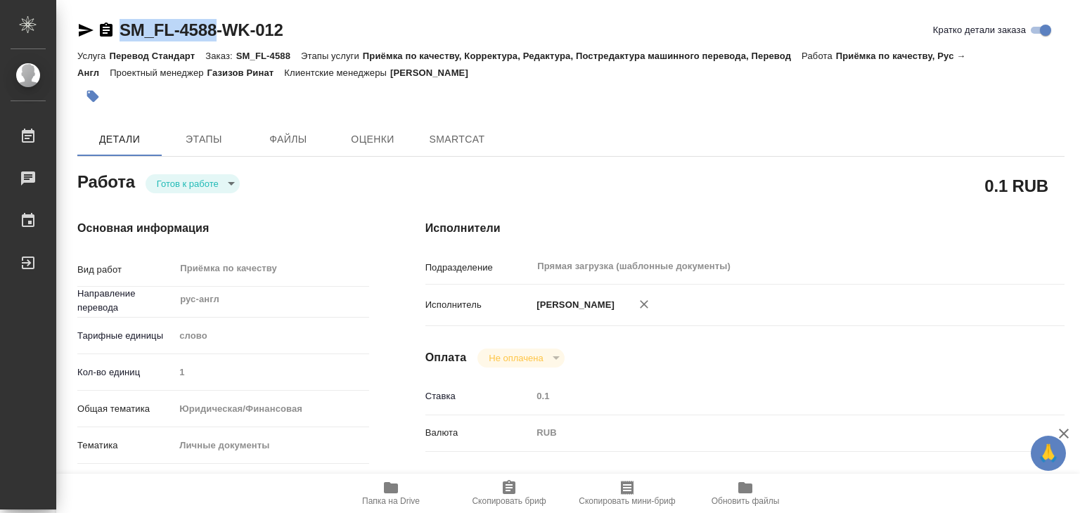
type textarea "x"
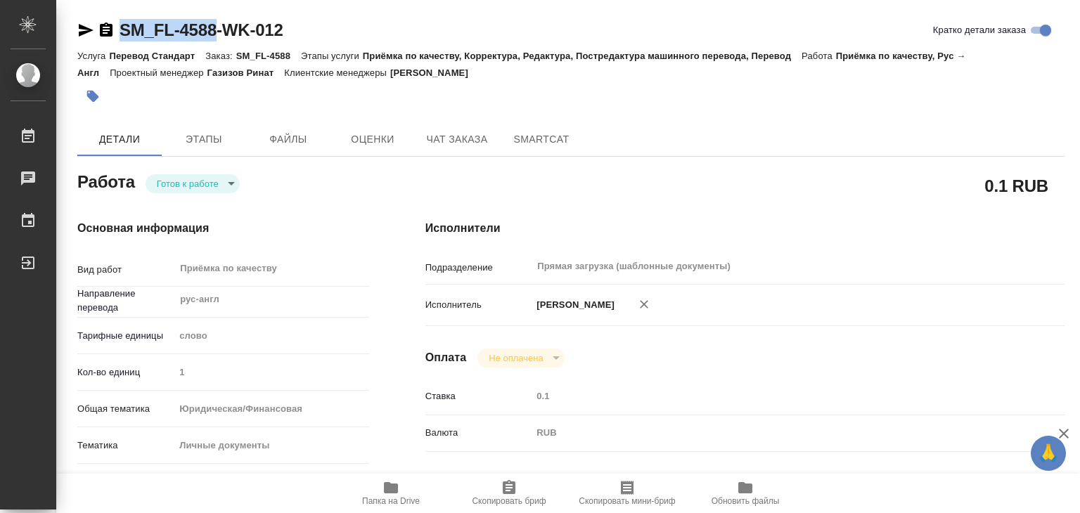
drag, startPoint x: 115, startPoint y: 18, endPoint x: 219, endPoint y: 29, distance: 104.7
copy link "SM_FL-4588"
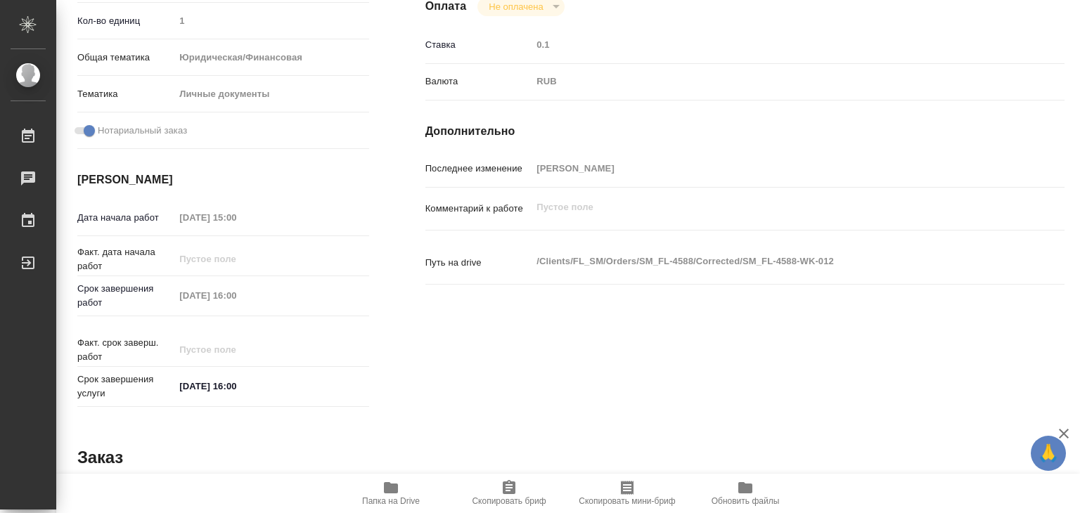
type textarea "x"
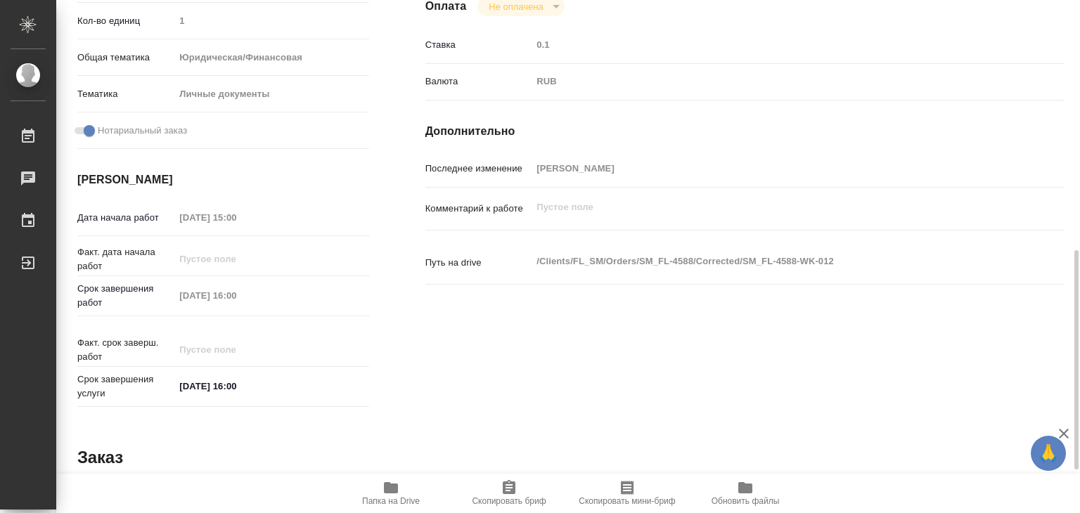
scroll to position [686, 0]
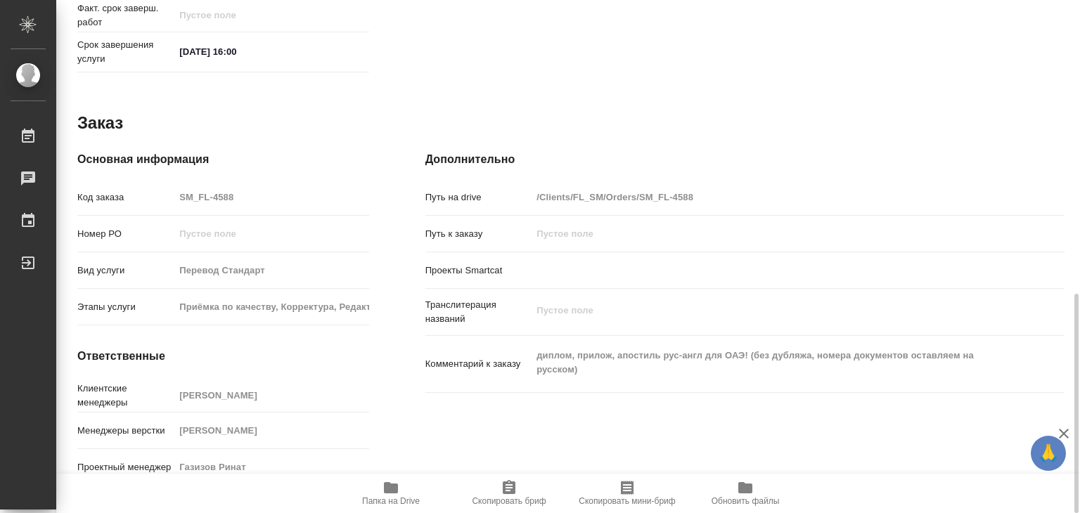
type textarea "x"
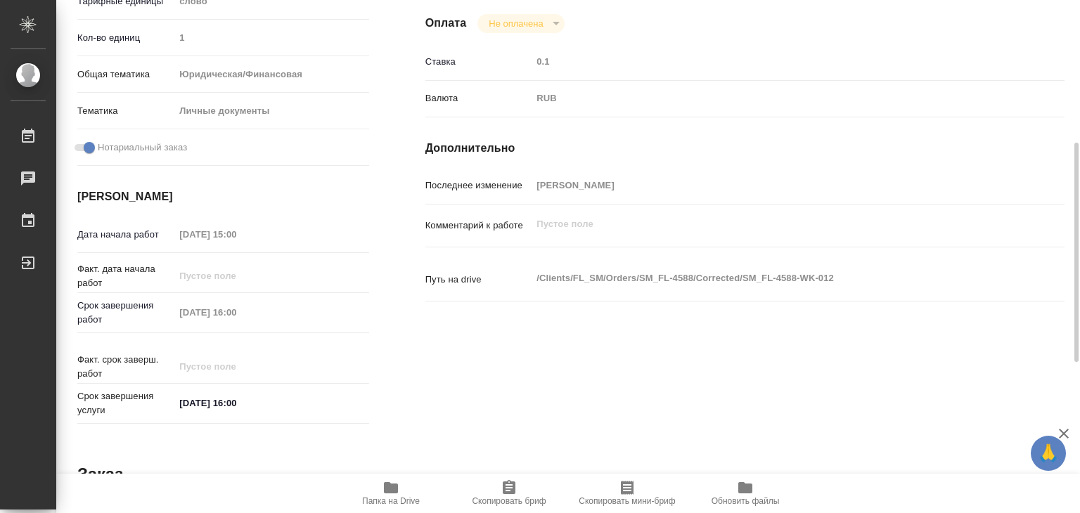
scroll to position [53, 0]
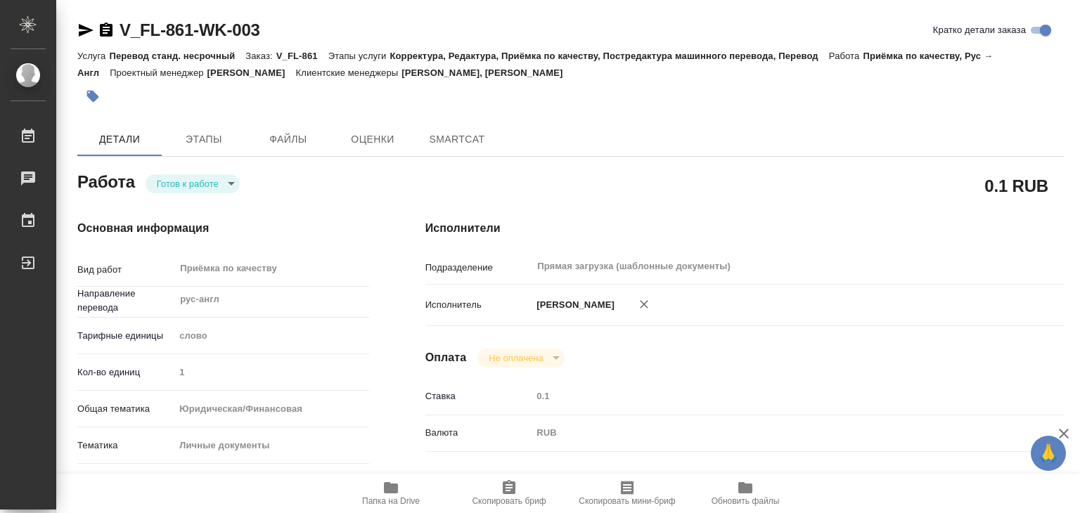
type textarea "x"
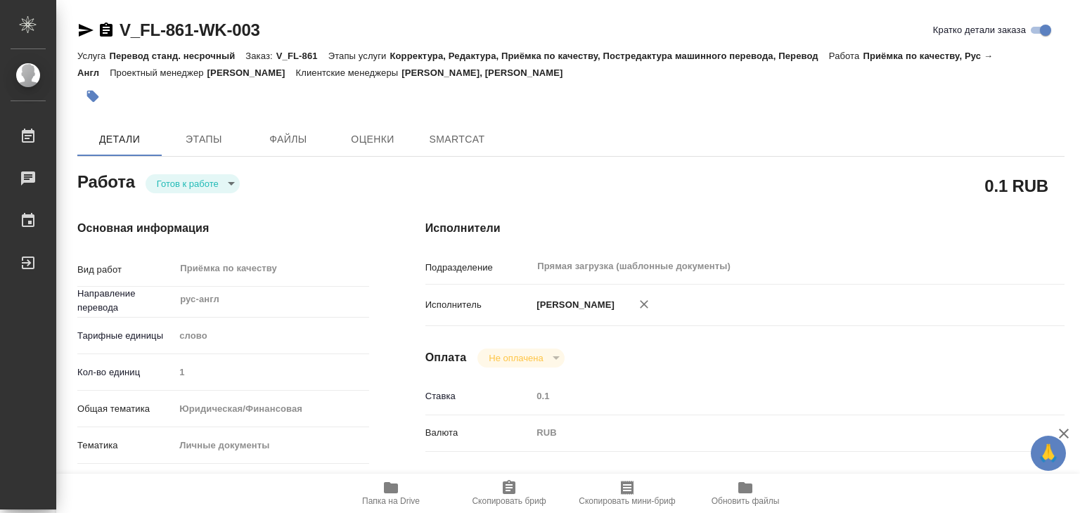
type textarea "x"
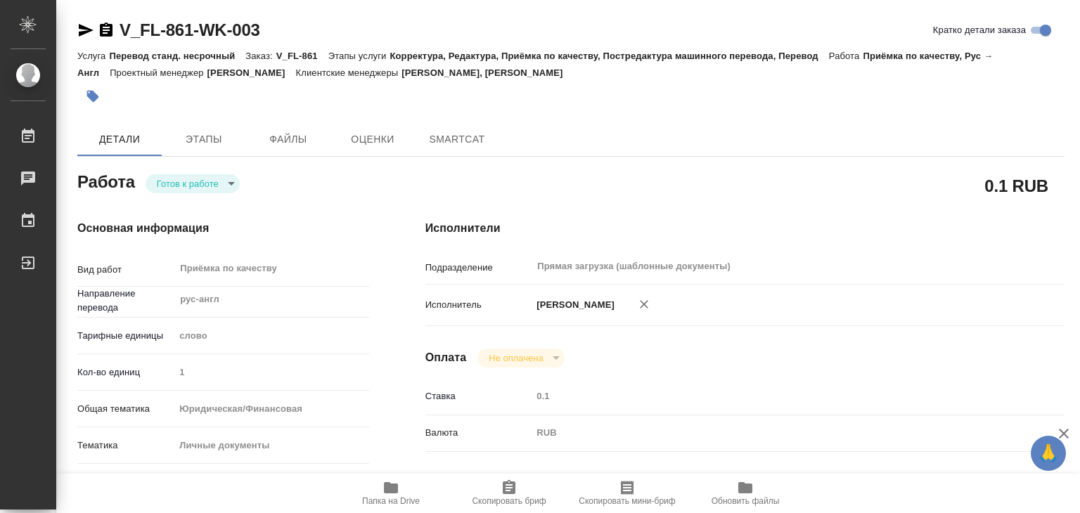
type textarea "x"
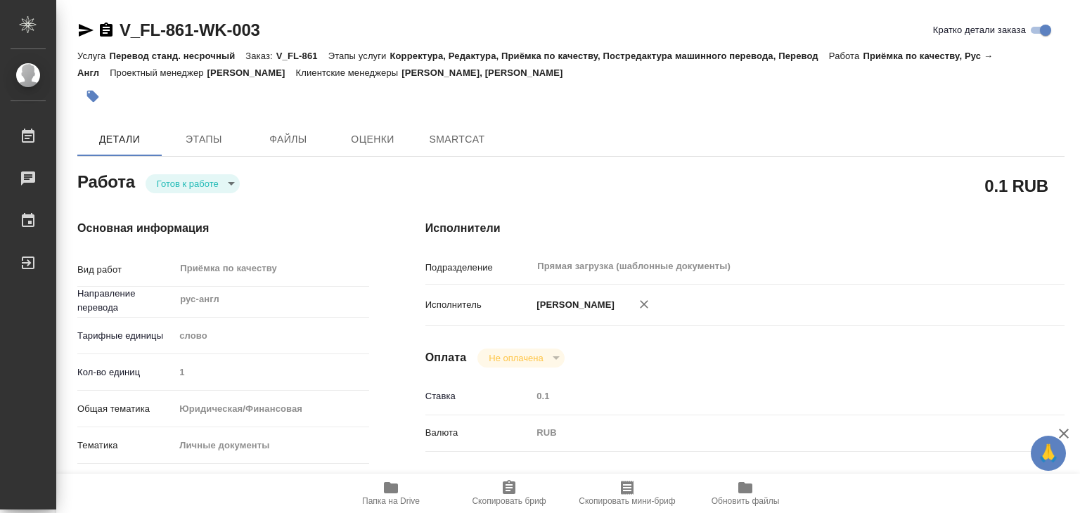
type textarea "x"
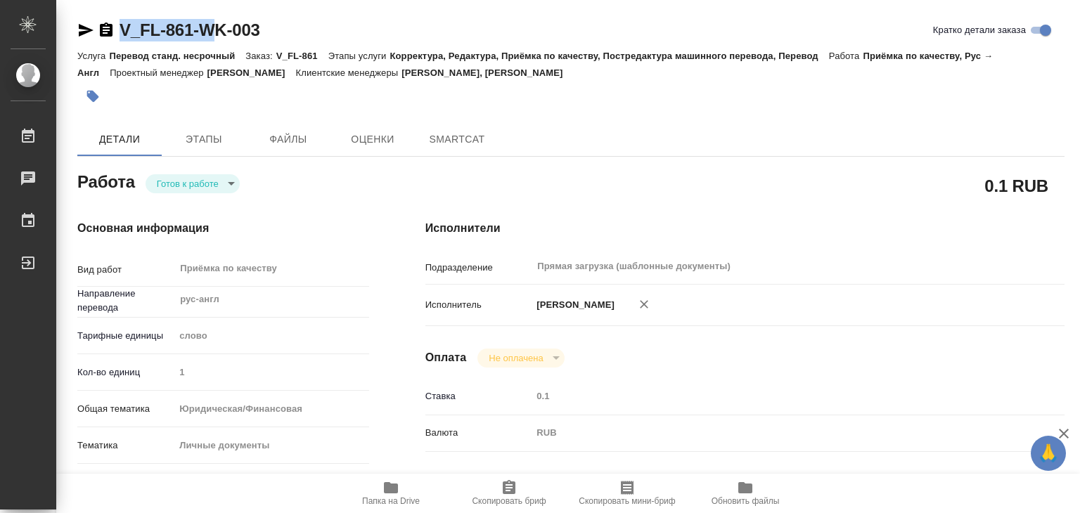
type textarea "x"
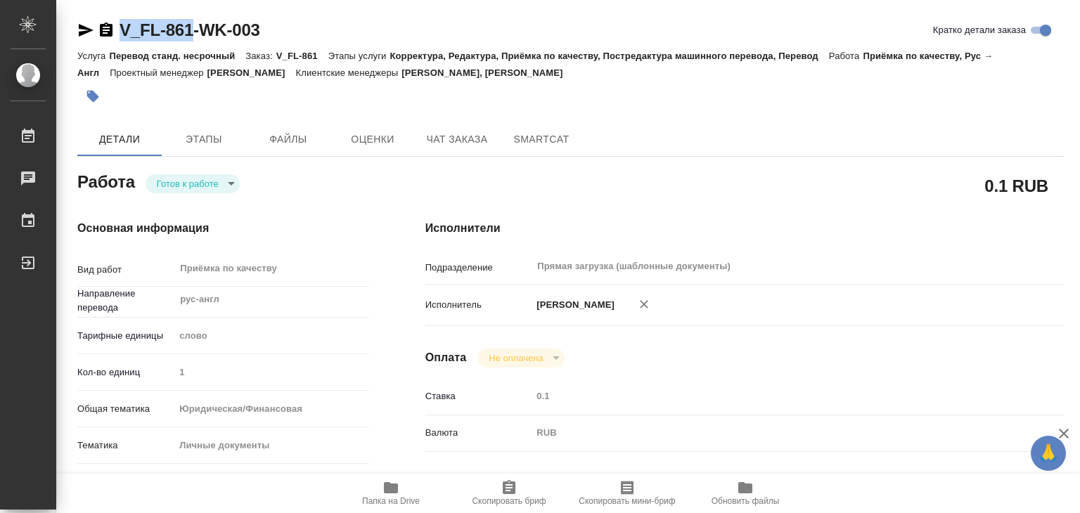
drag, startPoint x: 115, startPoint y: 17, endPoint x: 192, endPoint y: 31, distance: 77.9
type textarea "x"
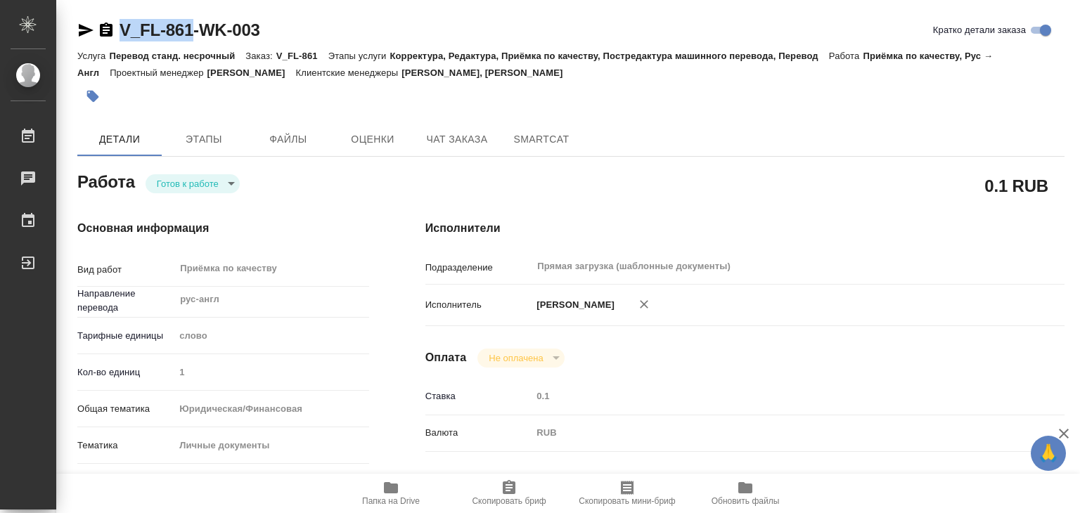
type textarea "x"
copy link "V_FL-861"
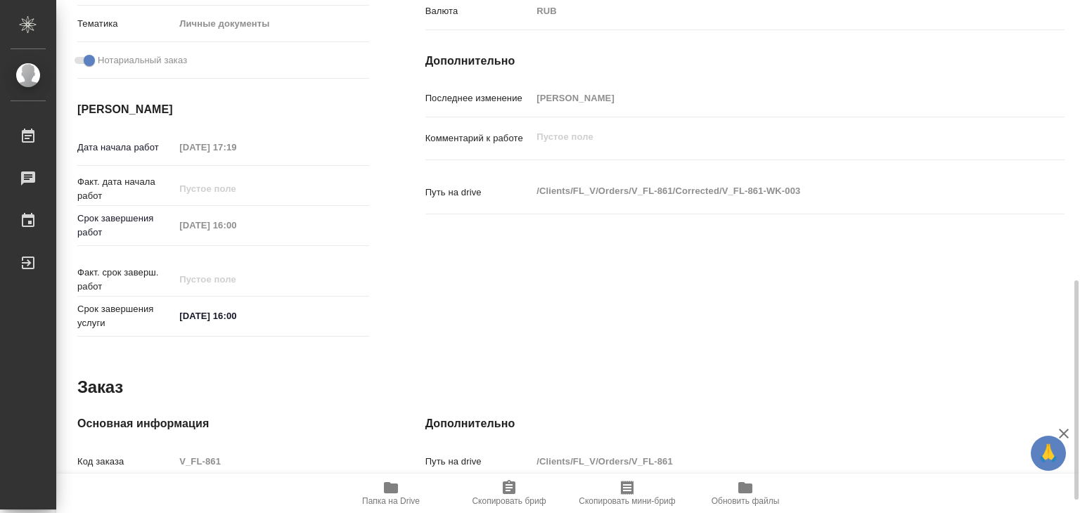
scroll to position [492, 0]
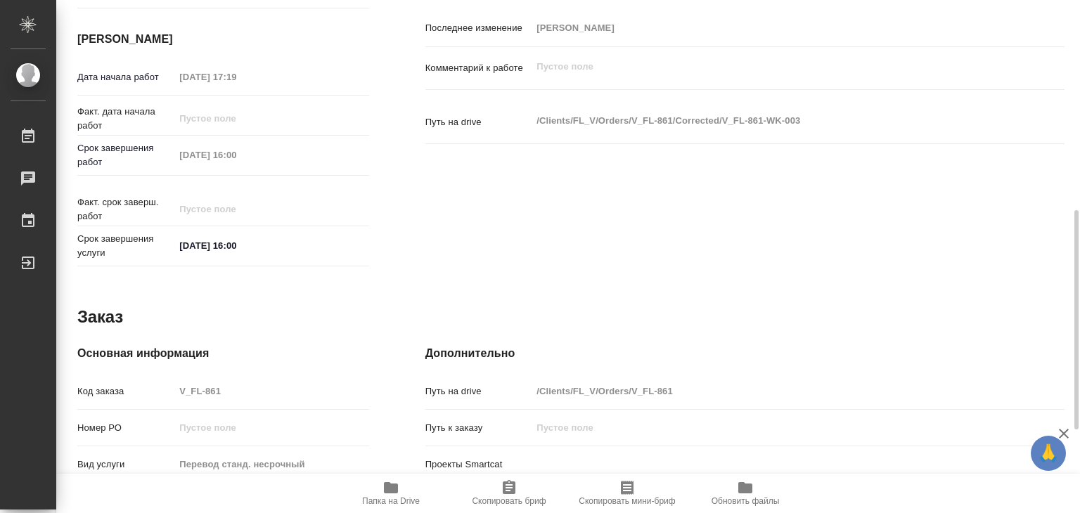
type textarea "x"
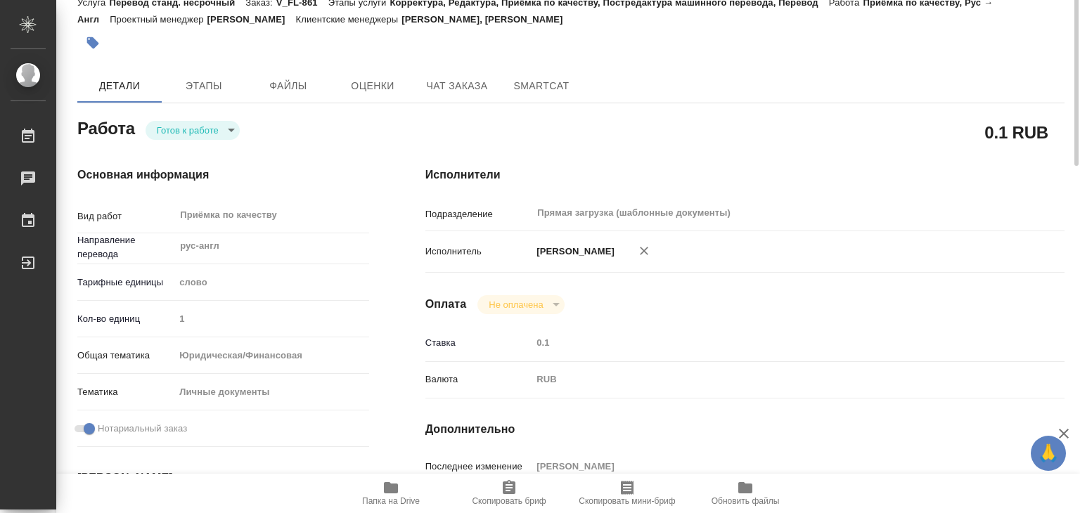
scroll to position [0, 0]
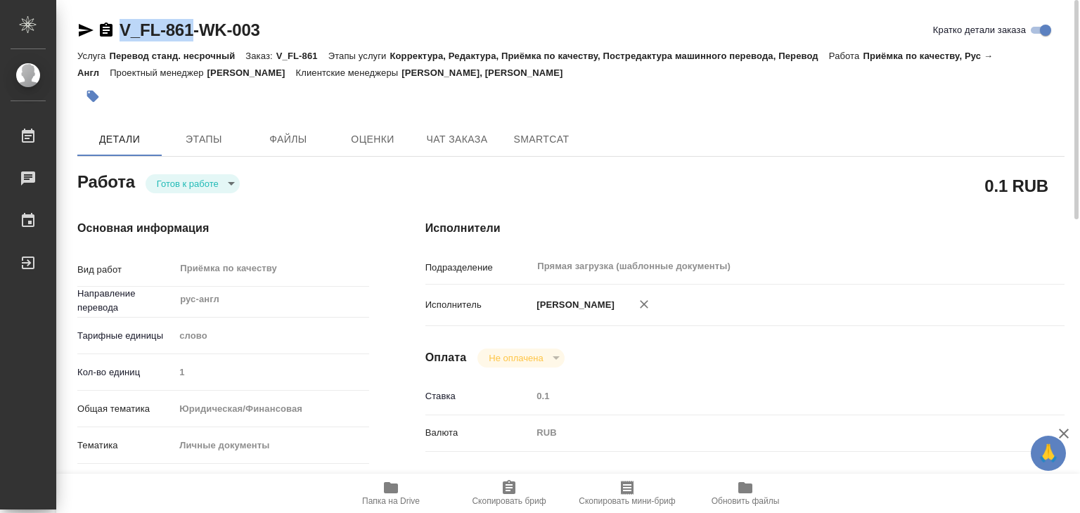
click at [96, 94] on icon "button" at bounding box center [93, 97] width 12 height 12
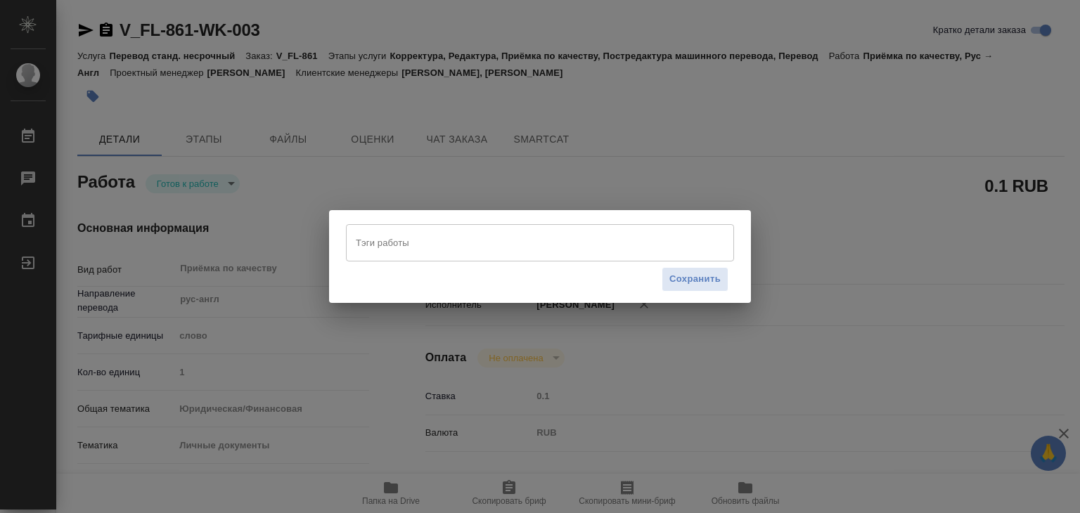
click at [423, 239] on input "Тэги работы" at bounding box center [526, 243] width 349 height 24
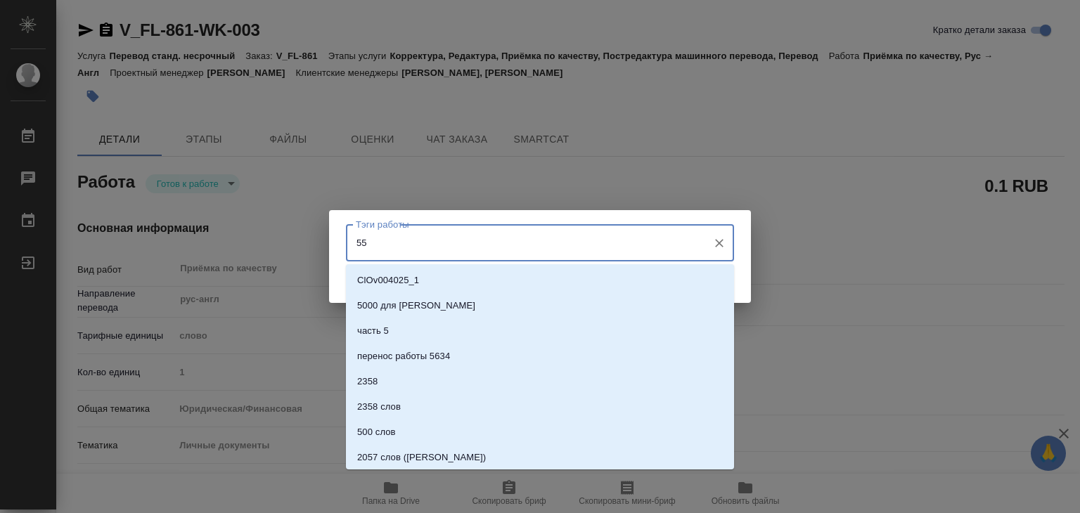
type input "551"
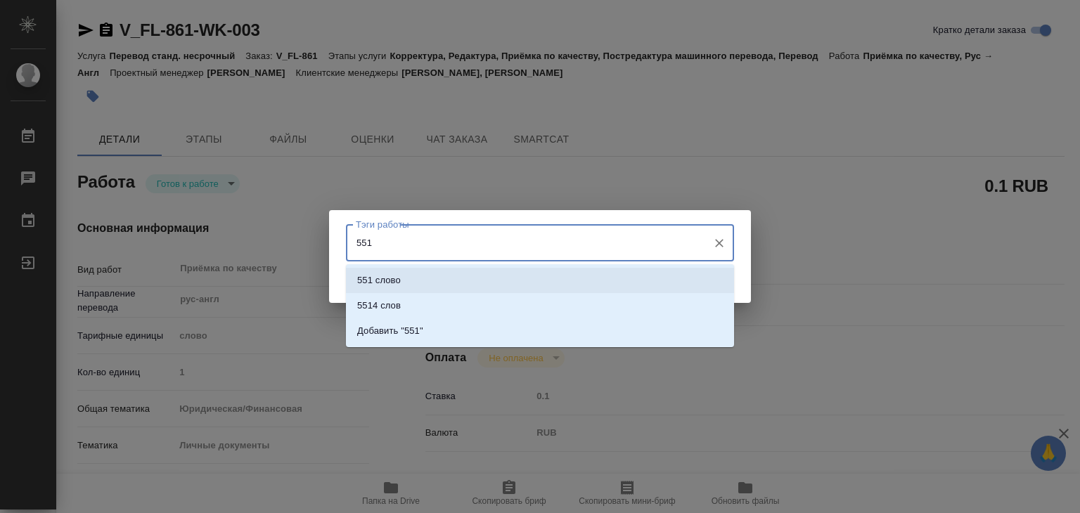
click at [445, 285] on li "551 слово" at bounding box center [540, 280] width 388 height 25
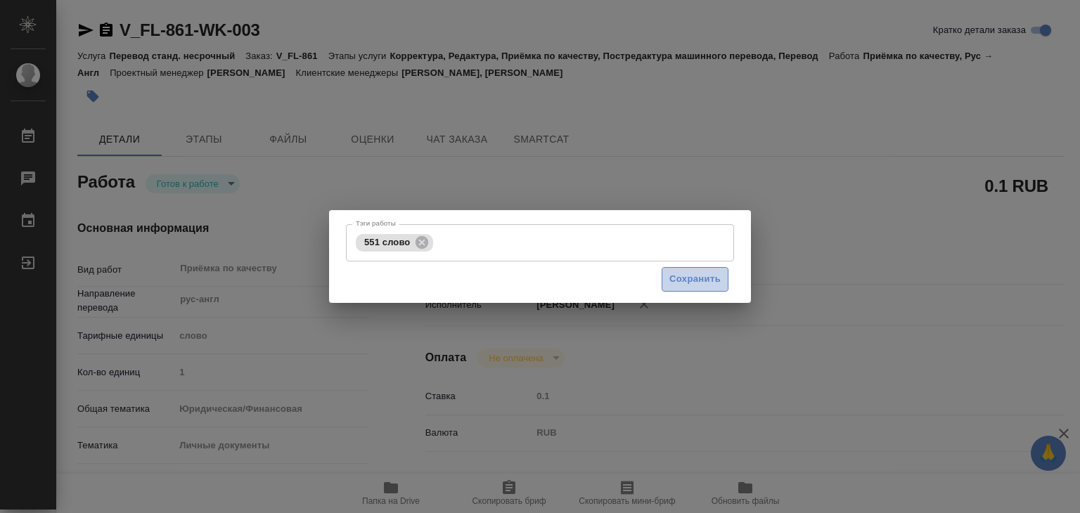
click at [700, 268] on button "Сохранить" at bounding box center [695, 279] width 67 height 25
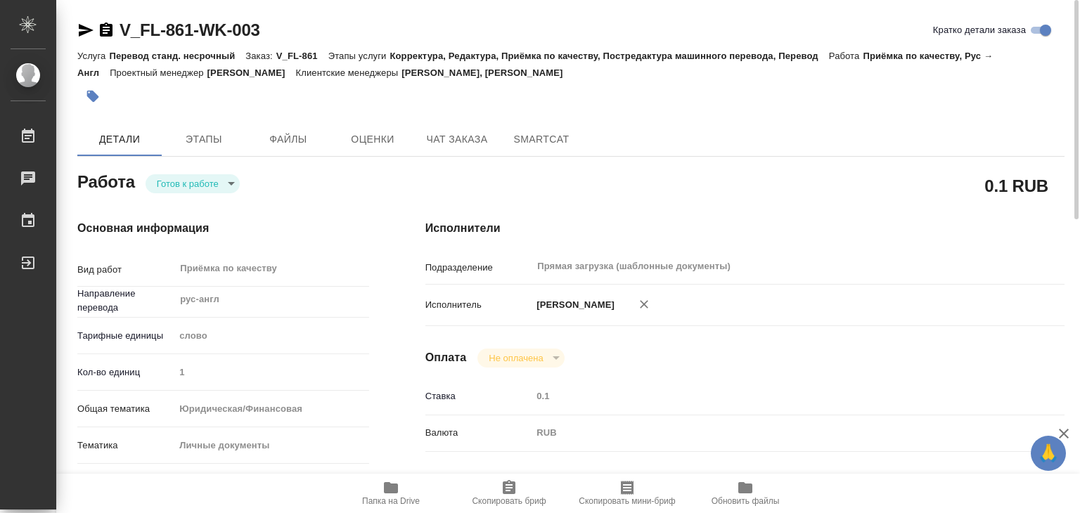
type input "readyForWork"
type textarea "Приёмка по качеству"
type textarea "x"
type input "рус-англ"
type input "5a8b1489cc6b4906c91bfd90"
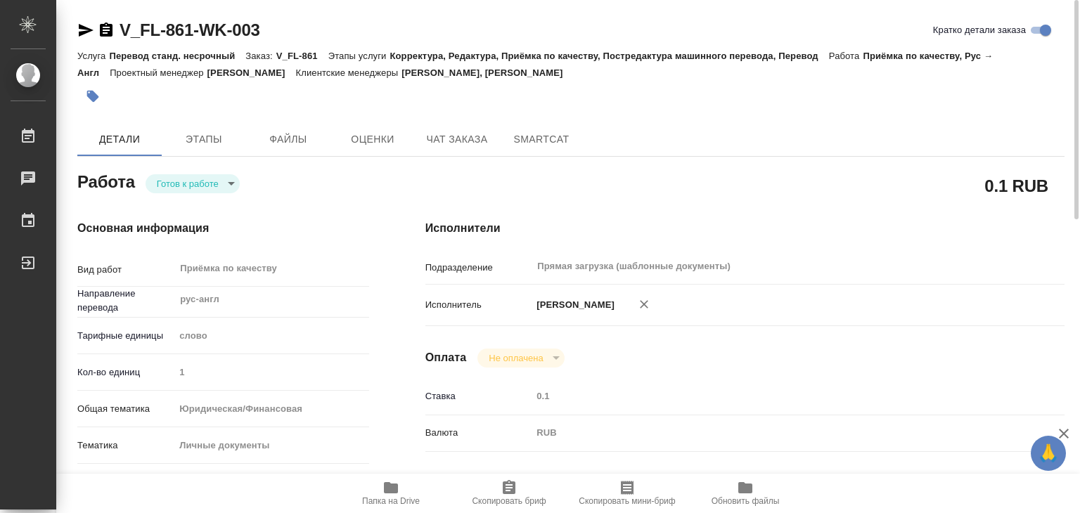
type input "1"
type input "yr-fn"
type input "5a8b8b956a9677013d343cfe"
checkbox input "true"
type input "01.09.2025 17:19"
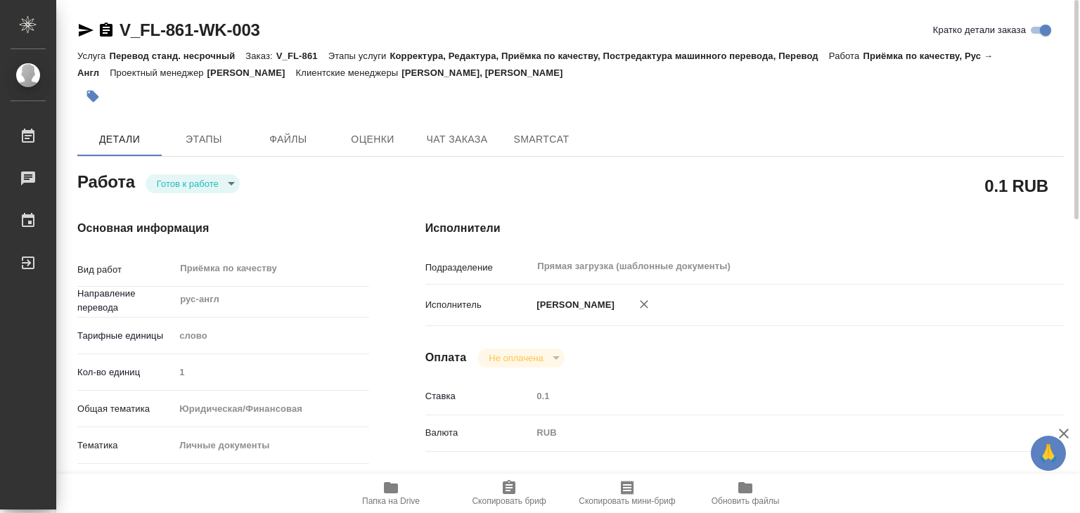
type input "[DATE] 16:00"
type input "Прямая загрузка (шаблонные документы)"
type input "notPayed"
type input "0.1"
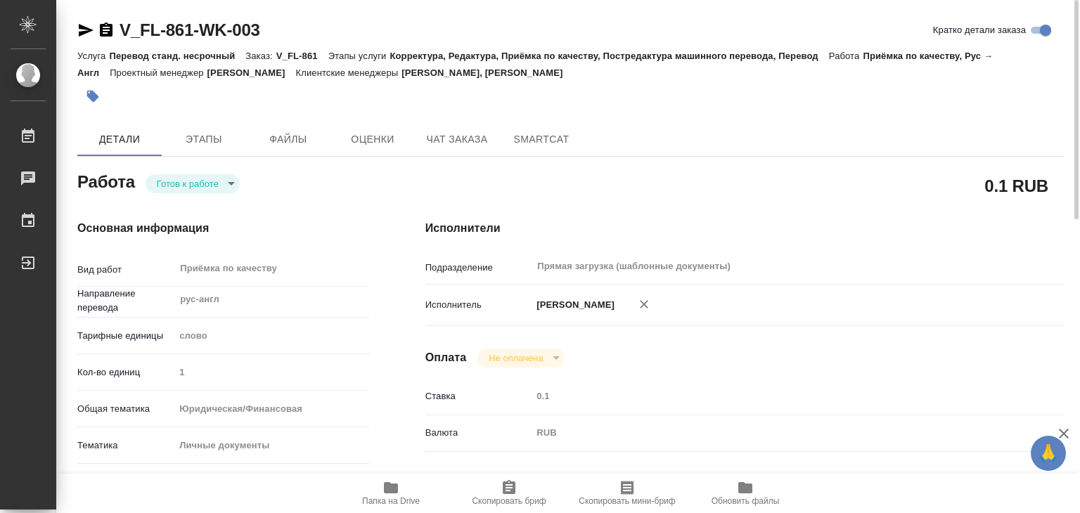
type input "RUB"
type input "[PERSON_NAME]"
type textarea "x"
type textarea "/Clients/FL_V/Orders/V_FL-861/Corrected/V_FL-861-WK-003"
type textarea "x"
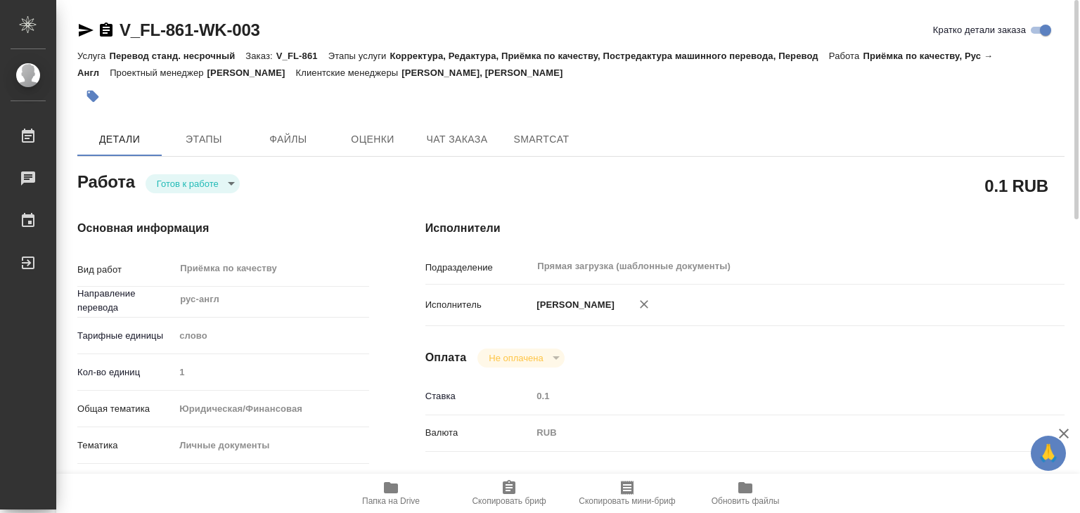
type input "V_FL-861"
type input "Перевод станд. несрочный"
type input "Корректура, Редактура, Приёмка по качеству, Постредактура машинного перевода, П…"
type input "Прохорова Анастасия, Касымов Тимур"
type input "/Clients/FL_V/Orders/V_FL-861"
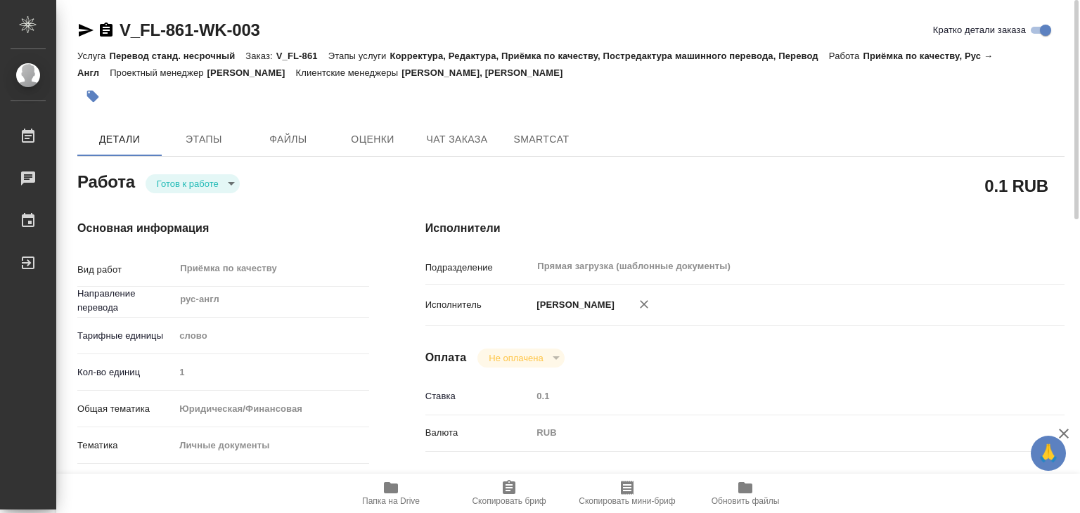
type textarea "x"
type textarea "ру-англ копия сор+удо+апостиль"
type textarea "x"
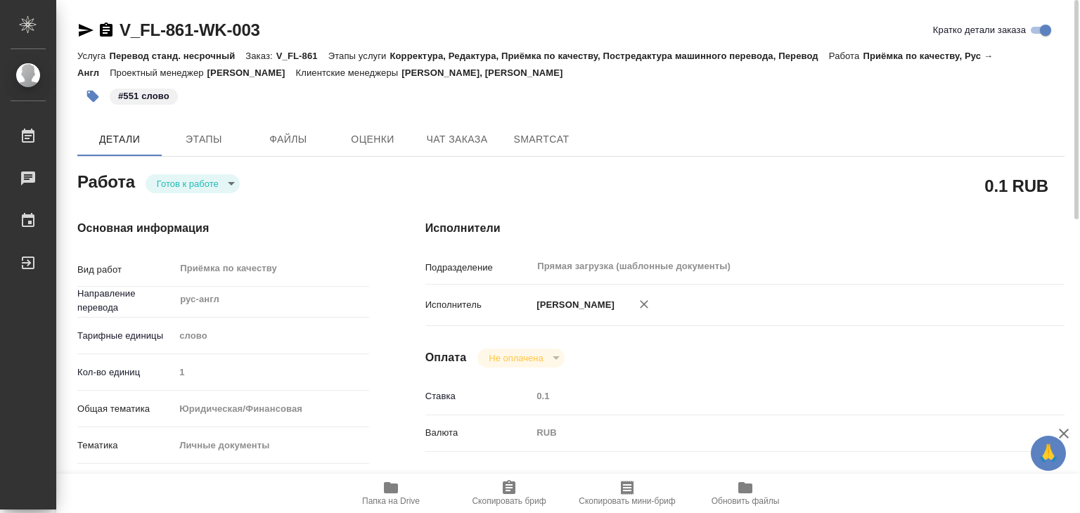
type textarea "x"
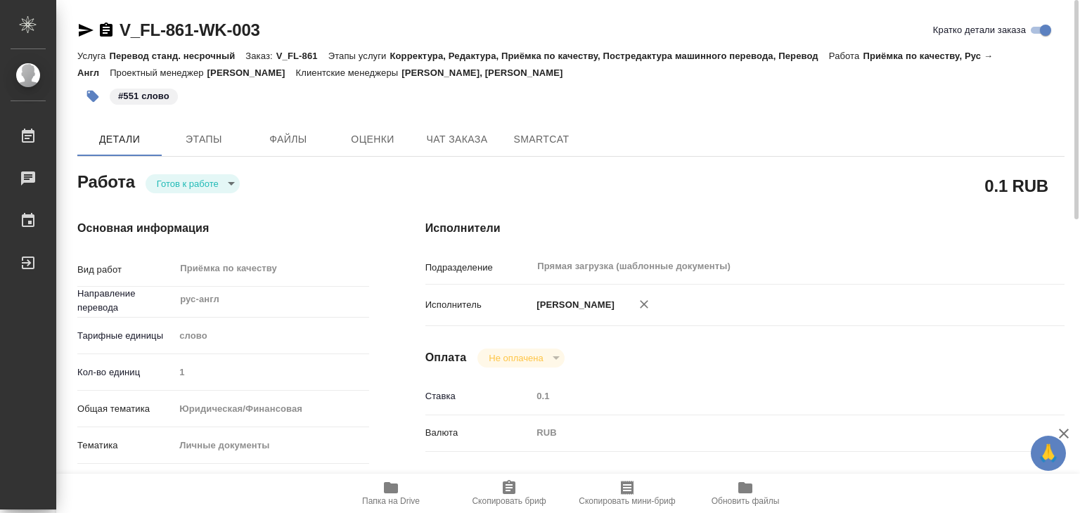
type textarea "x"
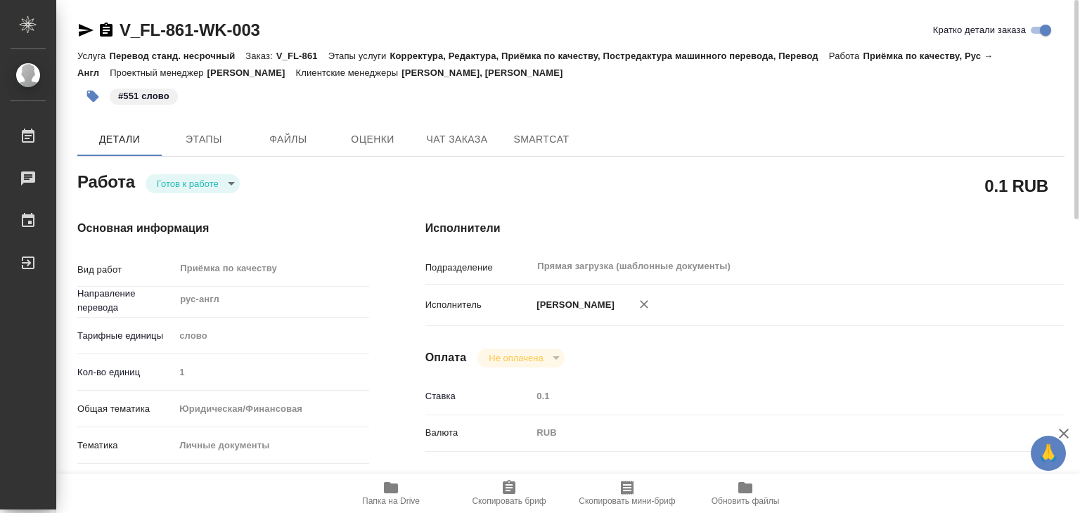
type textarea "x"
click at [204, 183] on body "🙏 .cls-1 fill:#fff; AWATERA Alilekova Valeriya Работы 0 Чаты График Выйти V_FL-…" at bounding box center [540, 256] width 1080 height 513
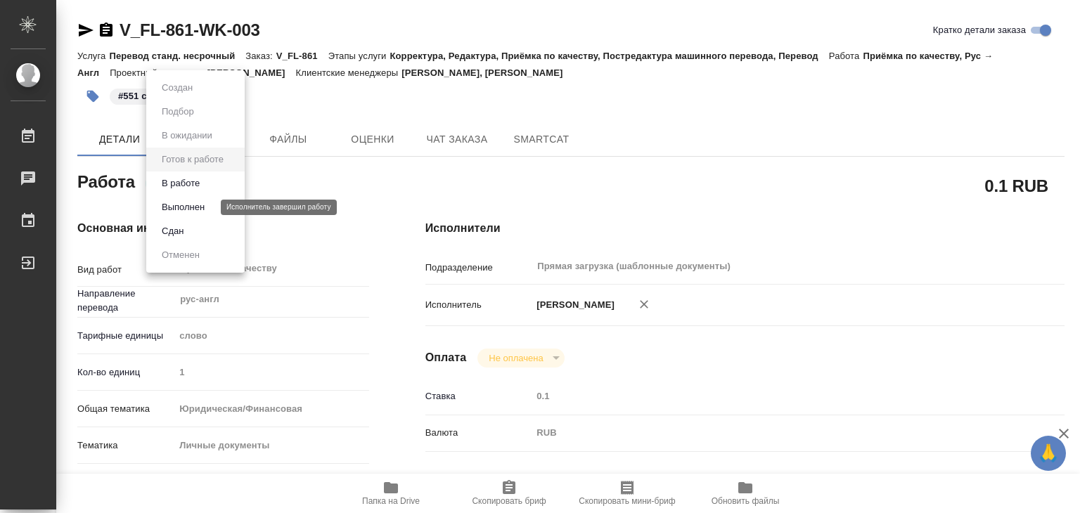
click at [206, 207] on button "Выполнен" at bounding box center [183, 207] width 51 height 15
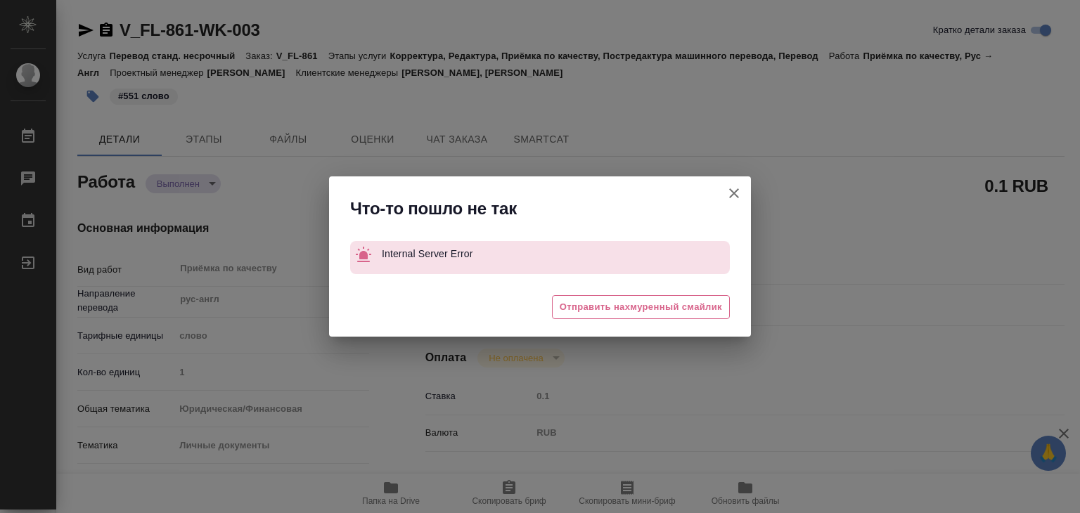
type textarea "x"
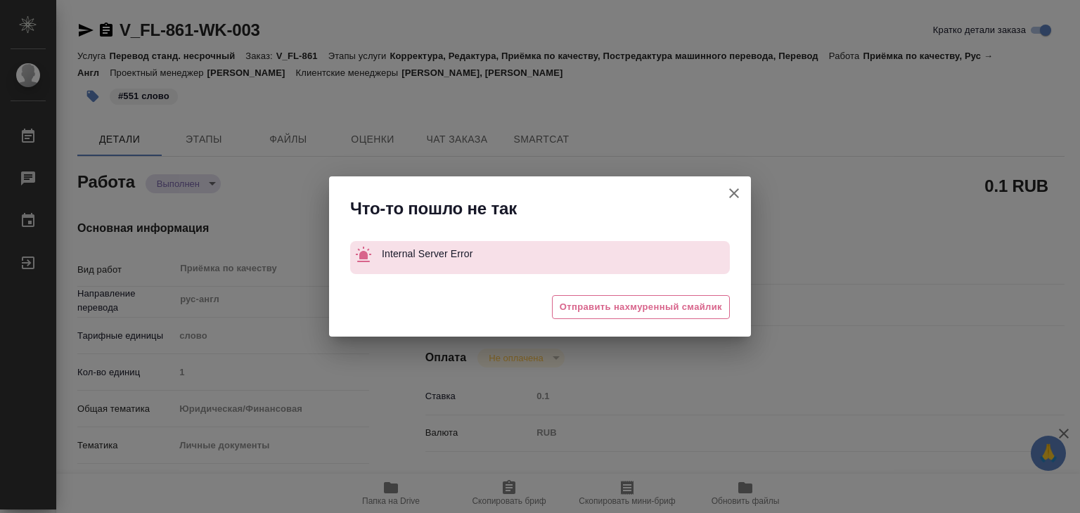
type textarea "x"
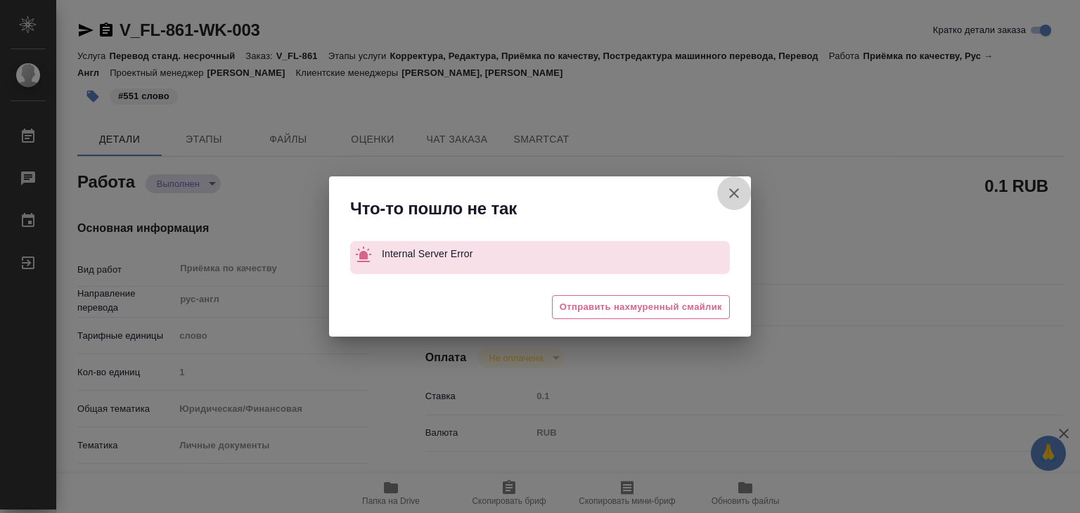
click at [721, 192] on button "Кратко детали заказа" at bounding box center [734, 194] width 34 height 34
type textarea "x"
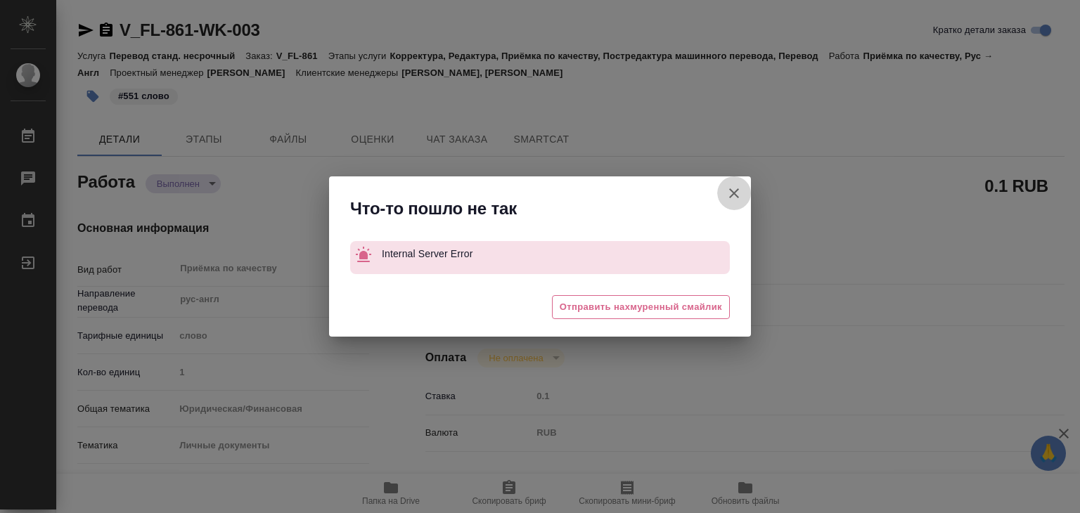
type textarea "x"
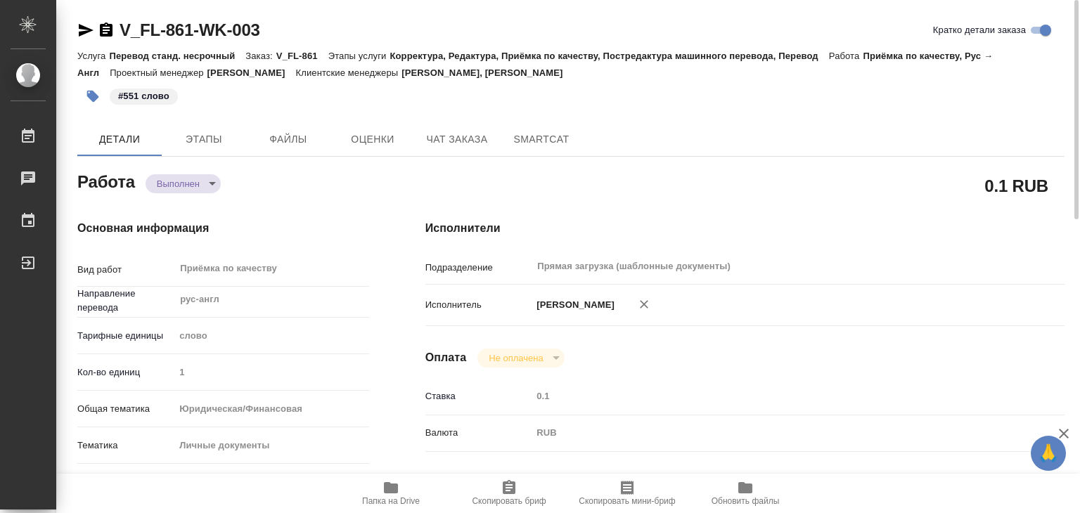
type textarea "x"
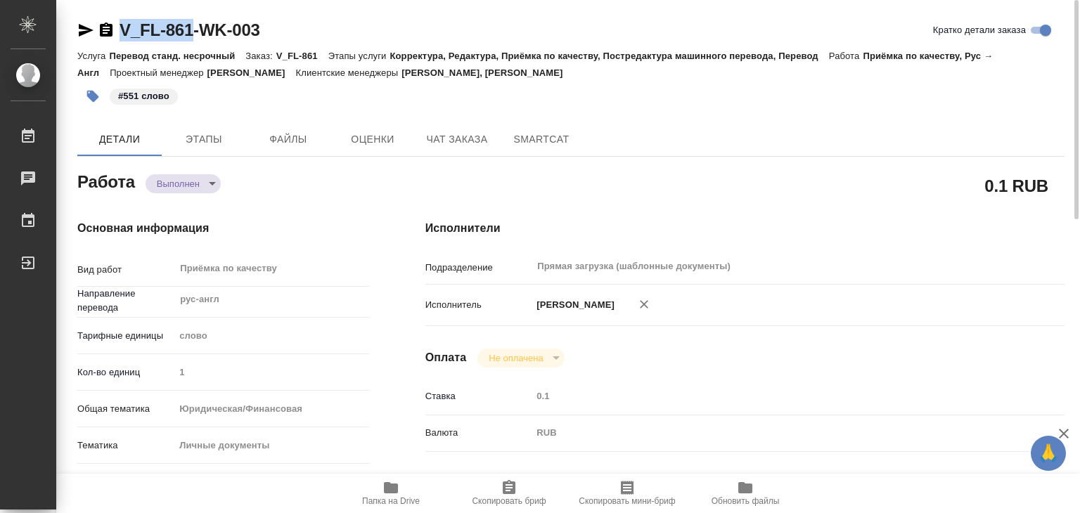
drag, startPoint x: 110, startPoint y: 12, endPoint x: 193, endPoint y: 27, distance: 85.1
copy link "V_FL-861"
drag, startPoint x: 571, startPoint y: 79, endPoint x: 463, endPoint y: 79, distance: 108.3
click at [463, 79] on div "Услуга Перевод станд. несрочный Заказ: V_FL-861 Этапы услуги Корректура, Редакт…" at bounding box center [570, 64] width 987 height 34
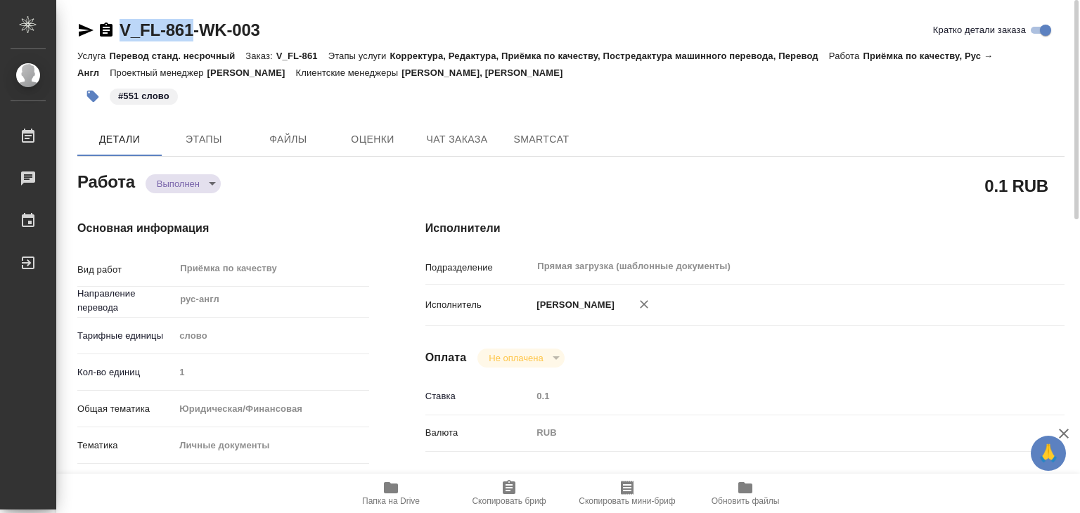
copy p "Прохорова Анастасия, Касымов Тимур"
drag, startPoint x: 133, startPoint y: 20, endPoint x: 193, endPoint y: 22, distance: 59.8
copy link "V_FL-861"
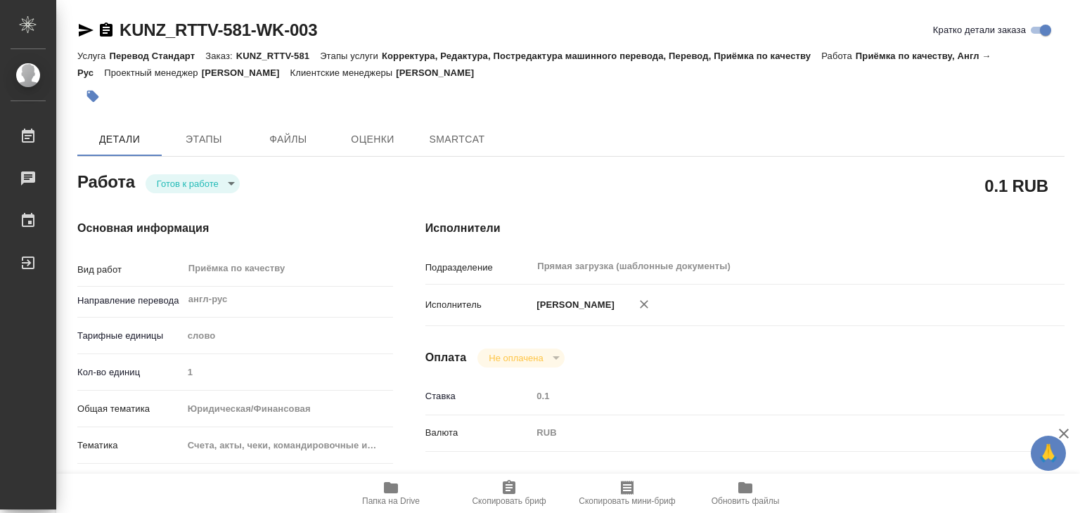
type textarea "x"
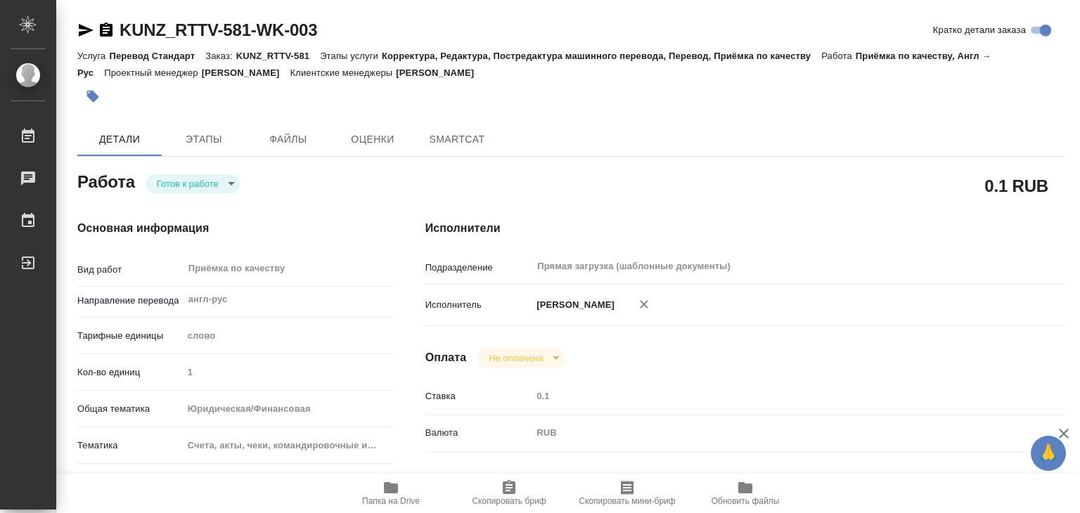
type textarea "x"
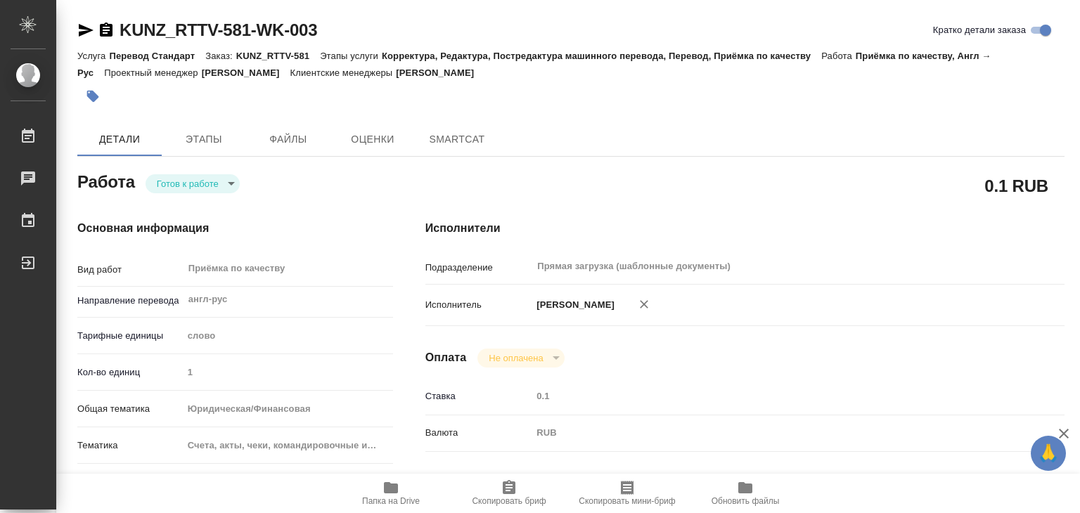
type textarea "x"
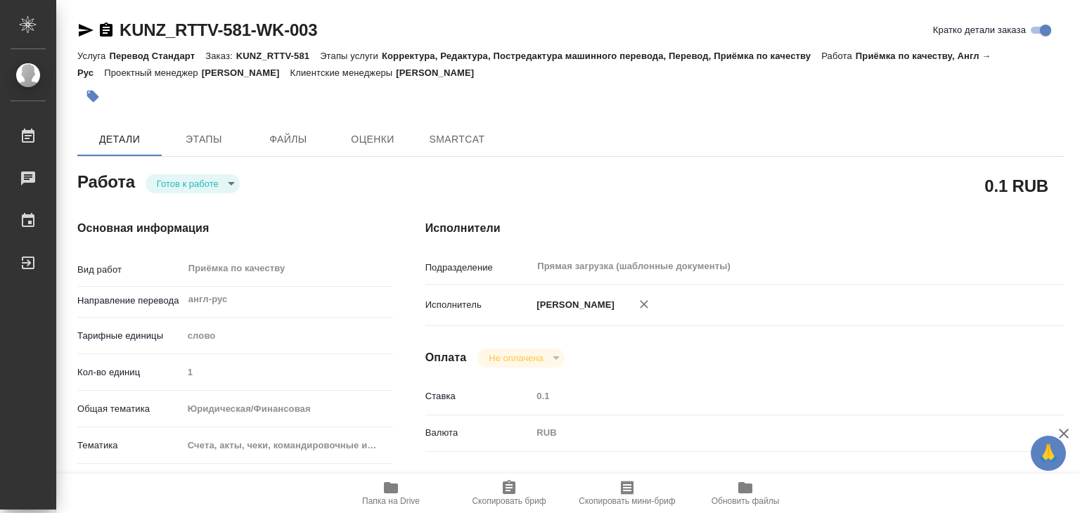
type textarea "x"
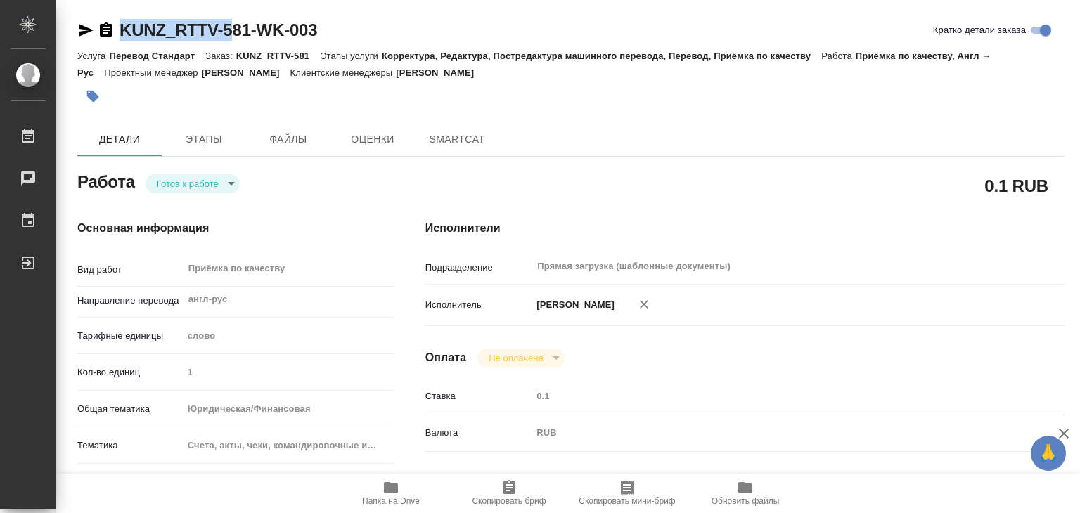
type textarea "x"
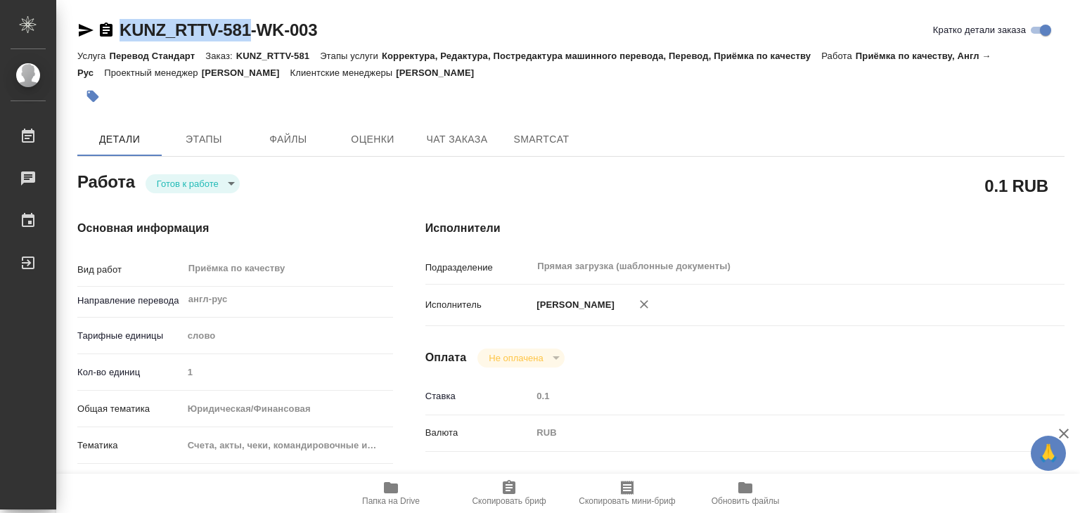
drag, startPoint x: 114, startPoint y: 13, endPoint x: 255, endPoint y: 32, distance: 142.6
copy link "KUNZ_RTTV-581"
type textarea "x"
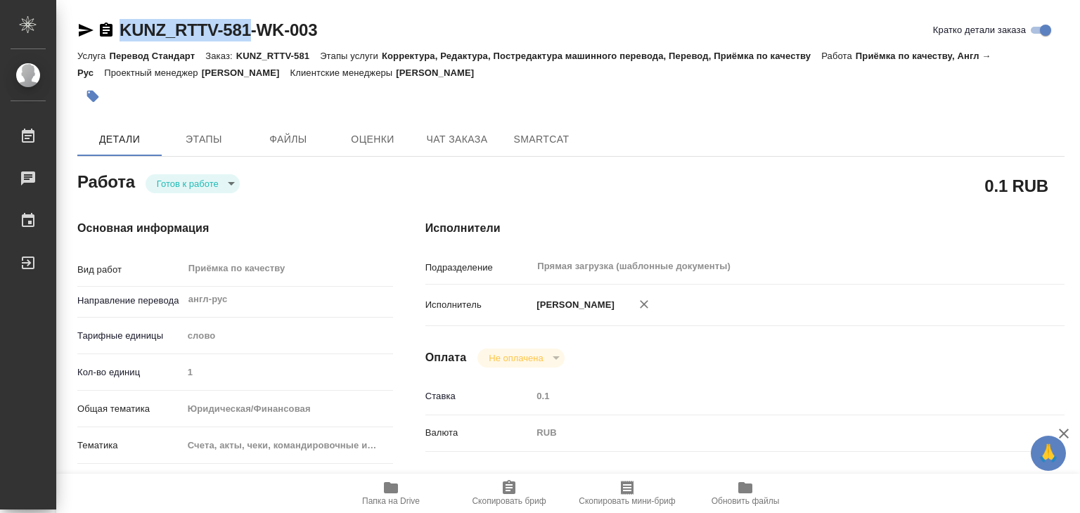
type textarea "x"
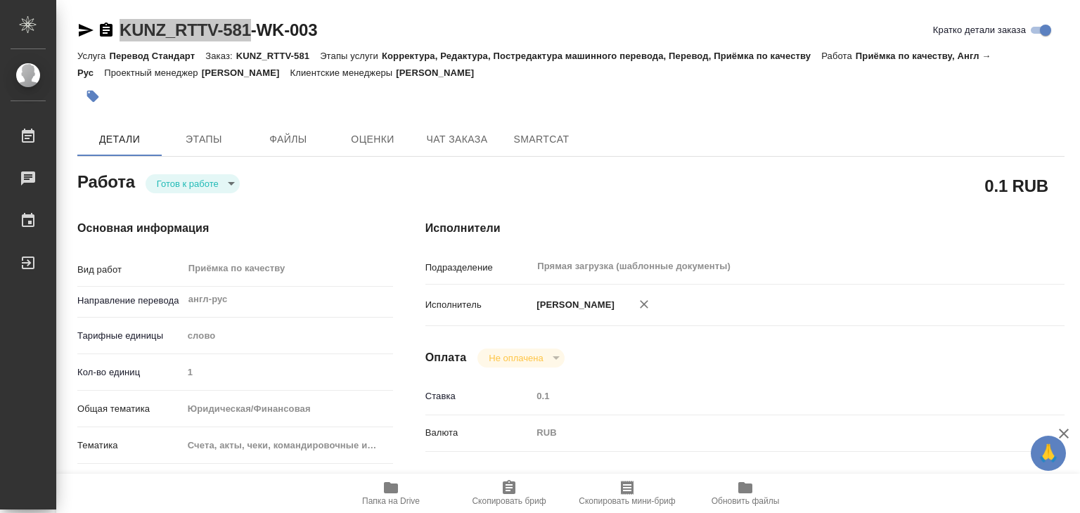
type textarea "x"
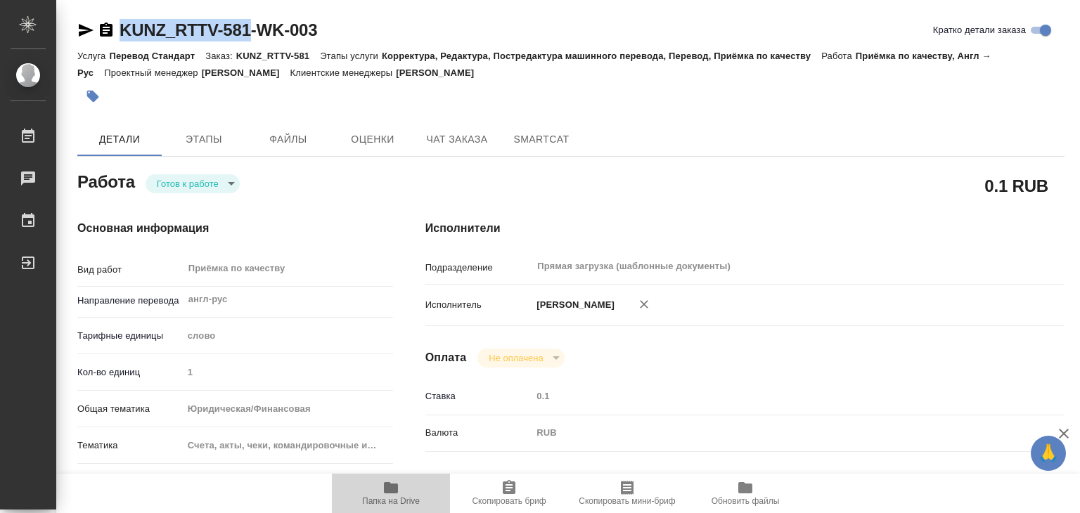
click at [404, 494] on span "Папка на Drive" at bounding box center [390, 493] width 101 height 27
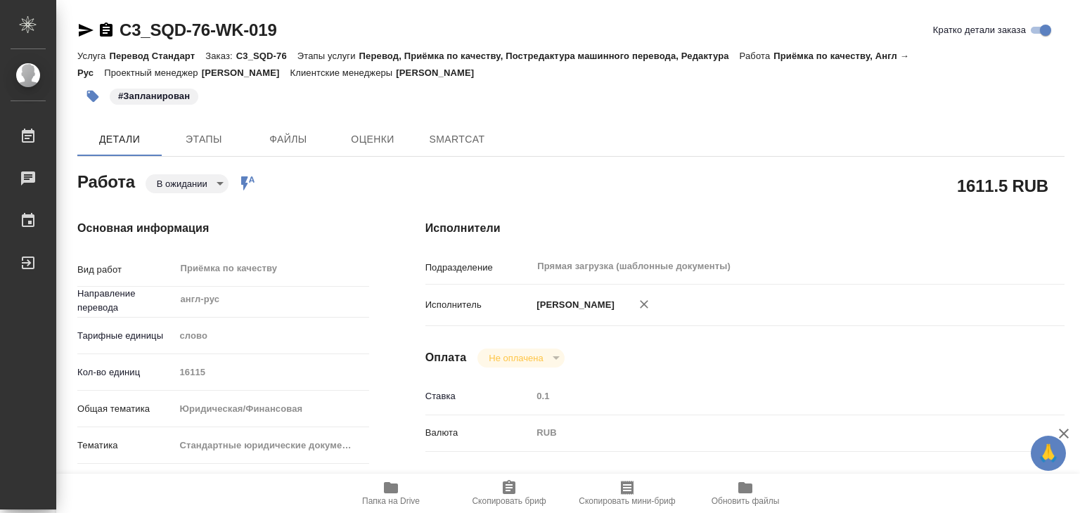
type textarea "x"
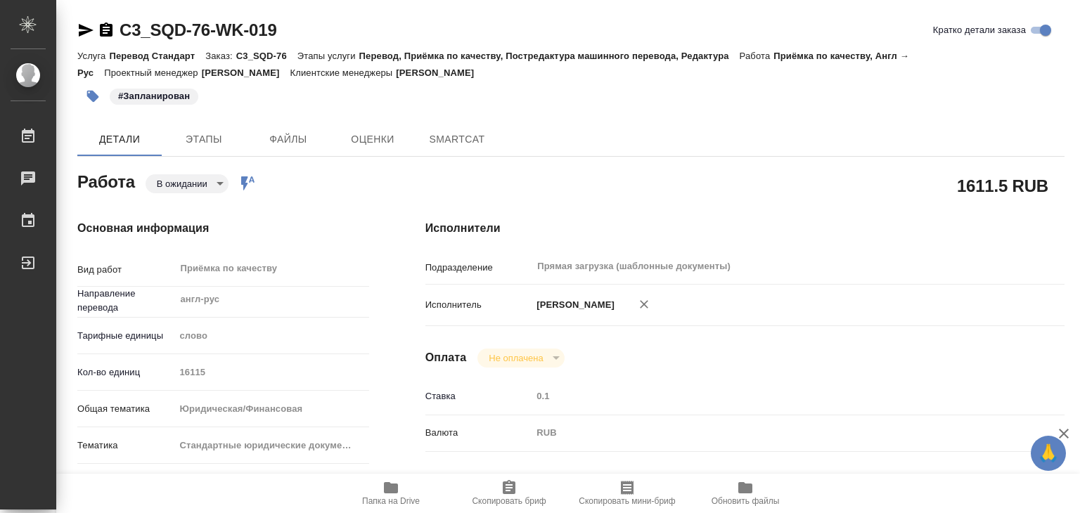
type textarea "x"
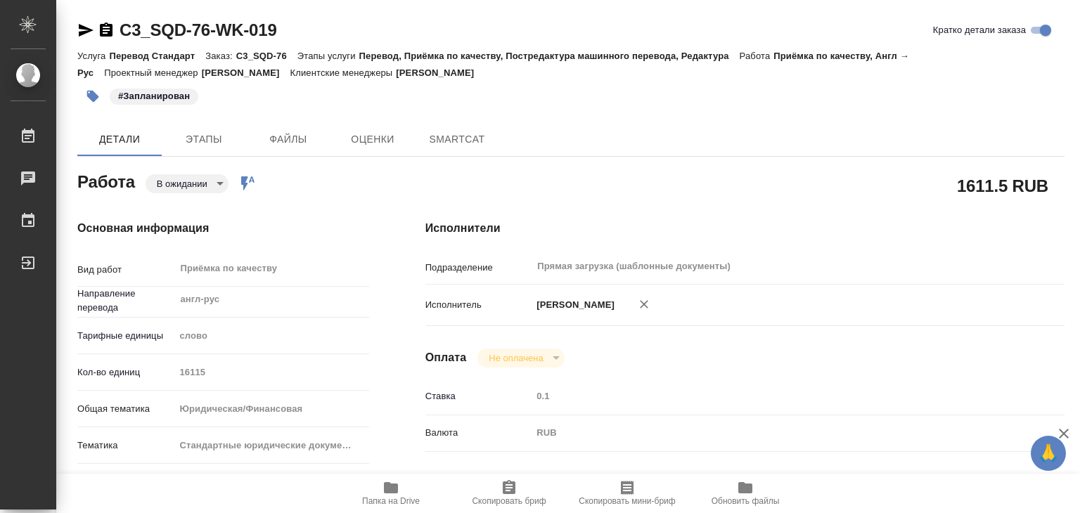
type textarea "x"
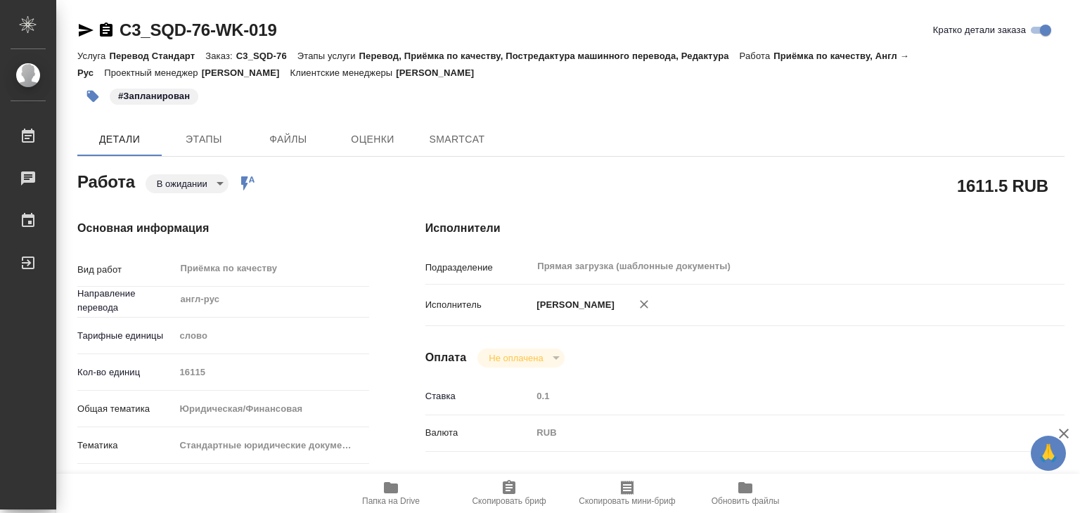
type textarea "x"
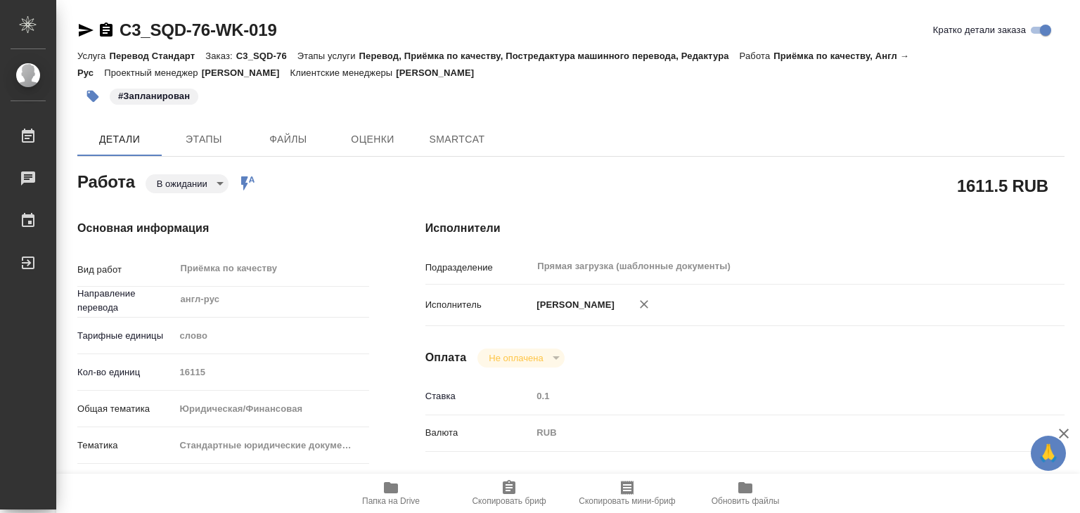
type textarea "x"
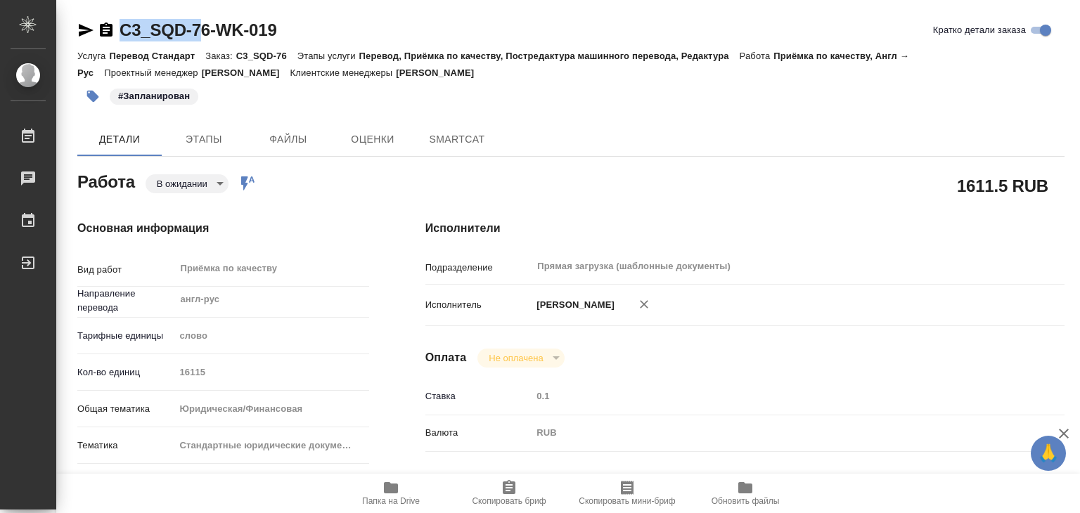
type textarea "x"
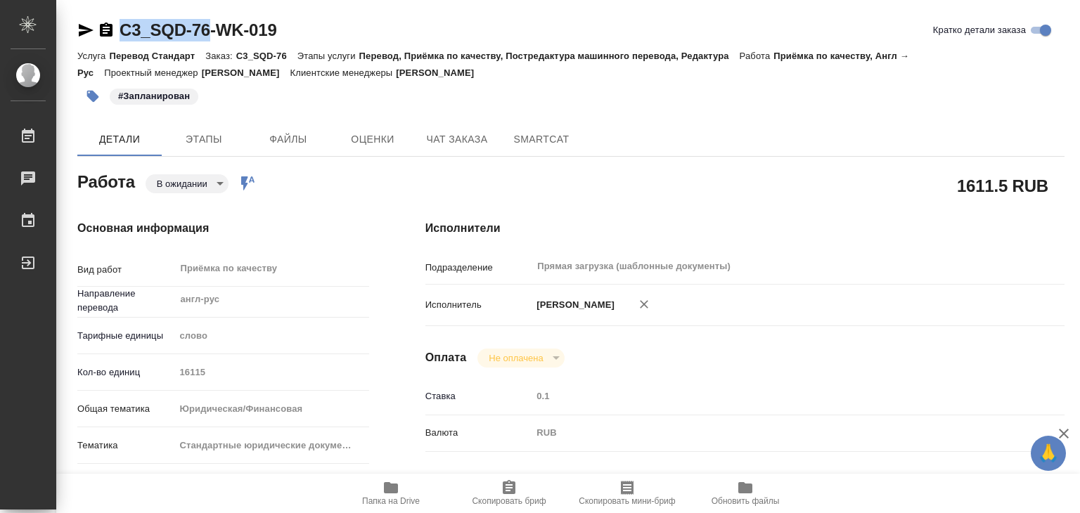
drag, startPoint x: 115, startPoint y: 12, endPoint x: 210, endPoint y: 34, distance: 96.9
copy link "C3_SQD-76"
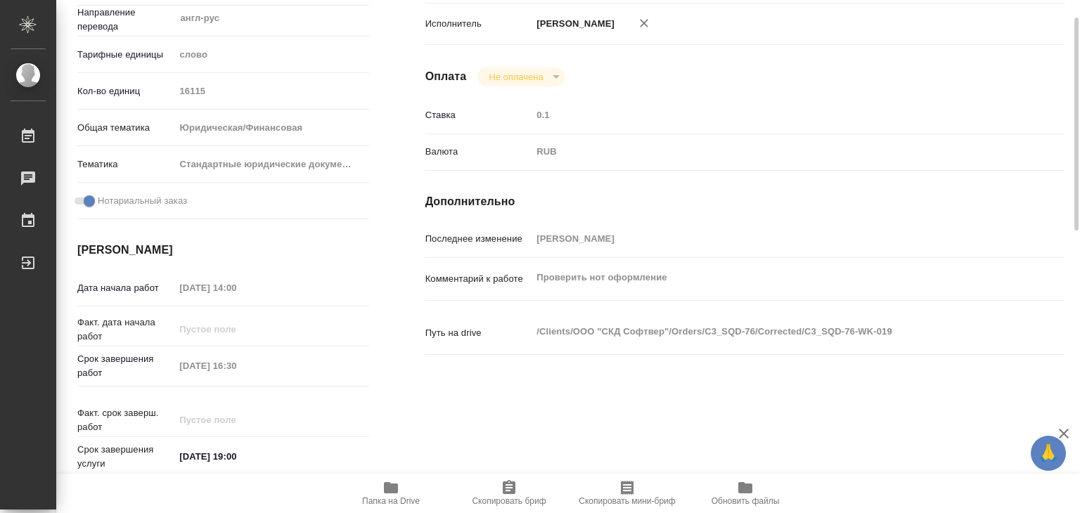
type textarea "x"
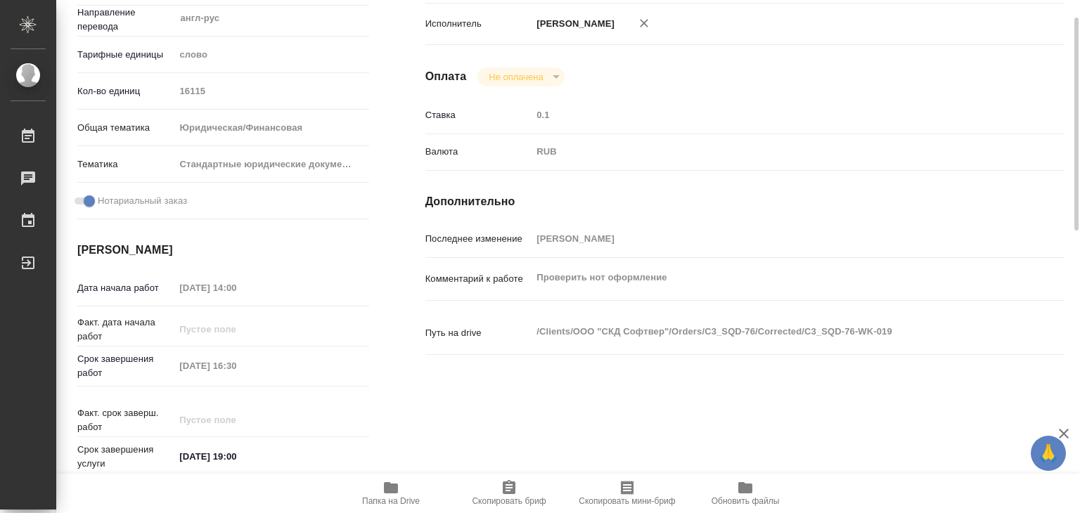
scroll to position [352, 0]
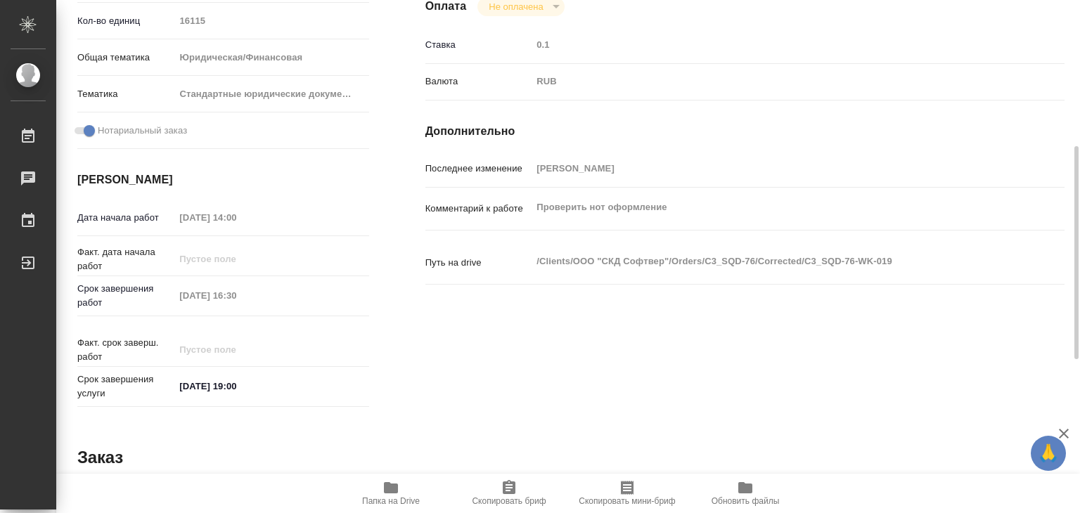
type textarea "x"
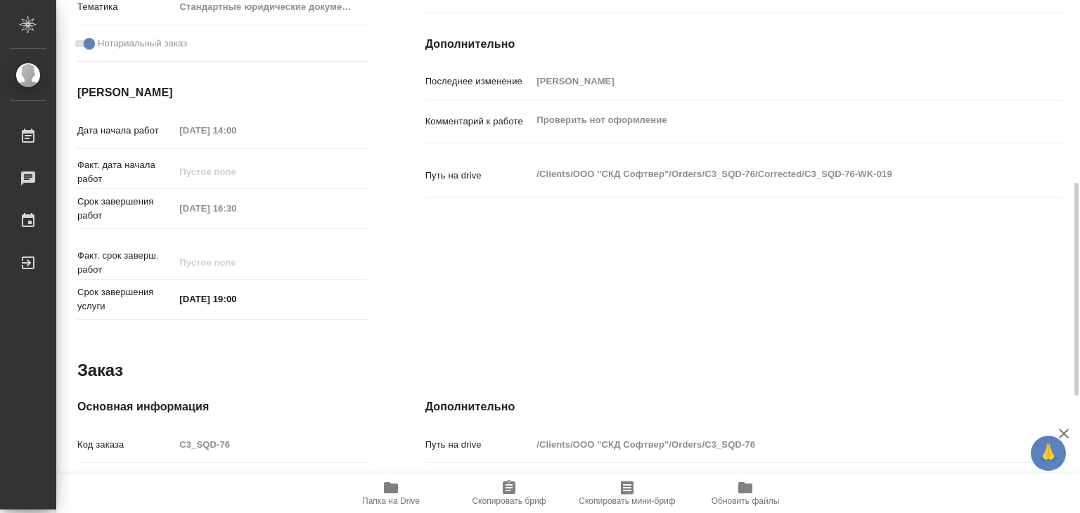
scroll to position [720, 0]
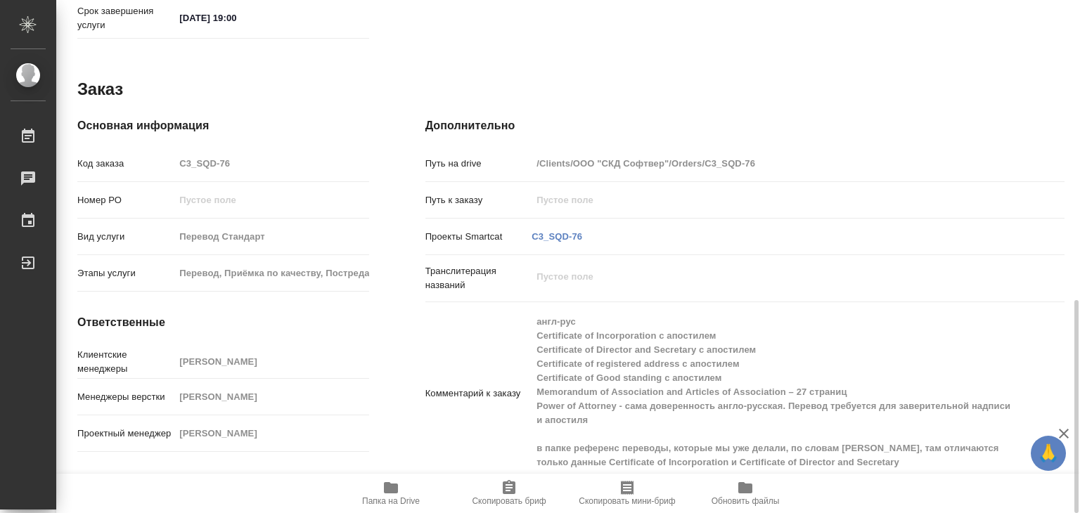
click at [383, 482] on icon "button" at bounding box center [391, 488] width 17 height 17
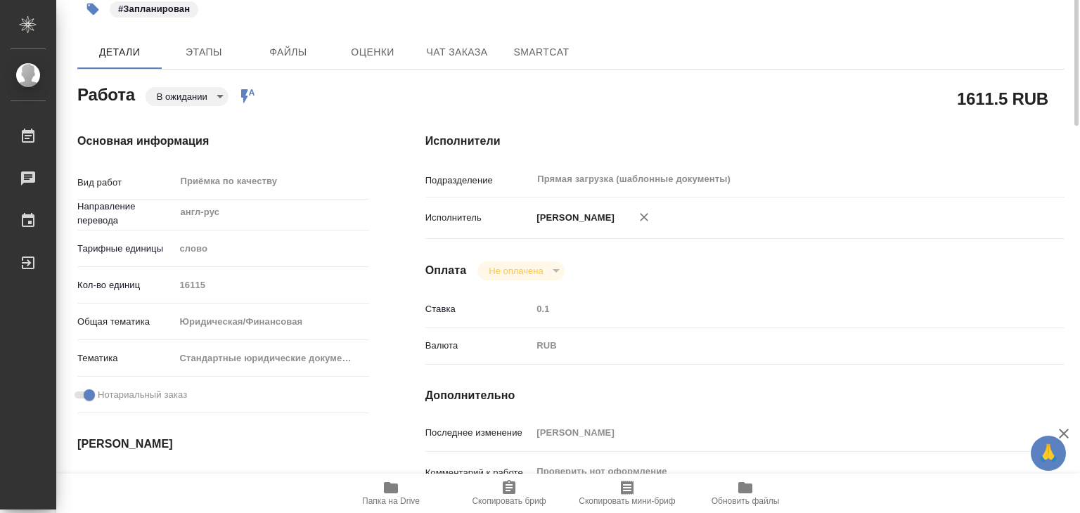
scroll to position [0, 0]
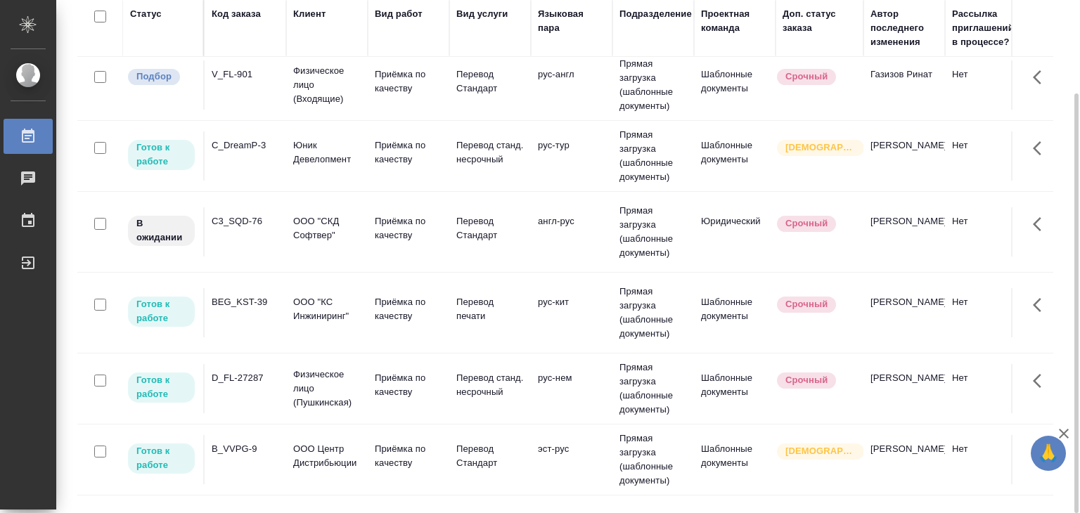
scroll to position [703, 0]
